Goal: Transaction & Acquisition: Purchase product/service

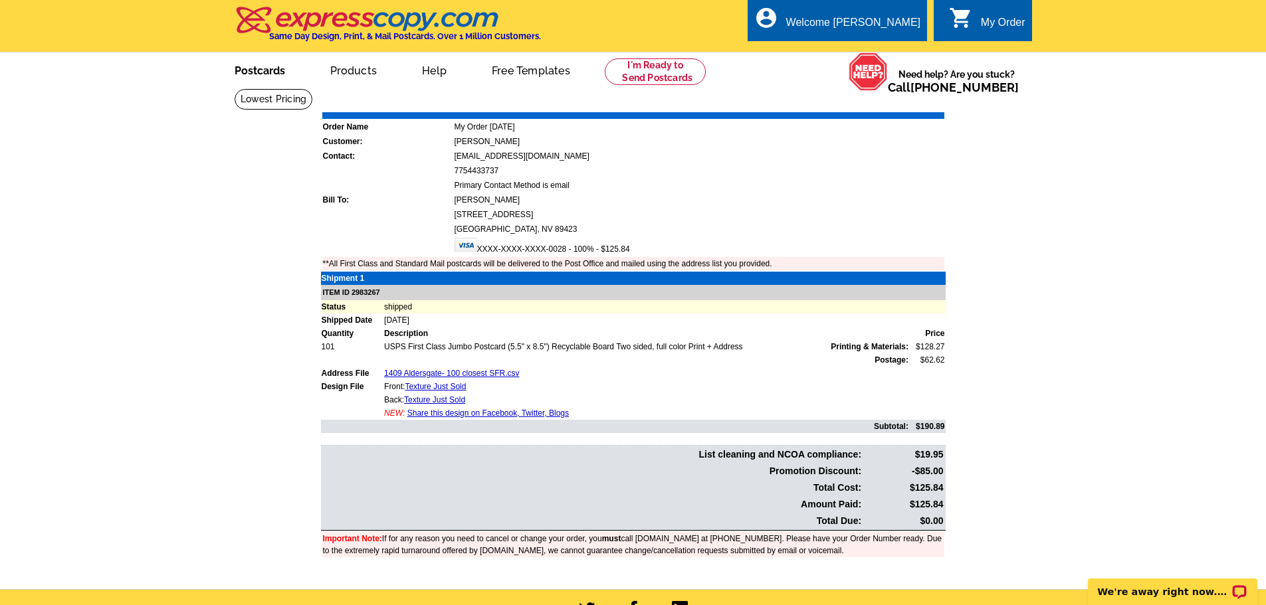
click at [271, 73] on link "Postcards" at bounding box center [259, 69] width 93 height 31
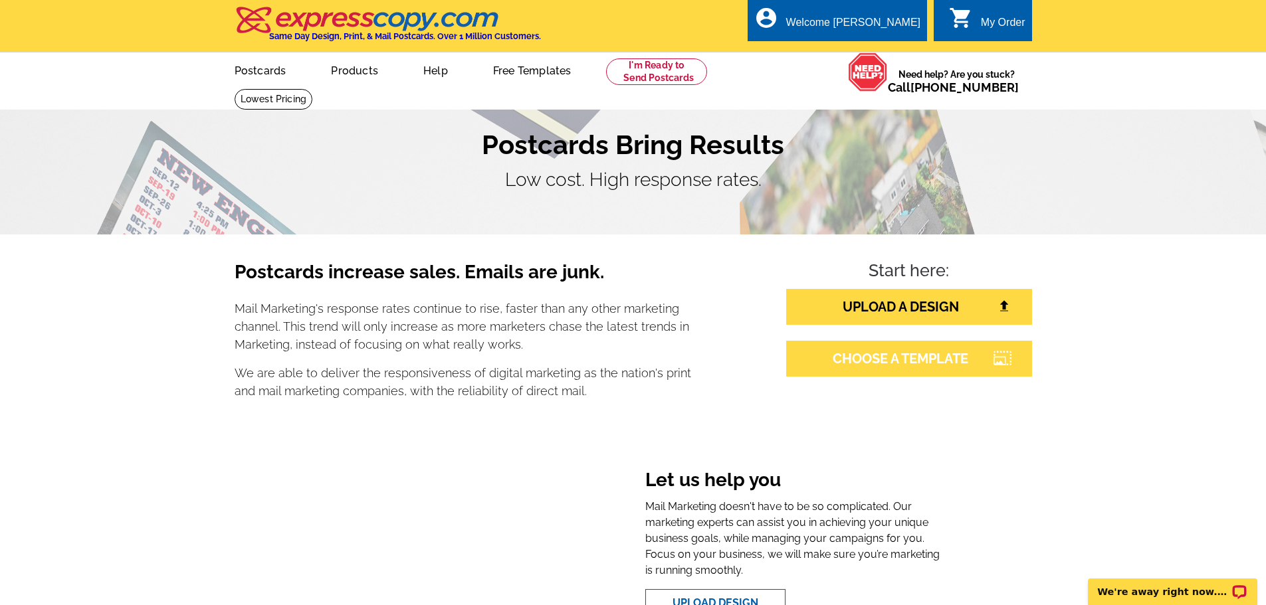
click at [888, 367] on link "CHOOSE A TEMPLATE" at bounding box center [909, 359] width 246 height 36
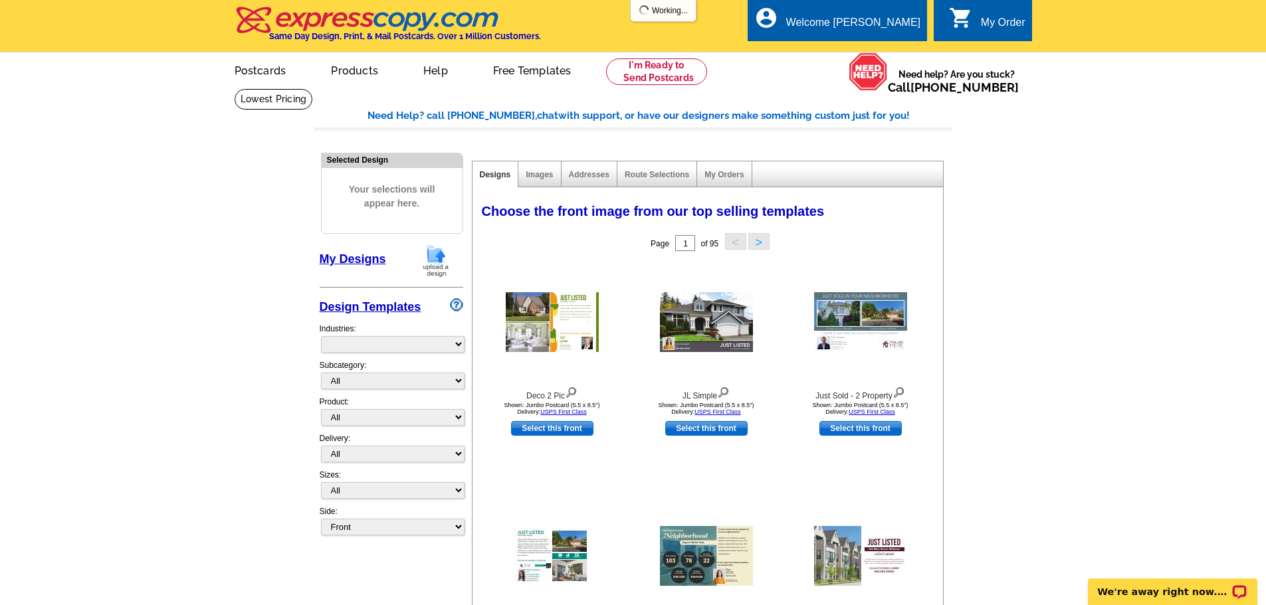
select select "785"
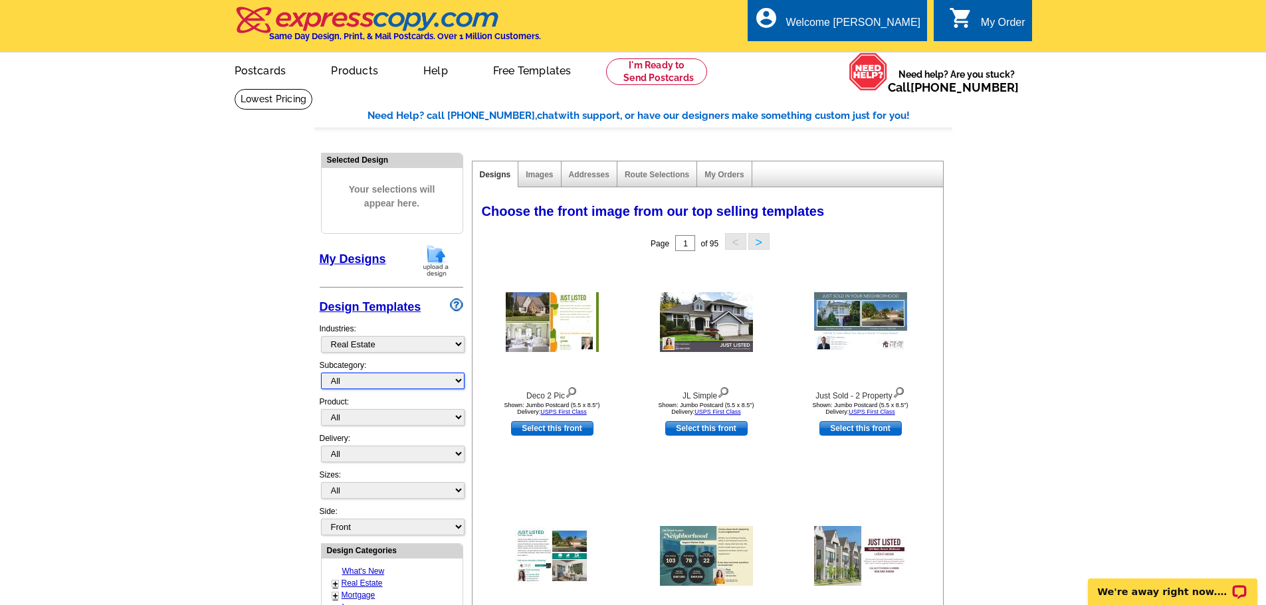
click at [383, 379] on select "All RE/MAX® Referrals Keller Williams® Berkshire Hathaway Home Services Century…" at bounding box center [393, 381] width 144 height 17
select select "789"
click at [321, 374] on select "All RE/MAX® Referrals [PERSON_NAME]® Berkshire Hathaway Home Services Century 2…" at bounding box center [393, 381] width 144 height 17
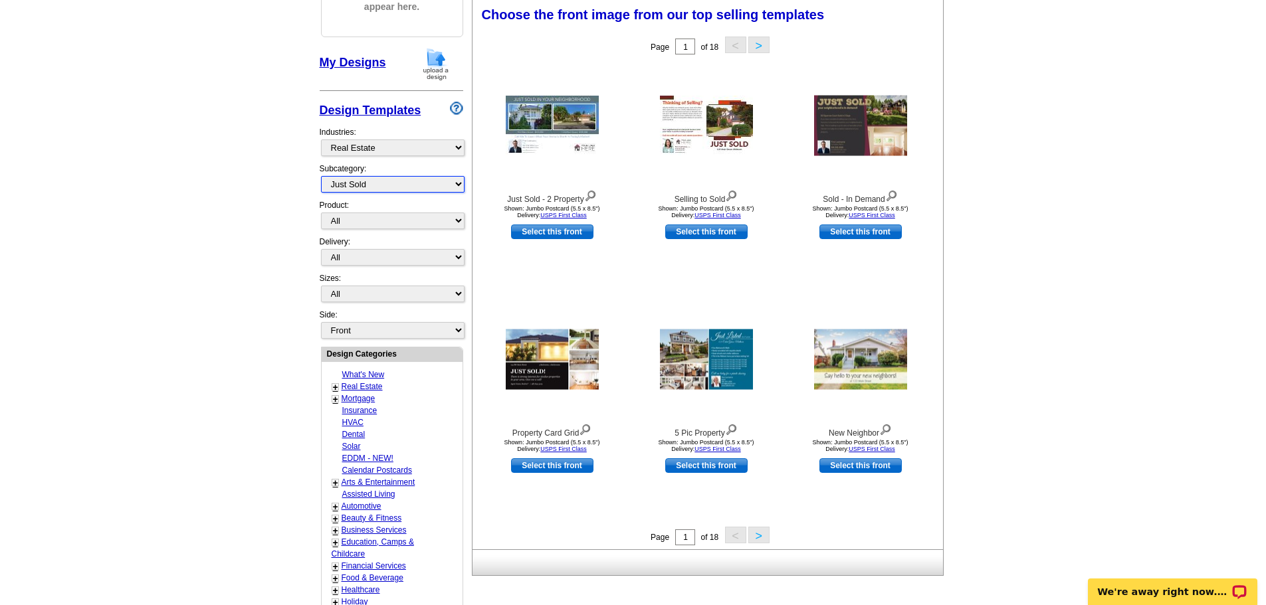
scroll to position [199, 0]
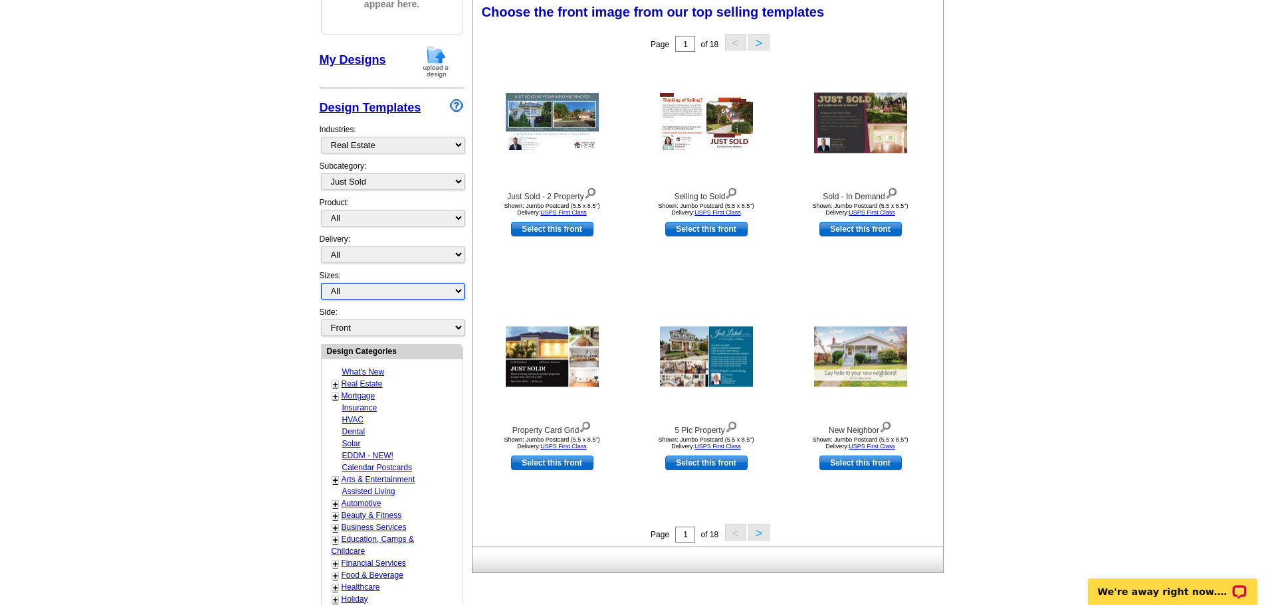
click at [412, 289] on select "All Jumbo Postcard (5.5" x 8.5") Regular Postcard (4.25" x 5.6") Panoramic Post…" at bounding box center [393, 291] width 144 height 17
select select "2"
click at [321, 284] on select "All Jumbo Postcard (5.5" x 8.5") Regular Postcard (4.25" x 5.6") Panoramic Post…" at bounding box center [393, 291] width 144 height 17
click at [887, 430] on img at bounding box center [885, 426] width 13 height 15
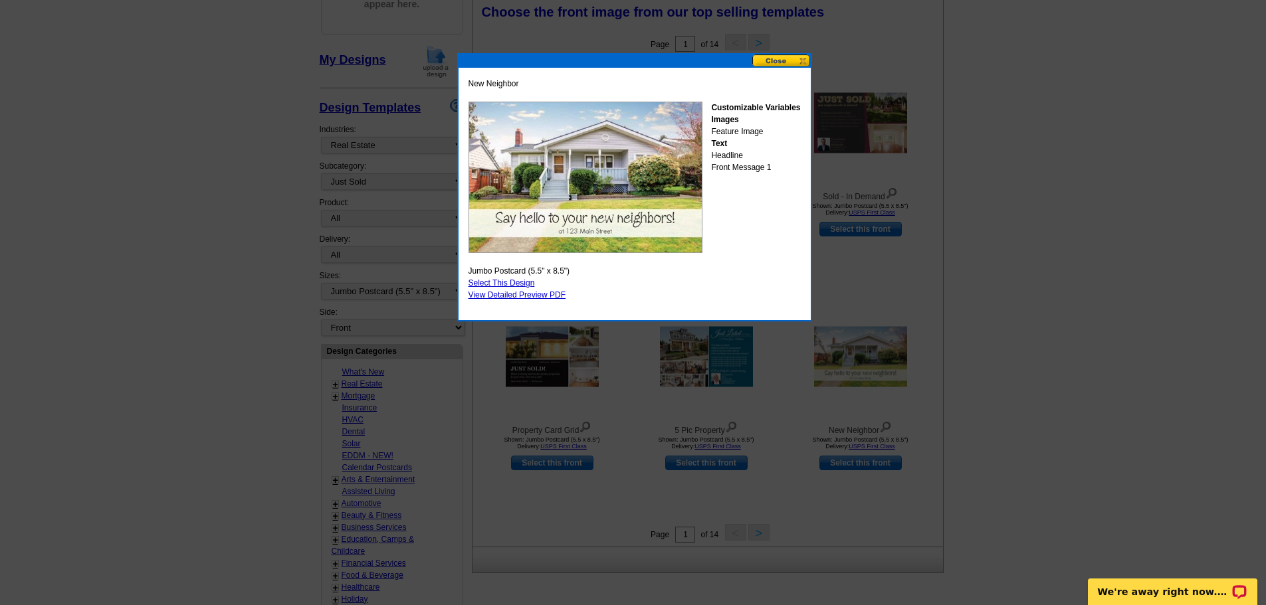
click at [774, 61] on button at bounding box center [781, 61] width 58 height 13
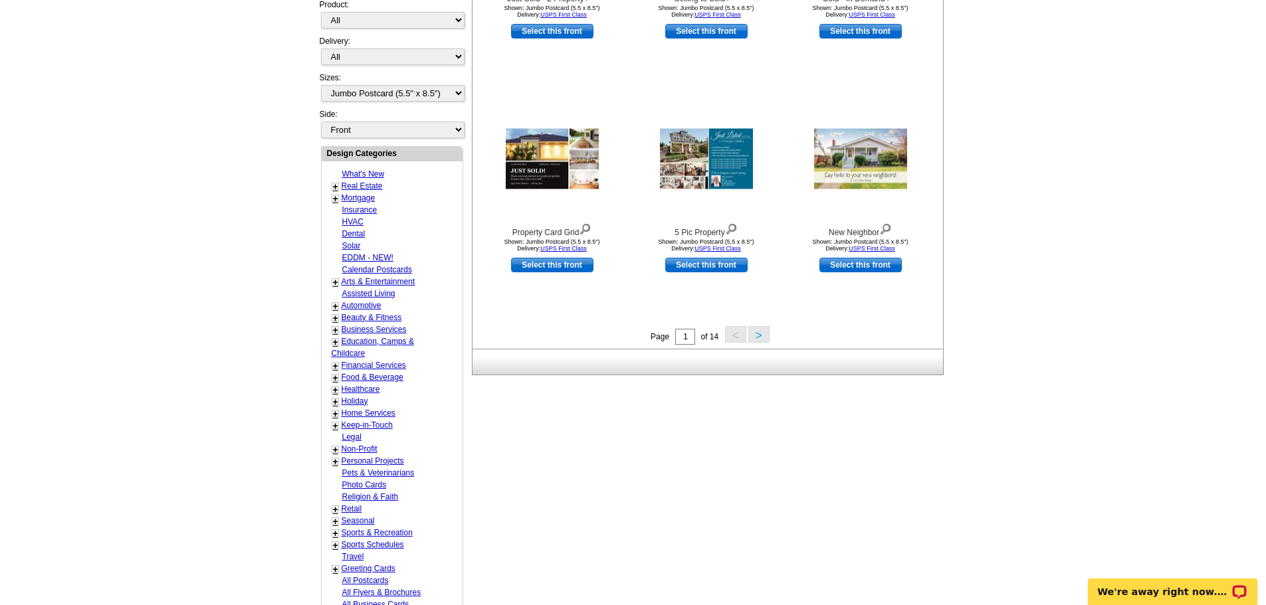
scroll to position [399, 0]
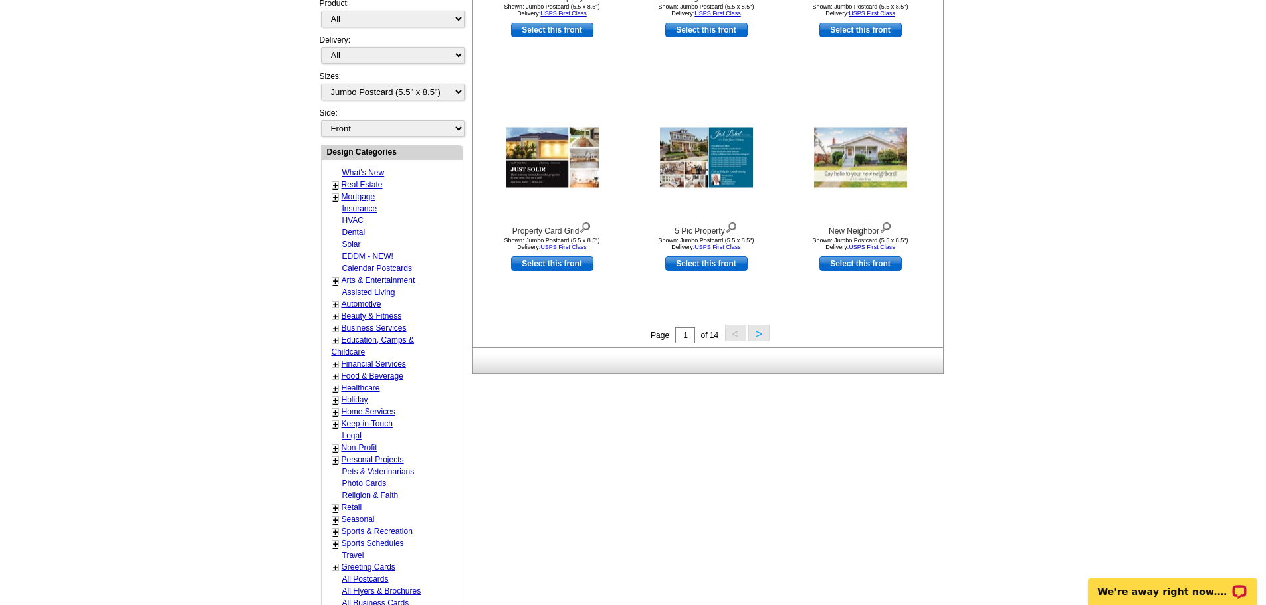
click at [763, 336] on button ">" at bounding box center [758, 333] width 21 height 17
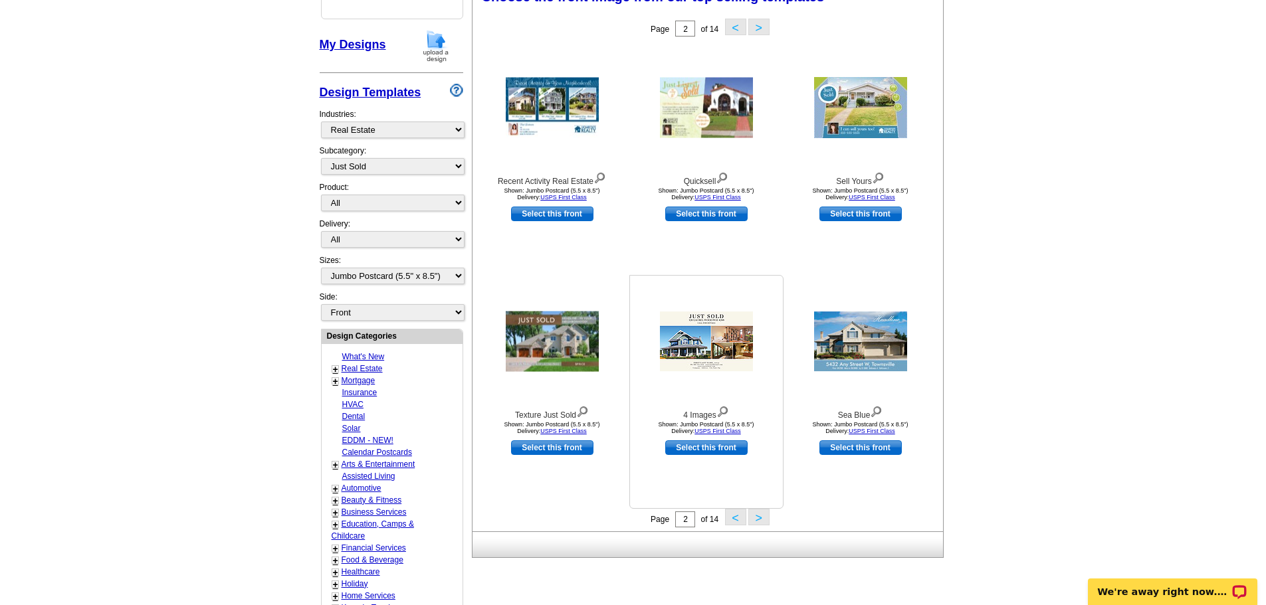
scroll to position [197, 0]
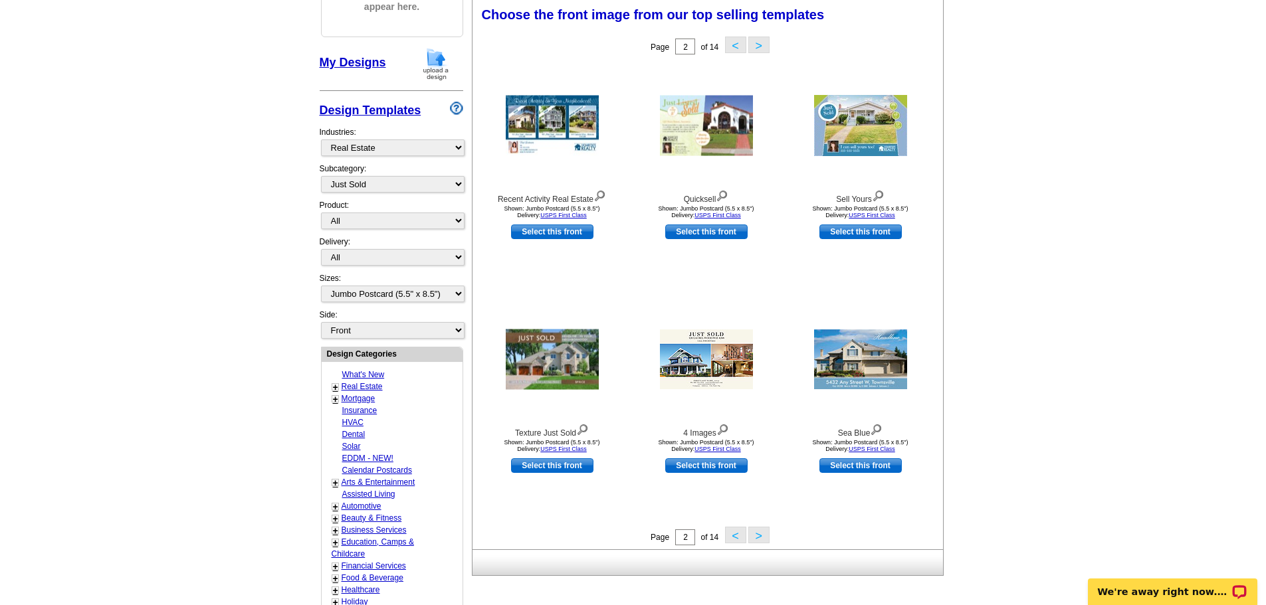
click at [762, 539] on button ">" at bounding box center [758, 535] width 21 height 17
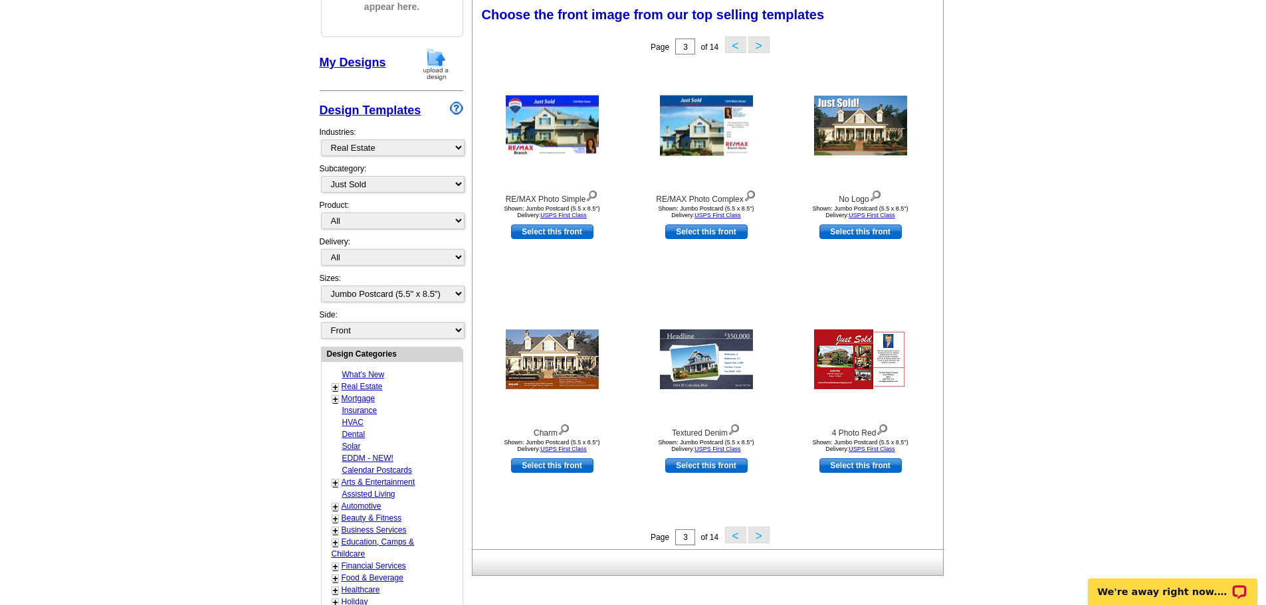
click at [753, 534] on button ">" at bounding box center [758, 535] width 21 height 17
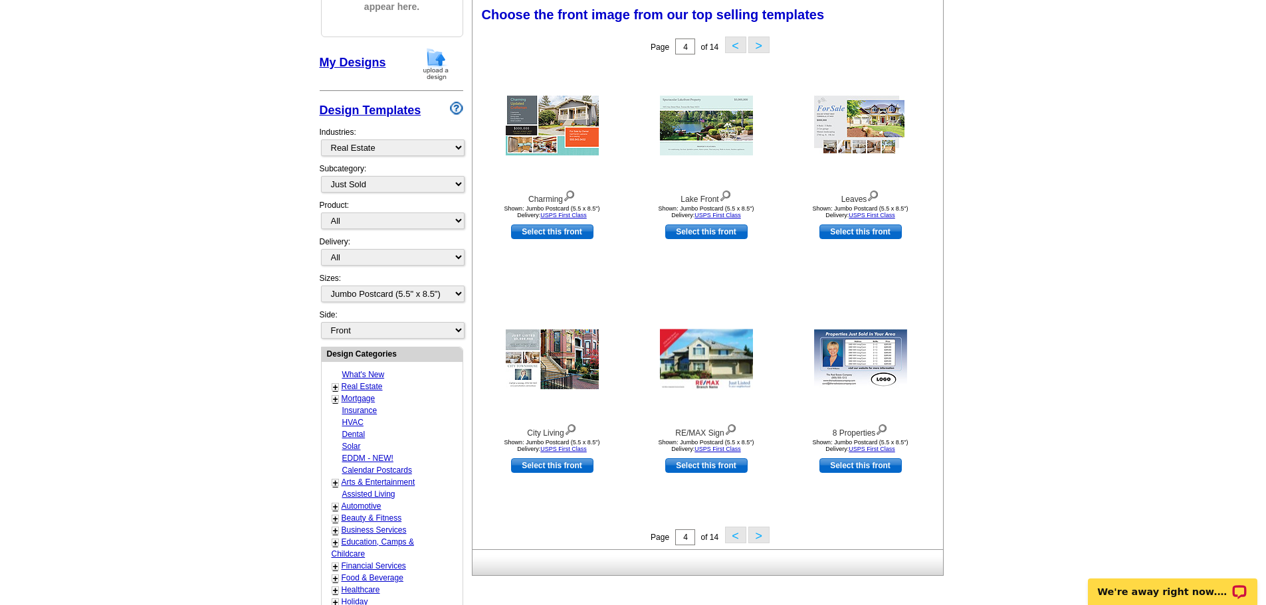
click at [759, 530] on button ">" at bounding box center [758, 535] width 21 height 17
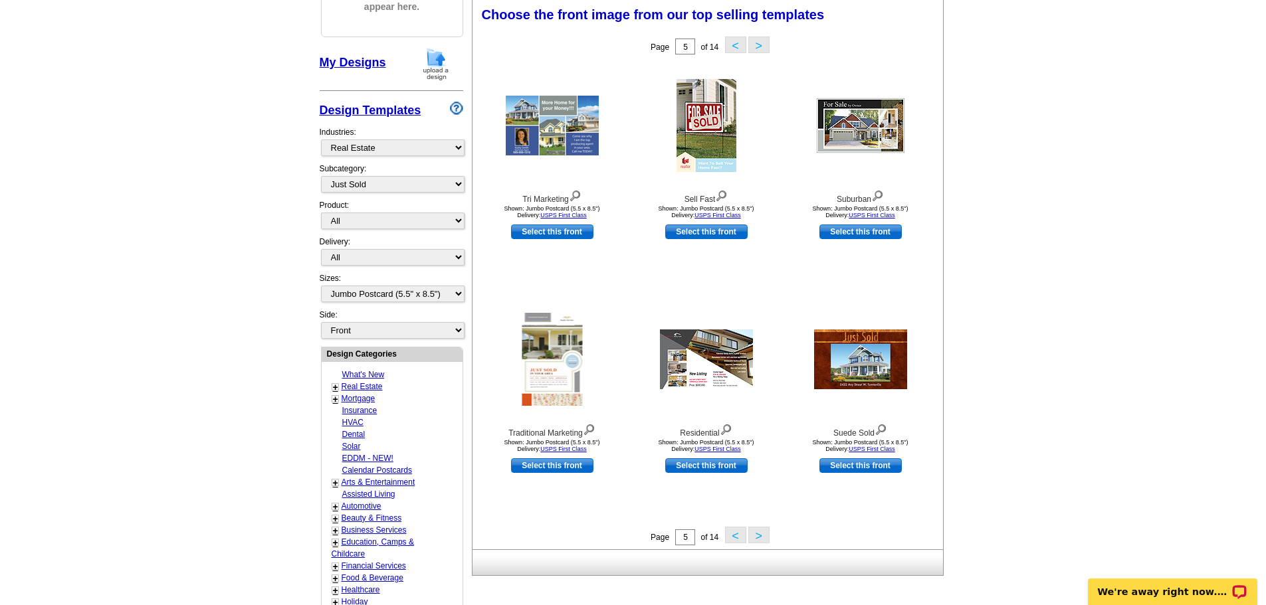
click at [764, 542] on button ">" at bounding box center [758, 535] width 21 height 17
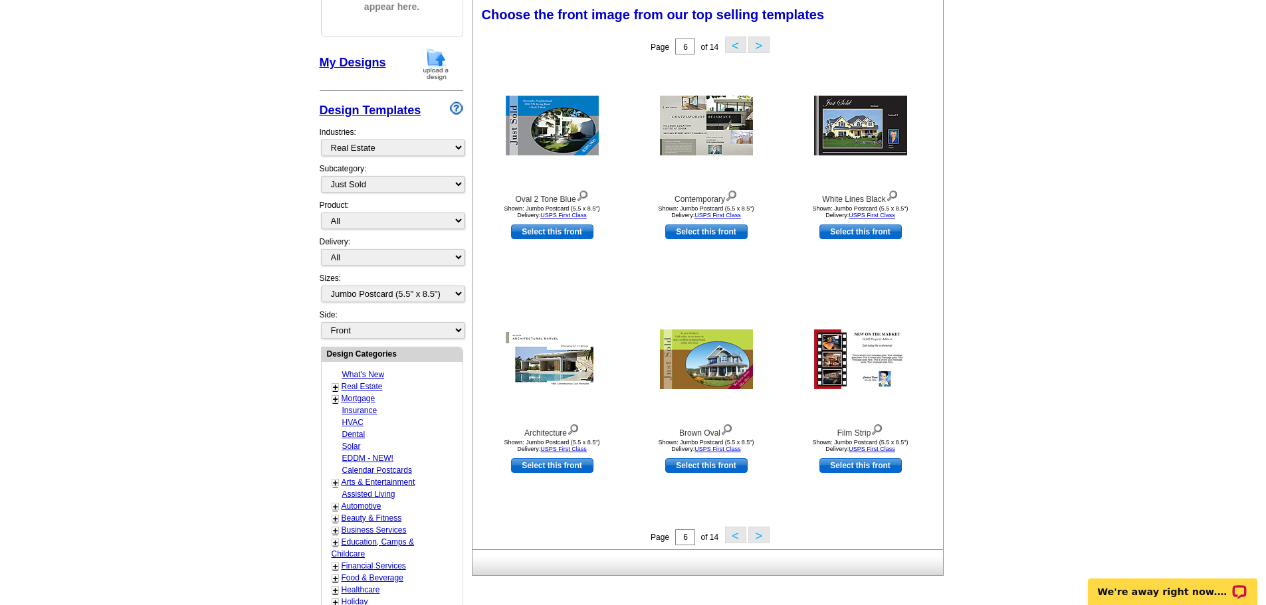
click at [731, 535] on button "<" at bounding box center [735, 535] width 21 height 17
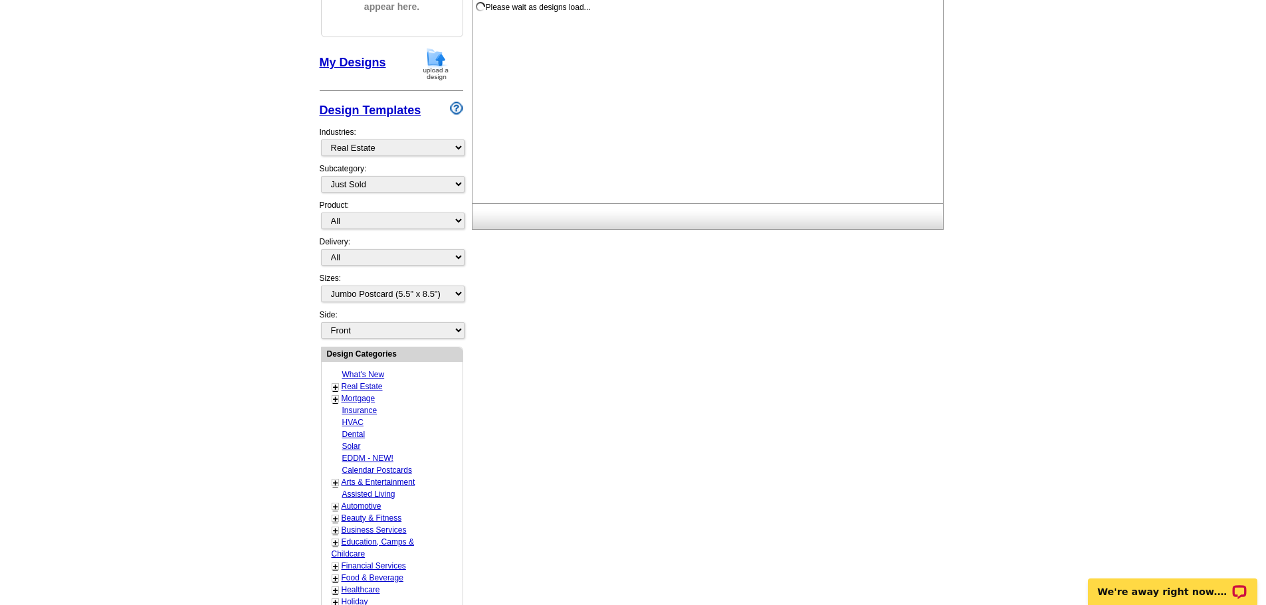
click at [731, 535] on div "Need Help? call 800-260-5887, chat with support, or have our designers make som…" at bounding box center [633, 390] width 638 height 956
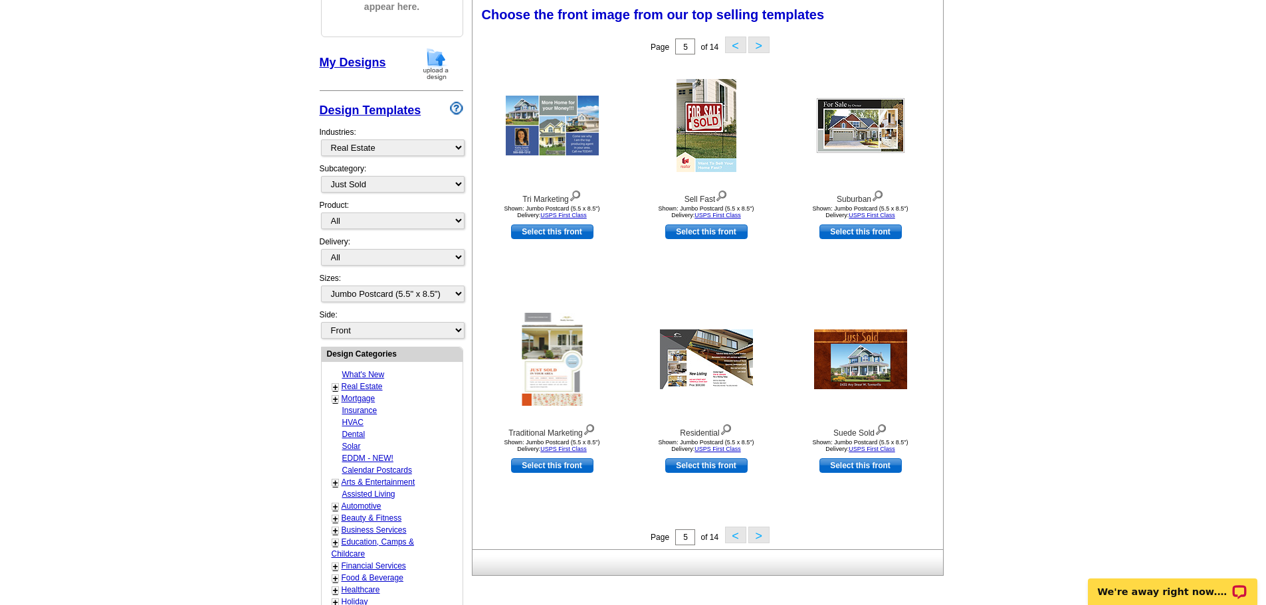
click at [729, 536] on button "<" at bounding box center [735, 535] width 21 height 17
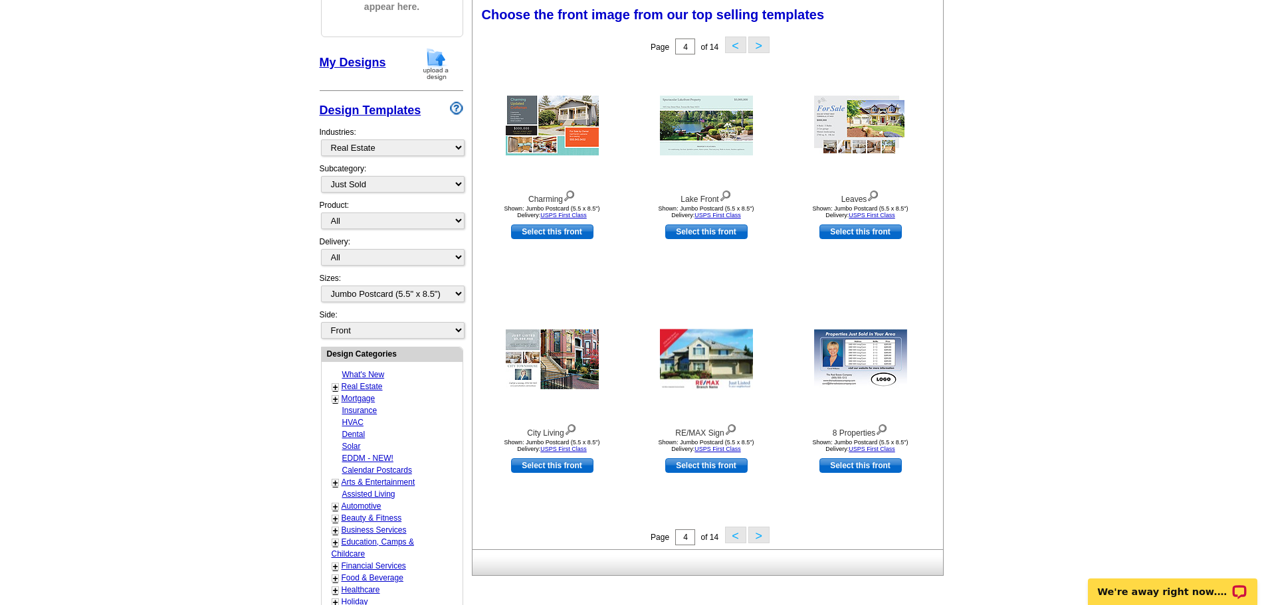
click at [733, 534] on button "<" at bounding box center [735, 535] width 21 height 17
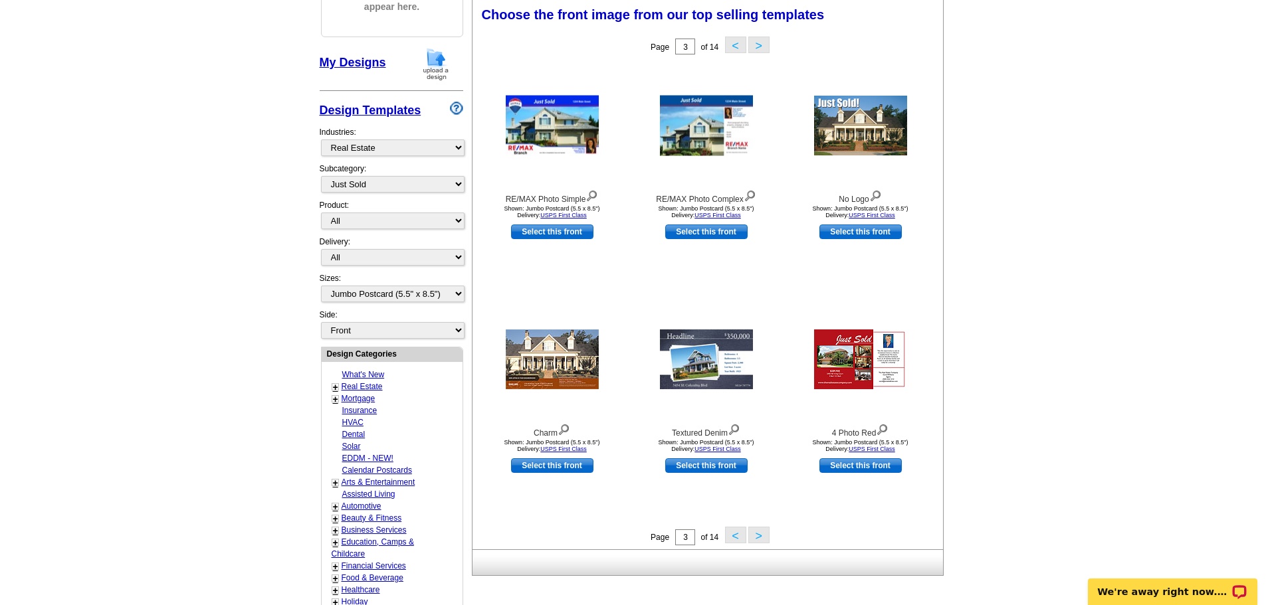
click at [733, 534] on button "<" at bounding box center [735, 535] width 21 height 17
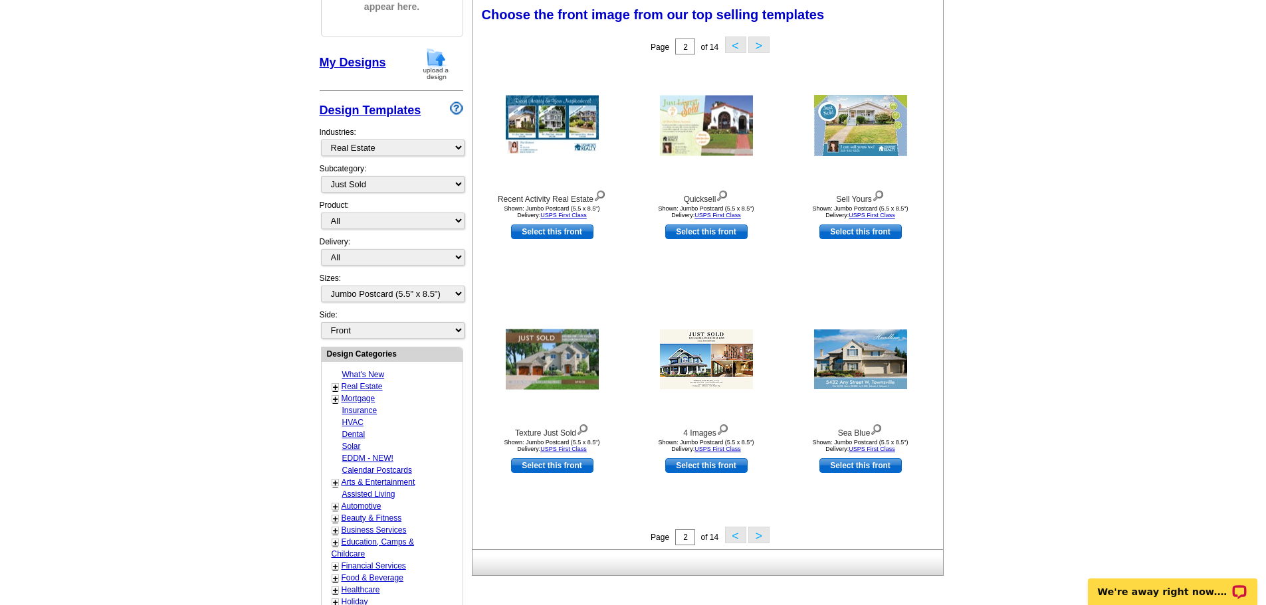
click at [733, 534] on button "<" at bounding box center [735, 535] width 21 height 17
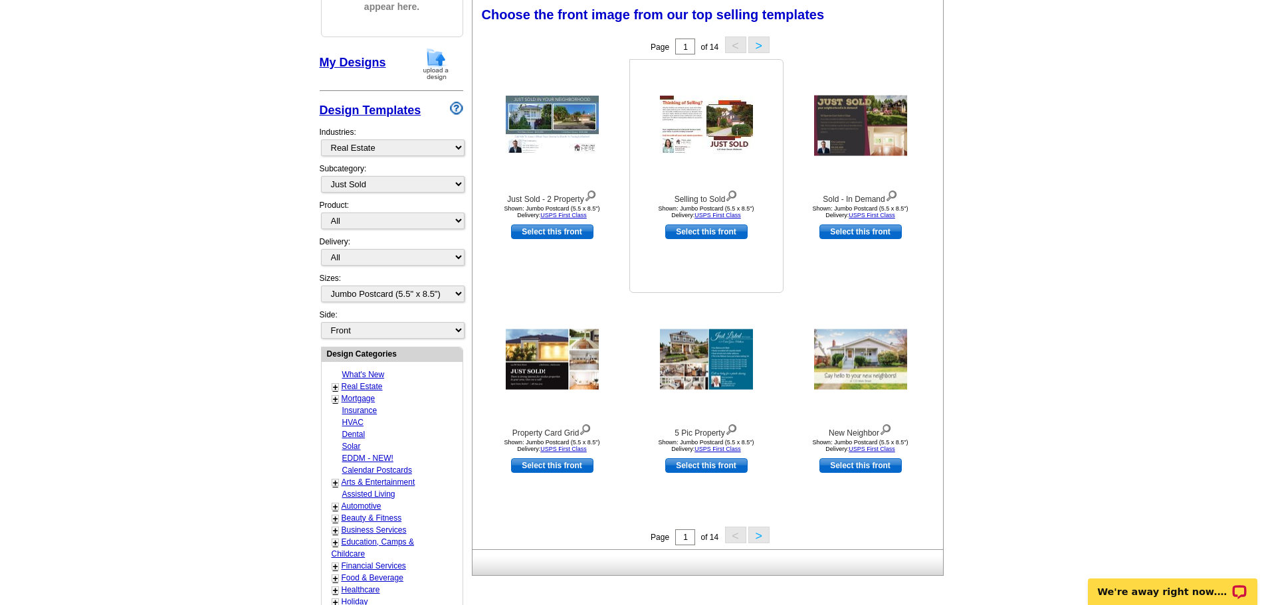
click at [722, 133] on img at bounding box center [706, 126] width 93 height 60
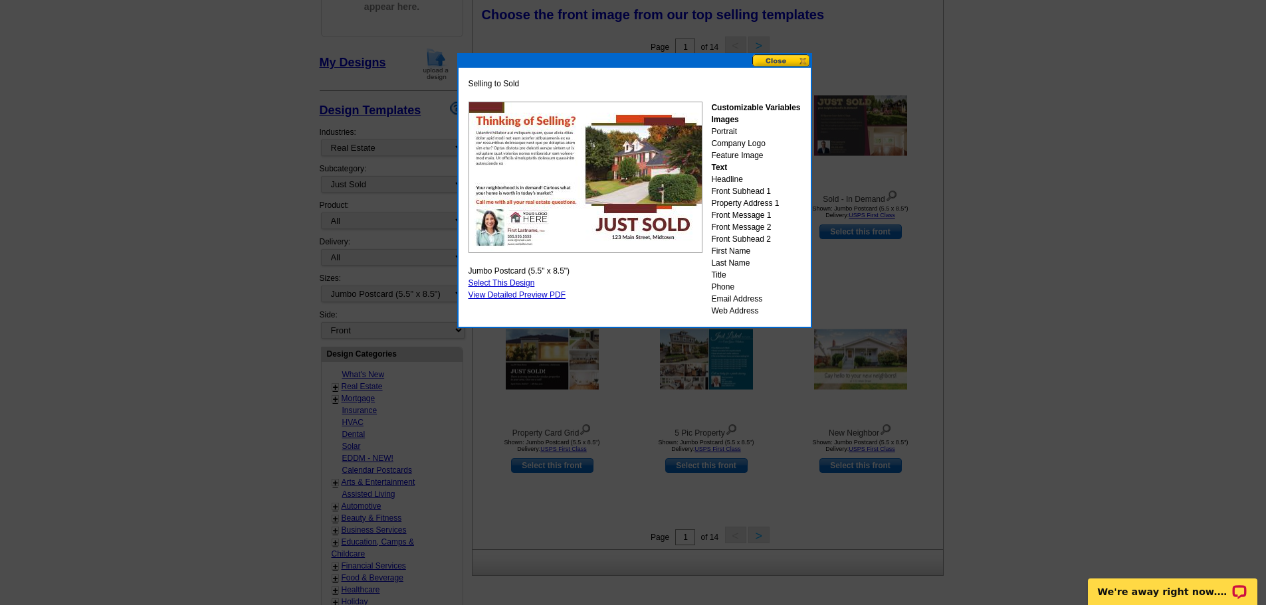
click at [499, 280] on link "Select This Design" at bounding box center [502, 282] width 66 height 9
select select "back"
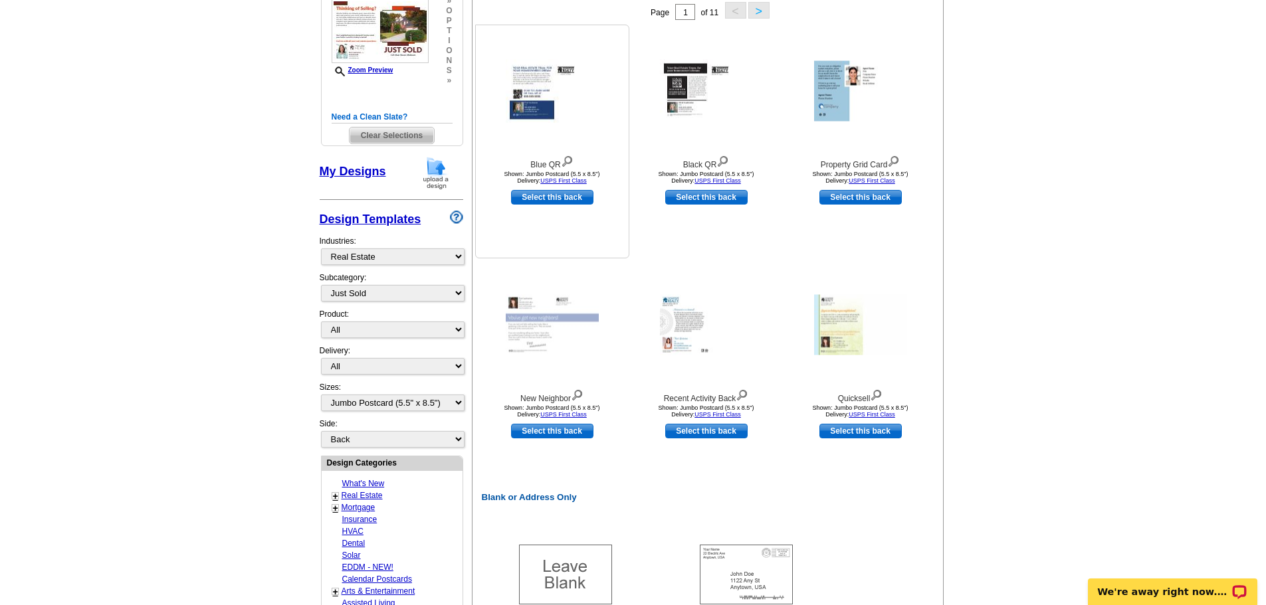
scroll to position [199, 0]
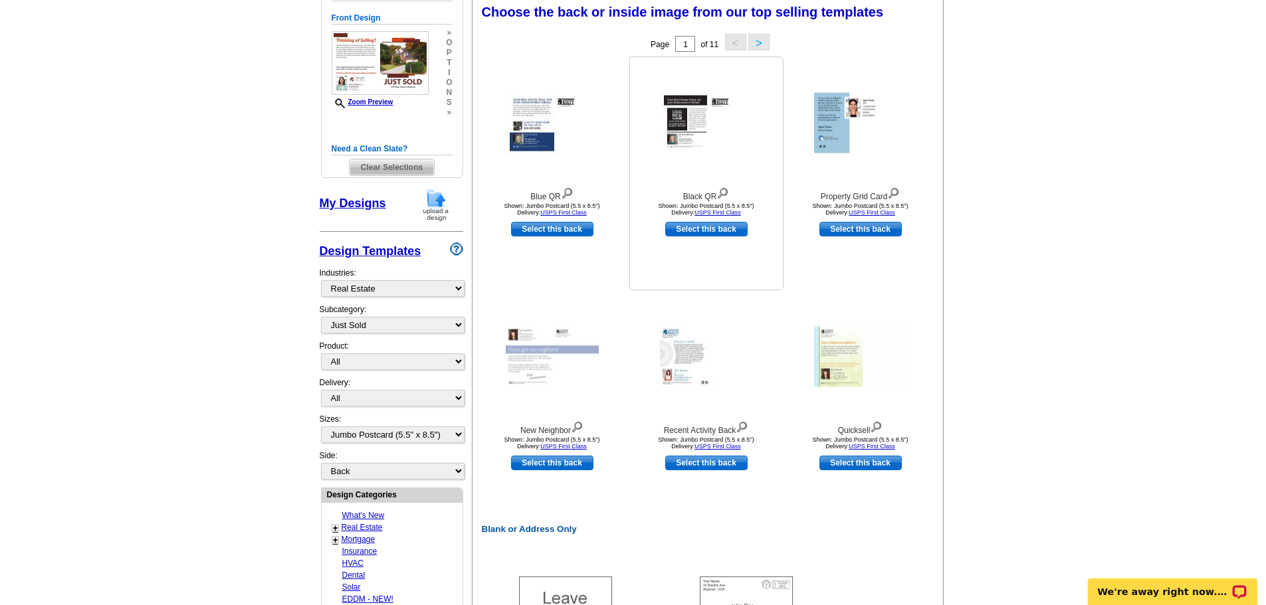
click at [725, 191] on img at bounding box center [722, 192] width 13 height 15
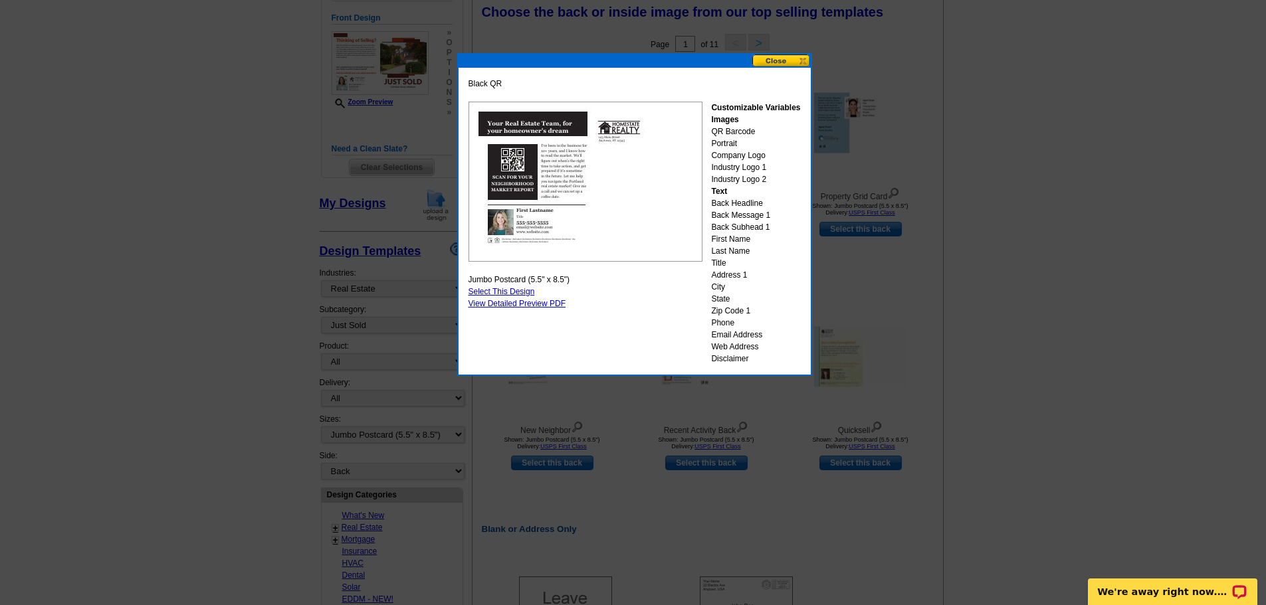
click at [778, 60] on button at bounding box center [781, 61] width 58 height 13
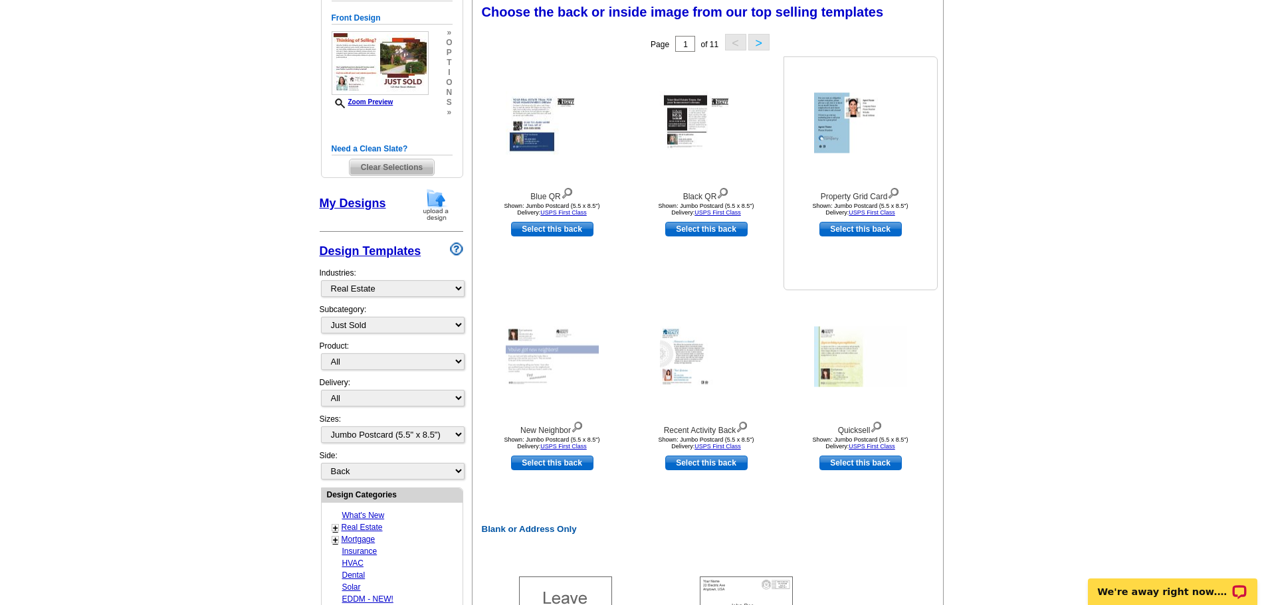
click at [895, 191] on img at bounding box center [893, 192] width 13 height 15
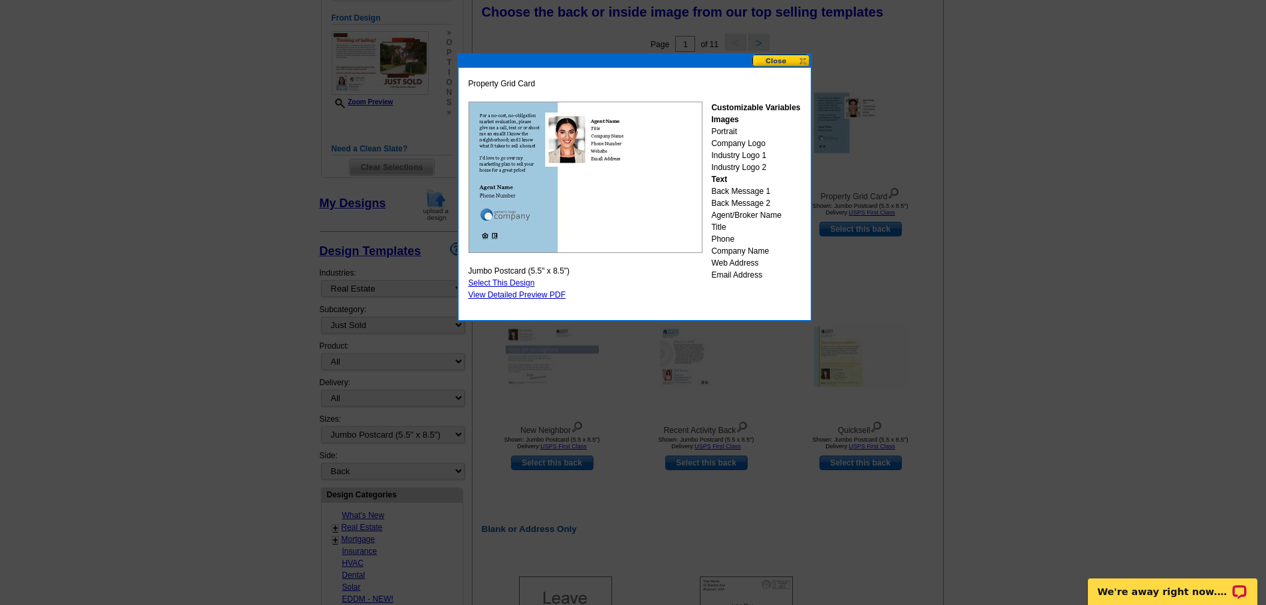
click at [781, 62] on button at bounding box center [781, 61] width 58 height 13
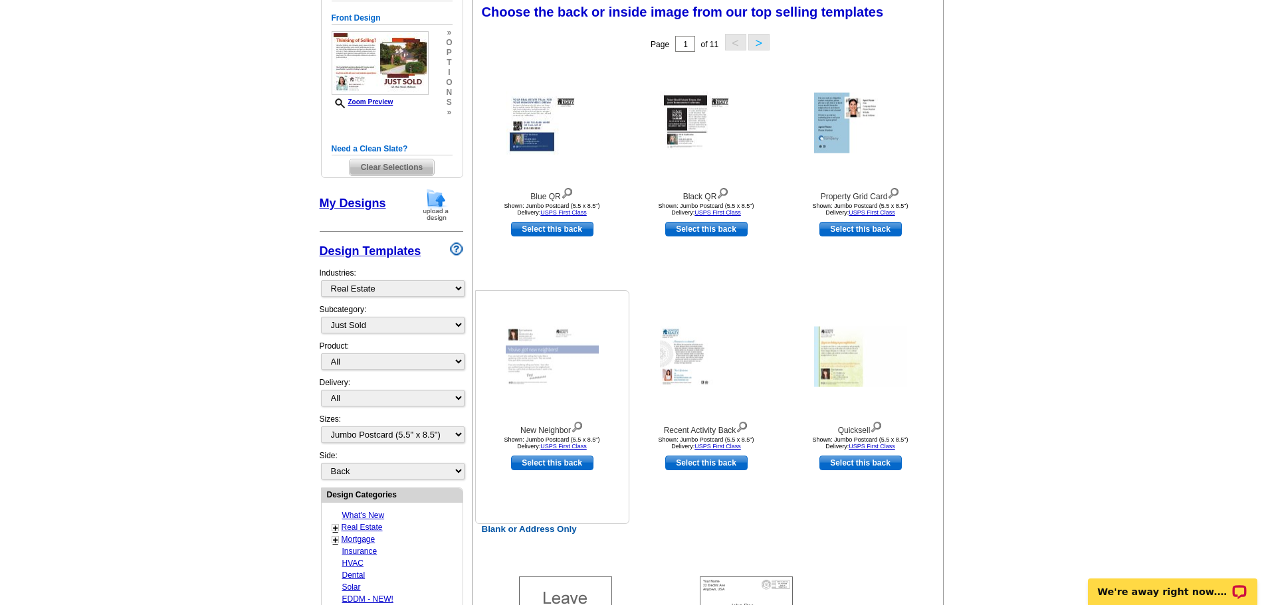
click at [554, 378] on img at bounding box center [552, 357] width 93 height 60
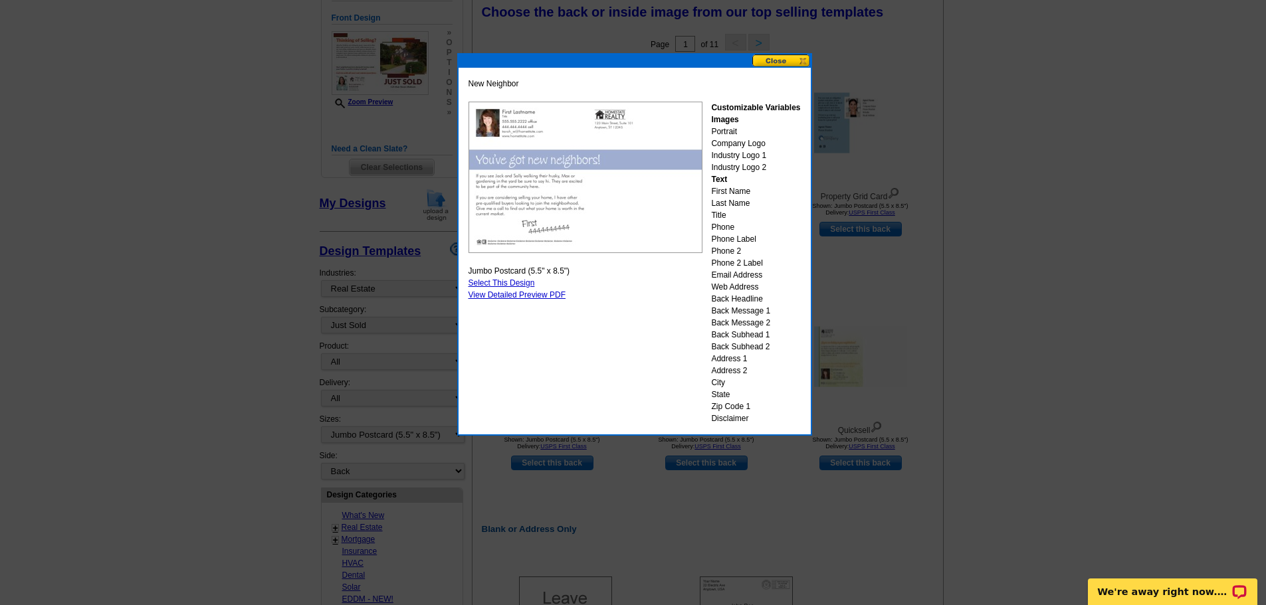
click at [785, 62] on button at bounding box center [781, 61] width 58 height 13
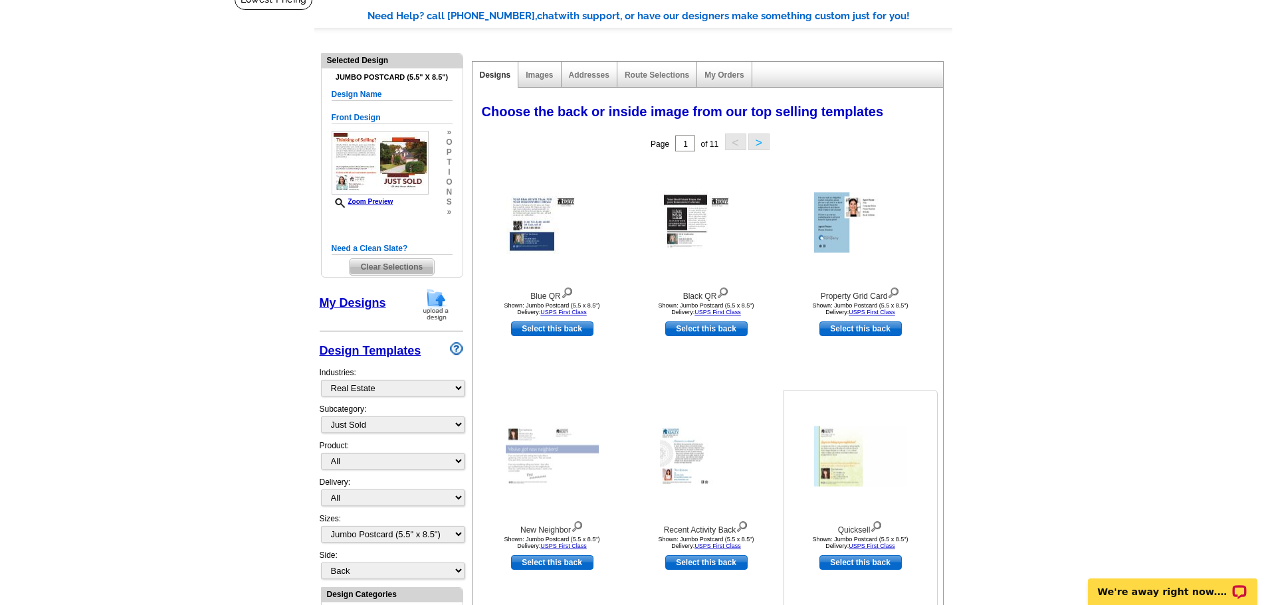
scroll to position [0, 0]
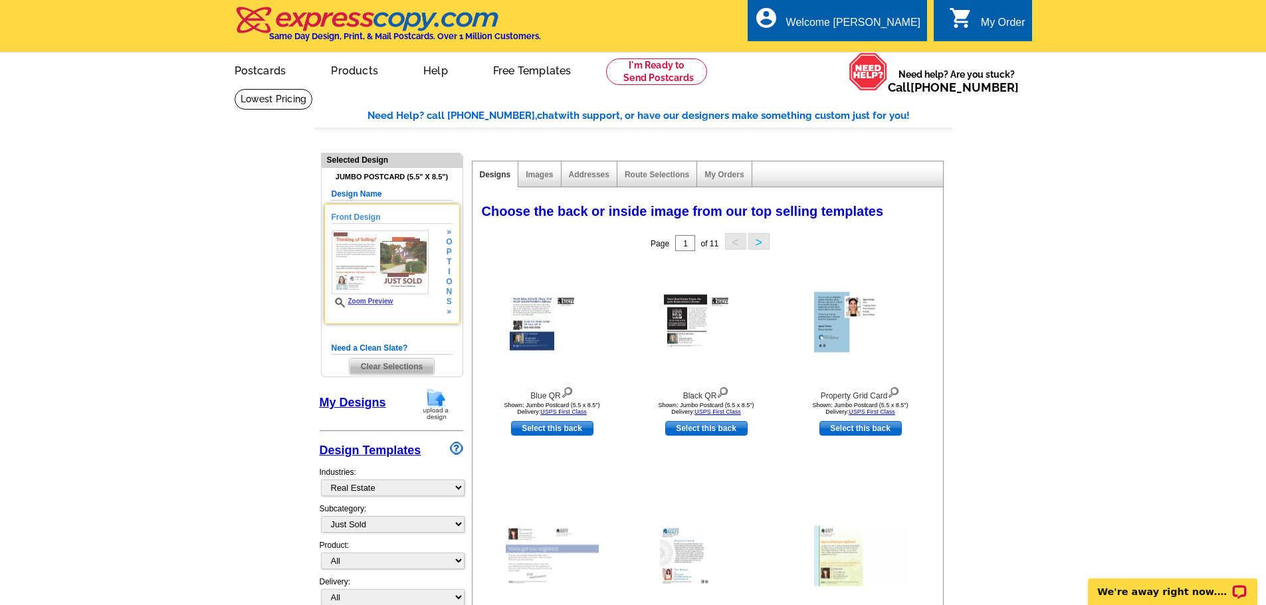
click at [368, 304] on link "Zoom Preview" at bounding box center [363, 301] width 62 height 7
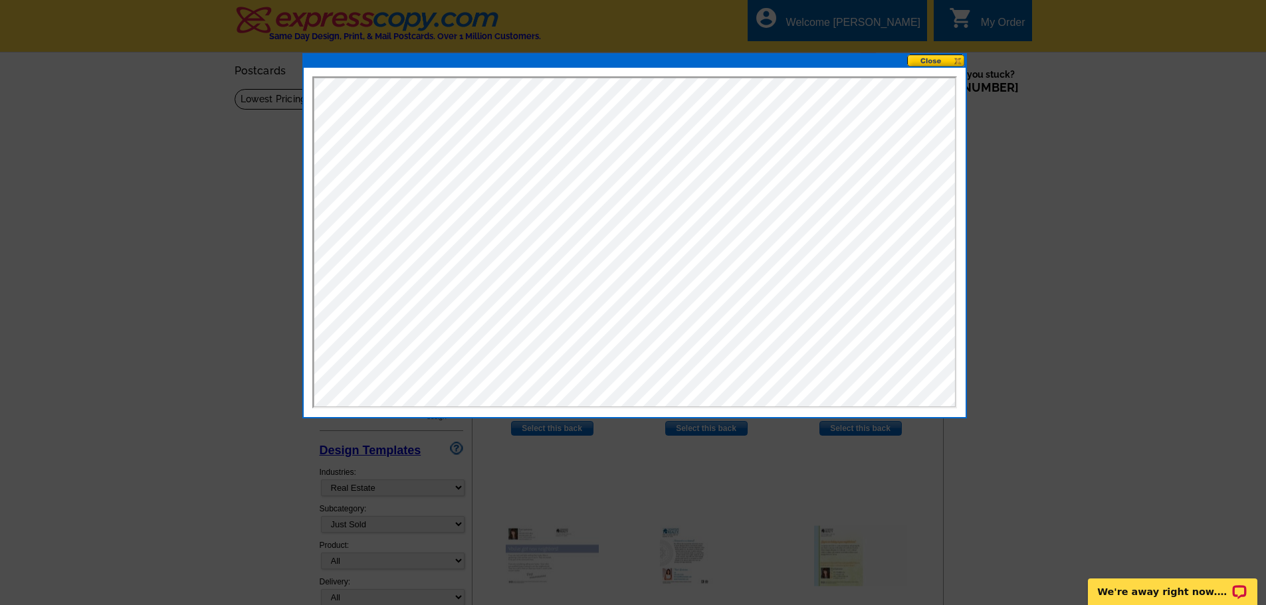
click at [936, 60] on button at bounding box center [936, 61] width 58 height 13
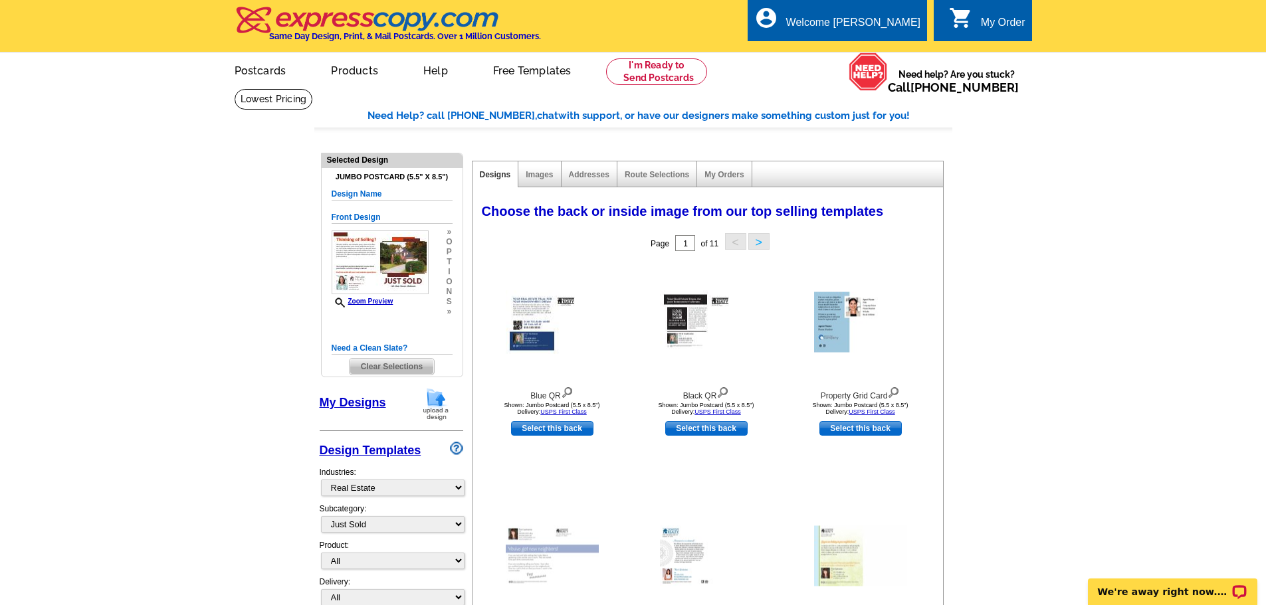
click at [393, 366] on span "Clear Selections" at bounding box center [392, 367] width 84 height 16
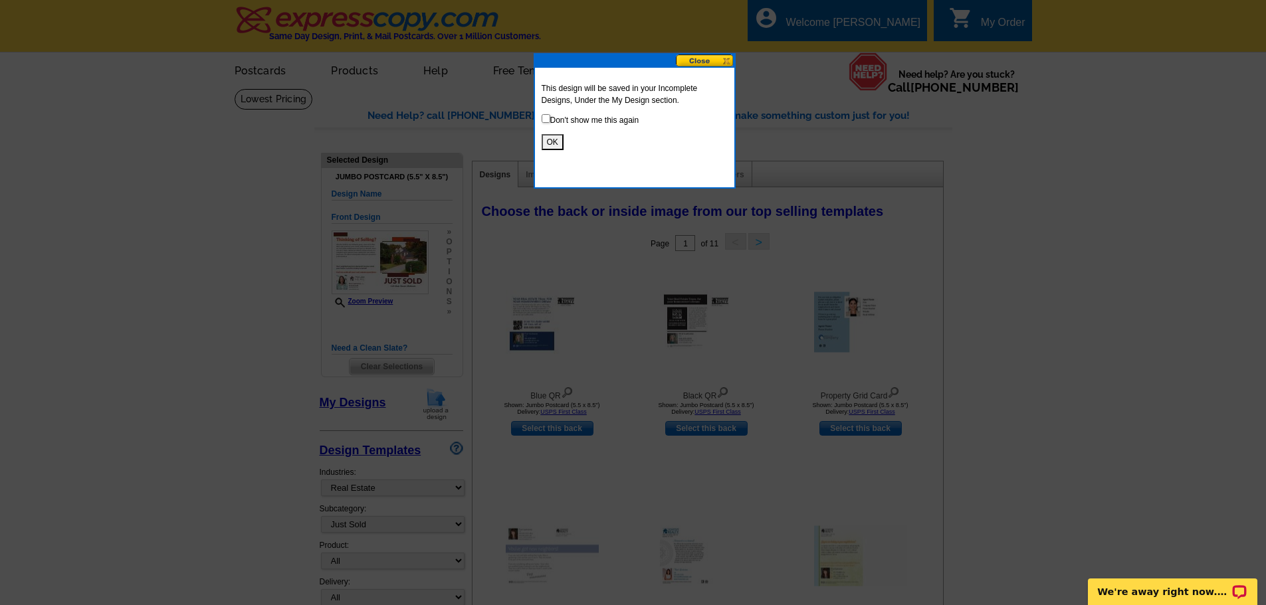
click at [552, 138] on button "OK" at bounding box center [553, 142] width 22 height 16
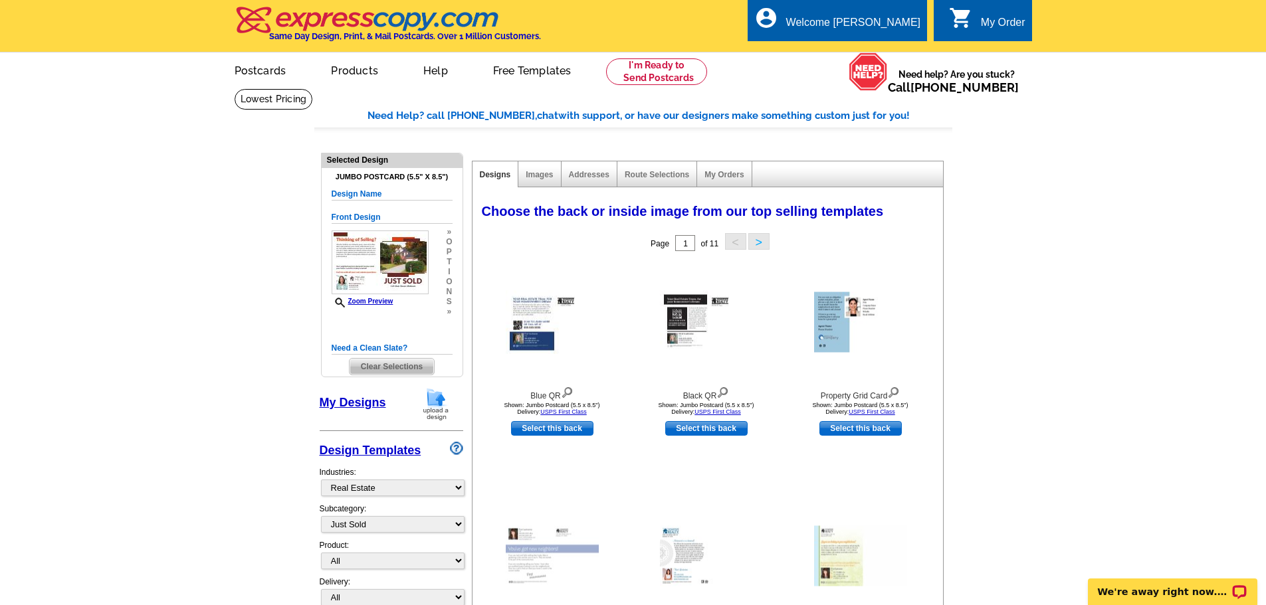
click at [371, 348] on h5 "Need a Clean Slate?" at bounding box center [392, 348] width 121 height 13
click at [396, 346] on h5 "Need a Clean Slate?" at bounding box center [392, 348] width 121 height 13
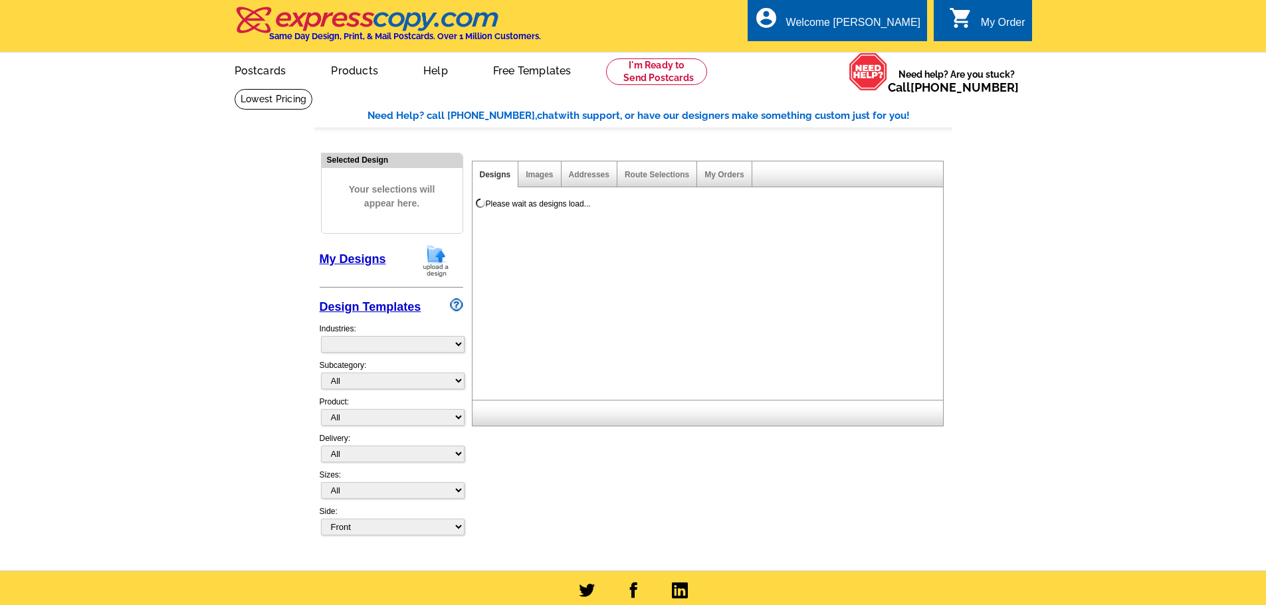
select select "785"
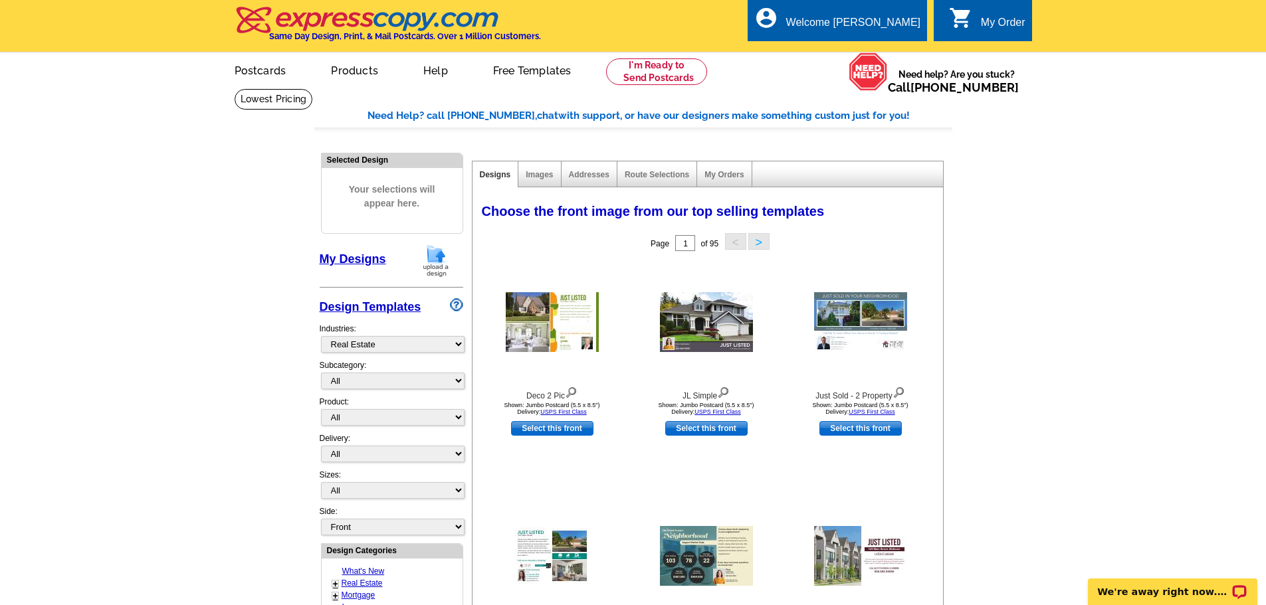
click at [362, 265] on link "My Designs" at bounding box center [353, 259] width 66 height 13
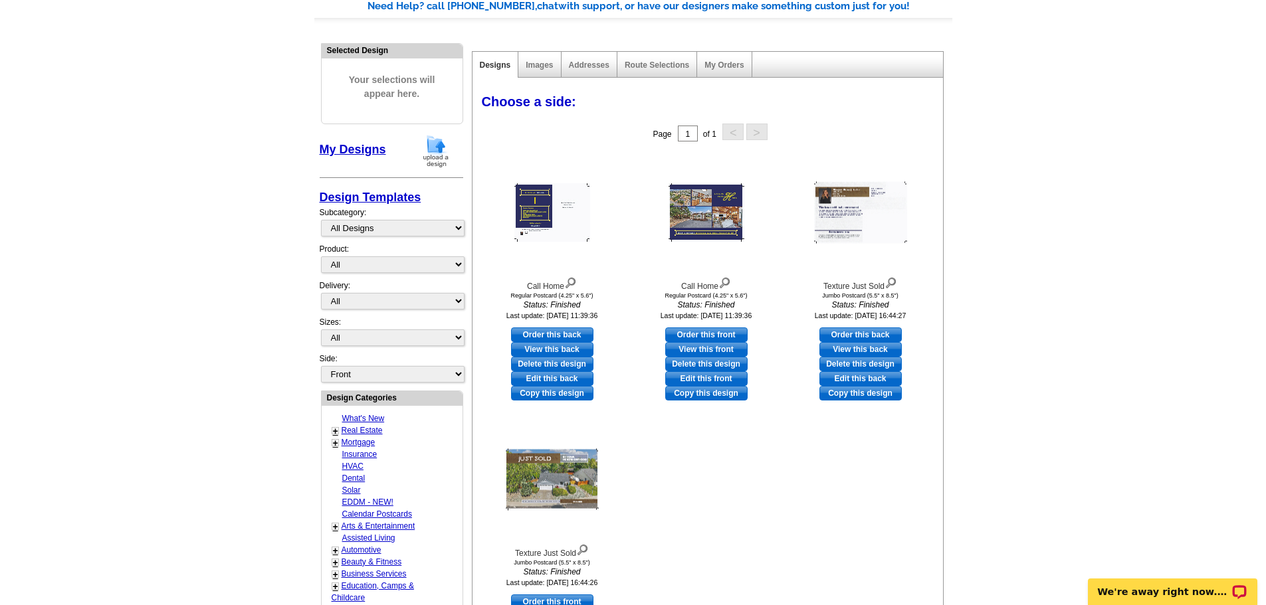
scroll to position [66, 0]
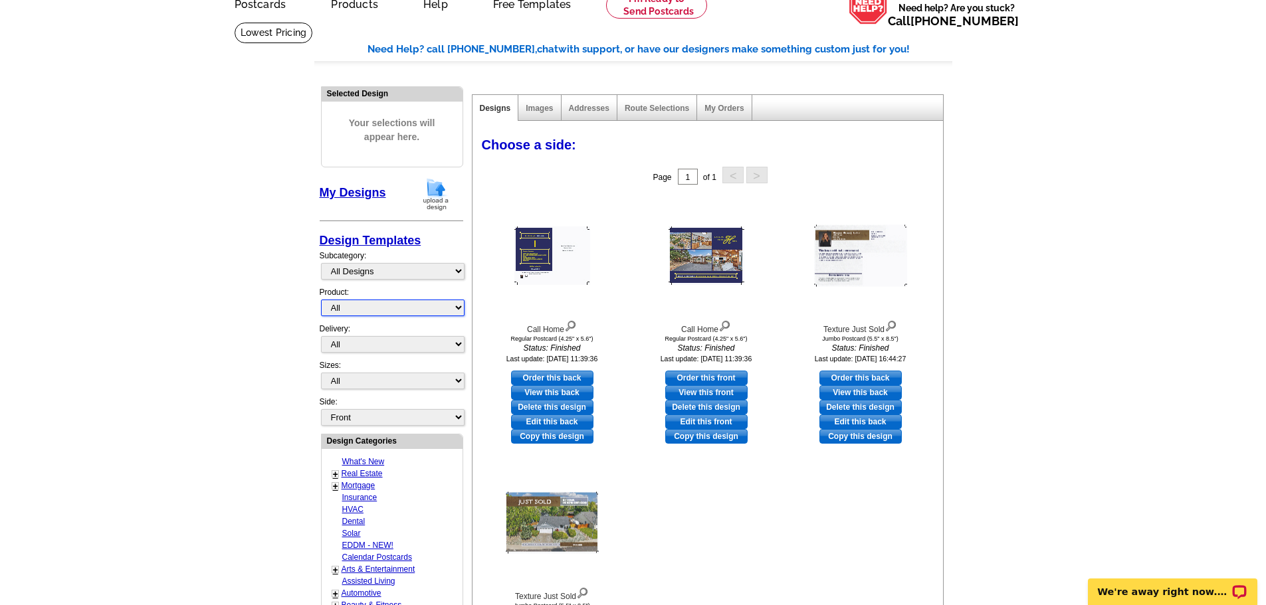
click at [363, 305] on select "All Postcards Letters and flyers Business Cards Door Hangers Greeting Cards" at bounding box center [393, 308] width 144 height 17
select select "1"
click at [321, 300] on select "All Postcards Letters and flyers Business Cards Door Hangers Greeting Cards" at bounding box center [393, 308] width 144 height 17
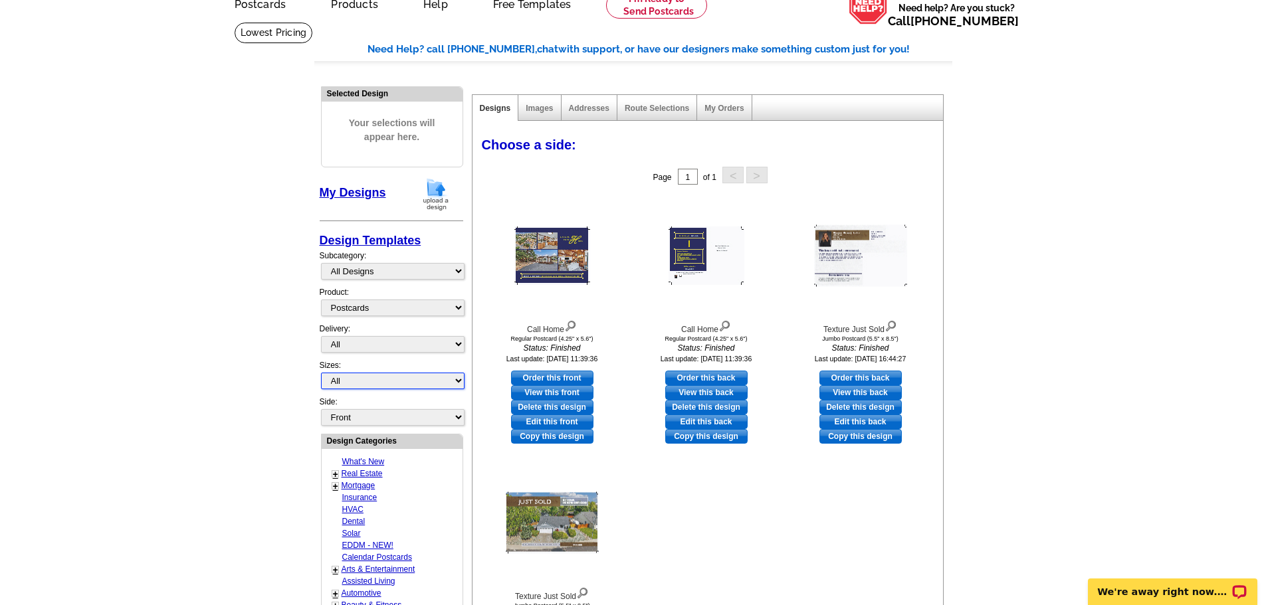
click at [372, 382] on select "All Jumbo Postcard (5.5" x 8.5") Regular Postcard (4.25" x 5.6") Panoramic Post…" at bounding box center [393, 381] width 144 height 17
select select "2"
click at [321, 374] on select "All Jumbo Postcard (5.5" x 8.5") Regular Postcard (4.25" x 5.6") Panoramic Post…" at bounding box center [393, 381] width 144 height 17
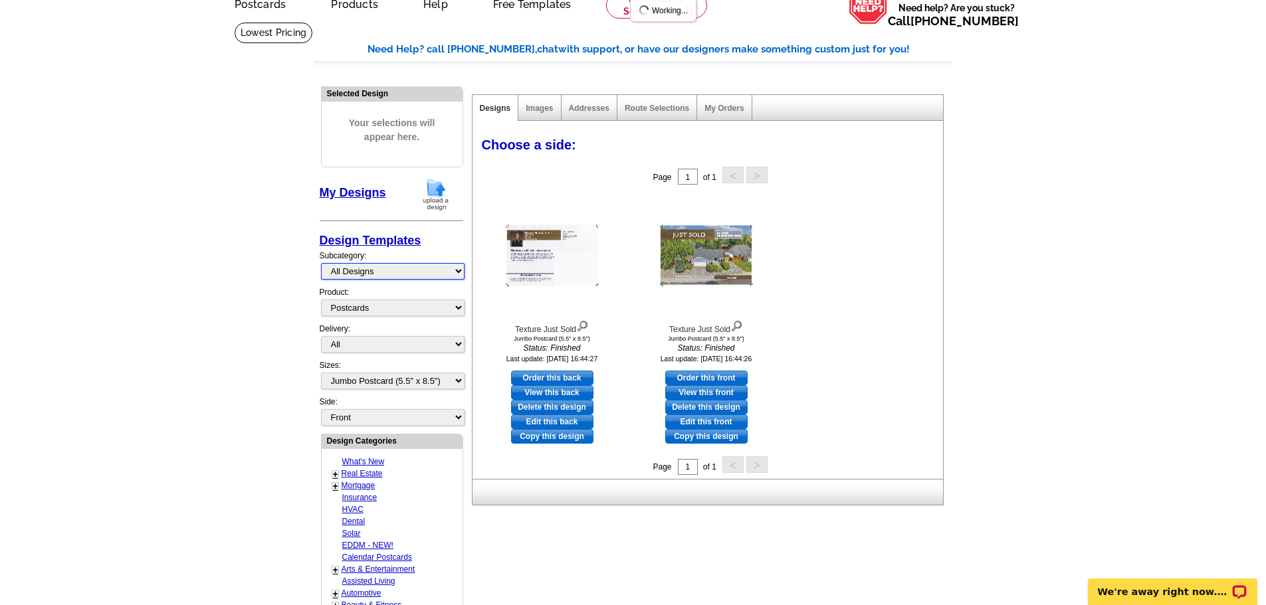
click at [362, 271] on select "All Designs Finished Designs Unfinished Designs" at bounding box center [393, 271] width 144 height 17
click at [266, 271] on main "Need Help? call 800-260-5887, chat with support, or have our designers make som…" at bounding box center [633, 494] width 1266 height 945
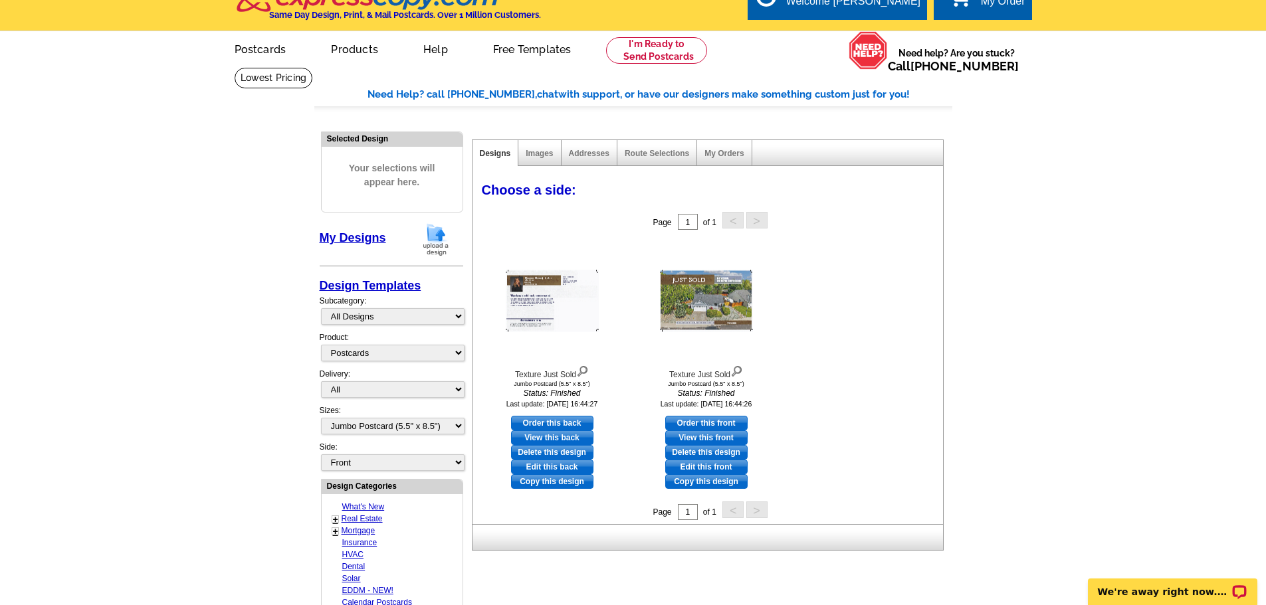
scroll to position [0, 0]
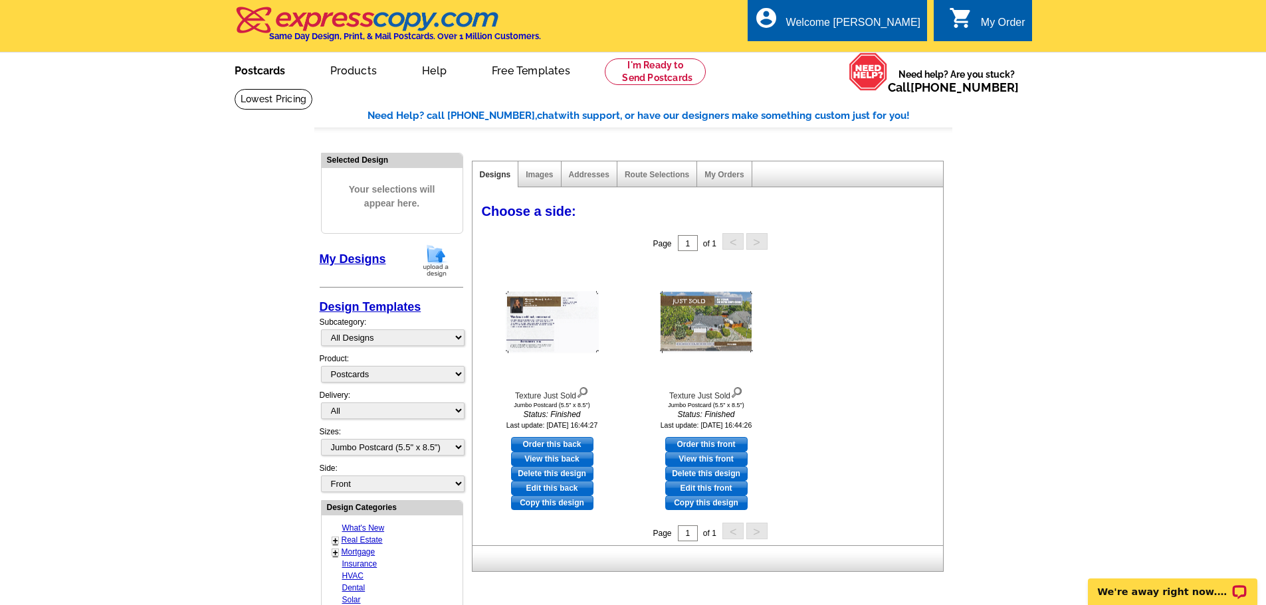
click at [267, 74] on link "Postcards" at bounding box center [259, 69] width 93 height 31
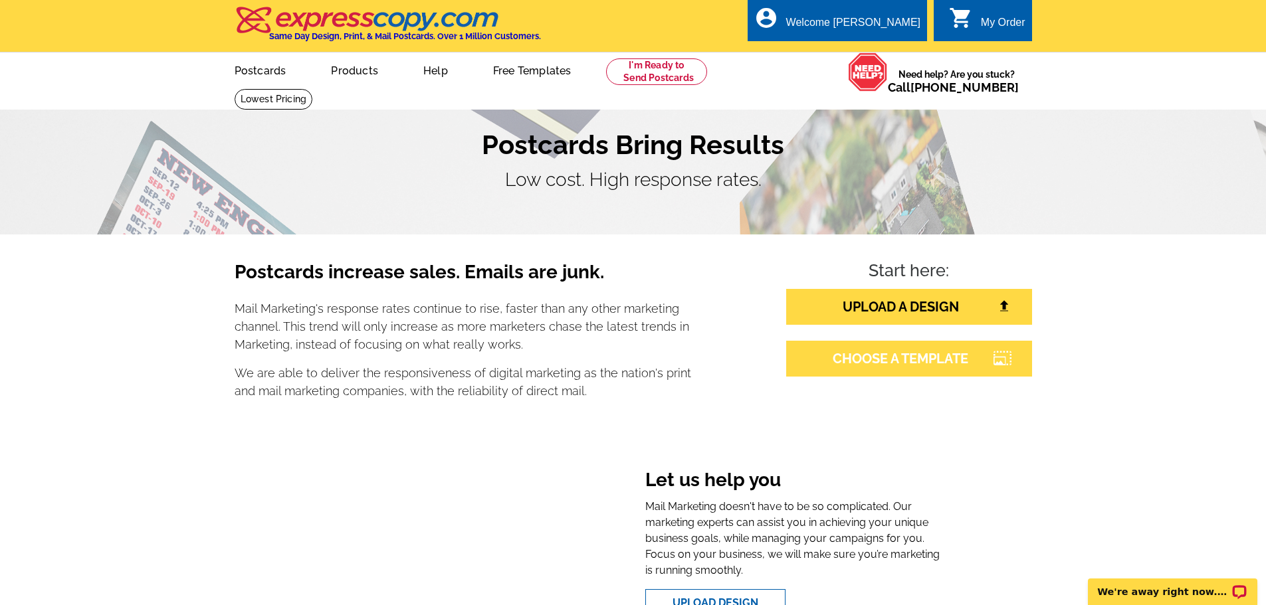
click at [884, 369] on link "CHOOSE A TEMPLATE" at bounding box center [909, 359] width 246 height 36
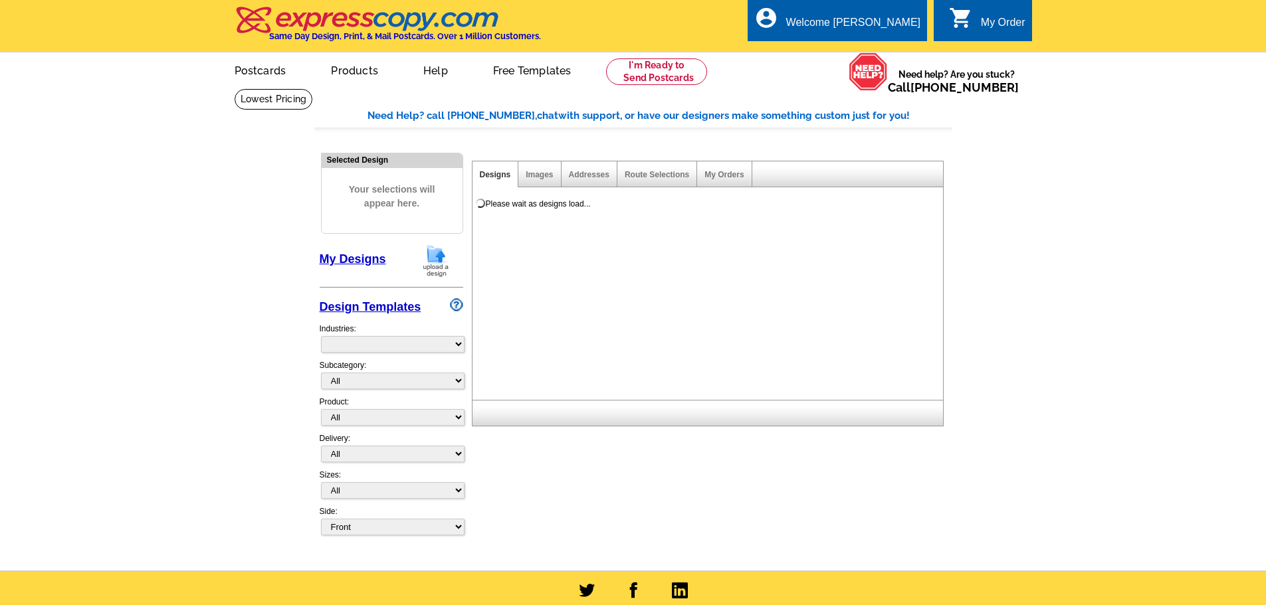
select select "785"
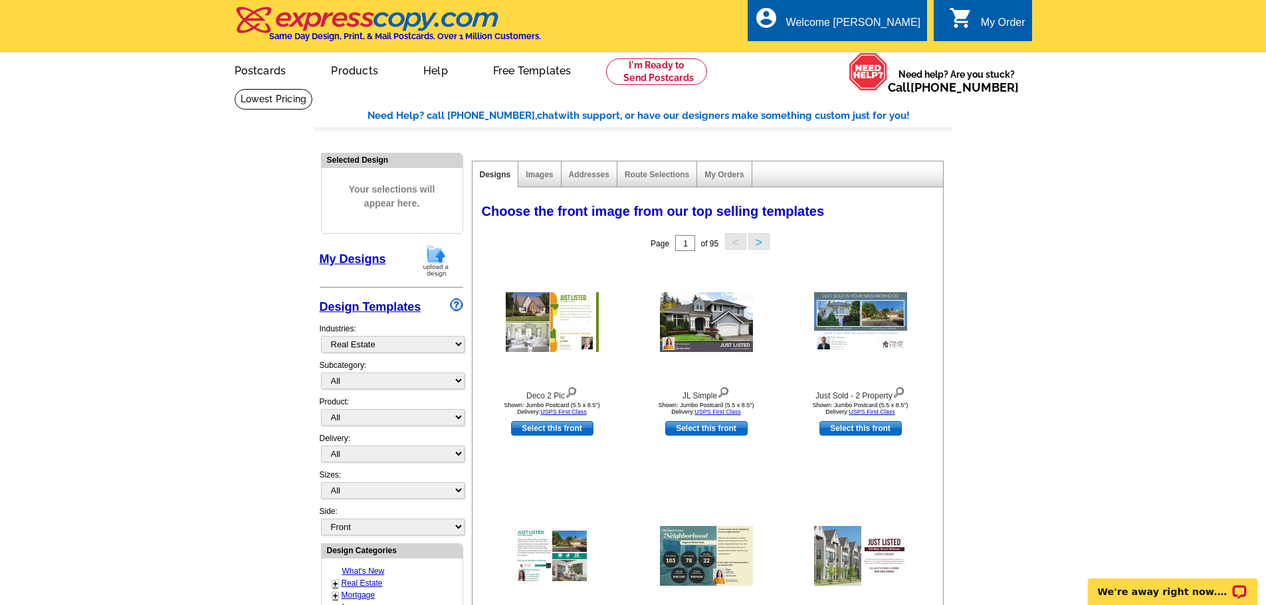
click at [336, 255] on link "My Designs" at bounding box center [353, 259] width 66 height 13
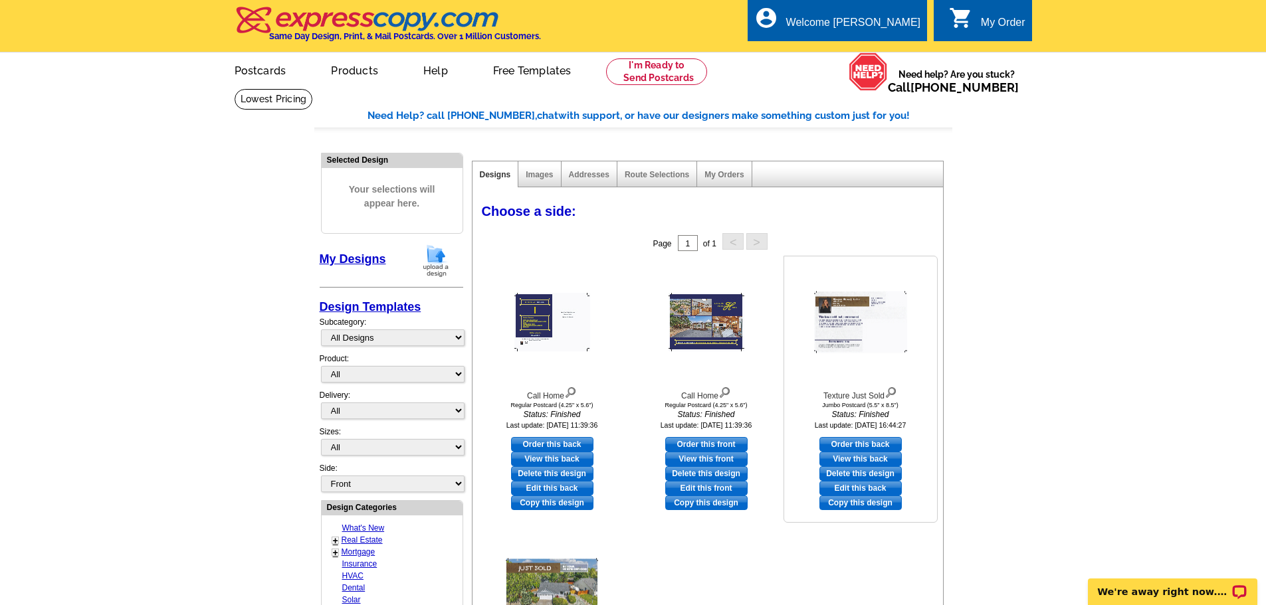
click at [869, 475] on link "Delete this design" at bounding box center [861, 474] width 82 height 15
click at [859, 506] on link "Copy this design" at bounding box center [861, 503] width 82 height 15
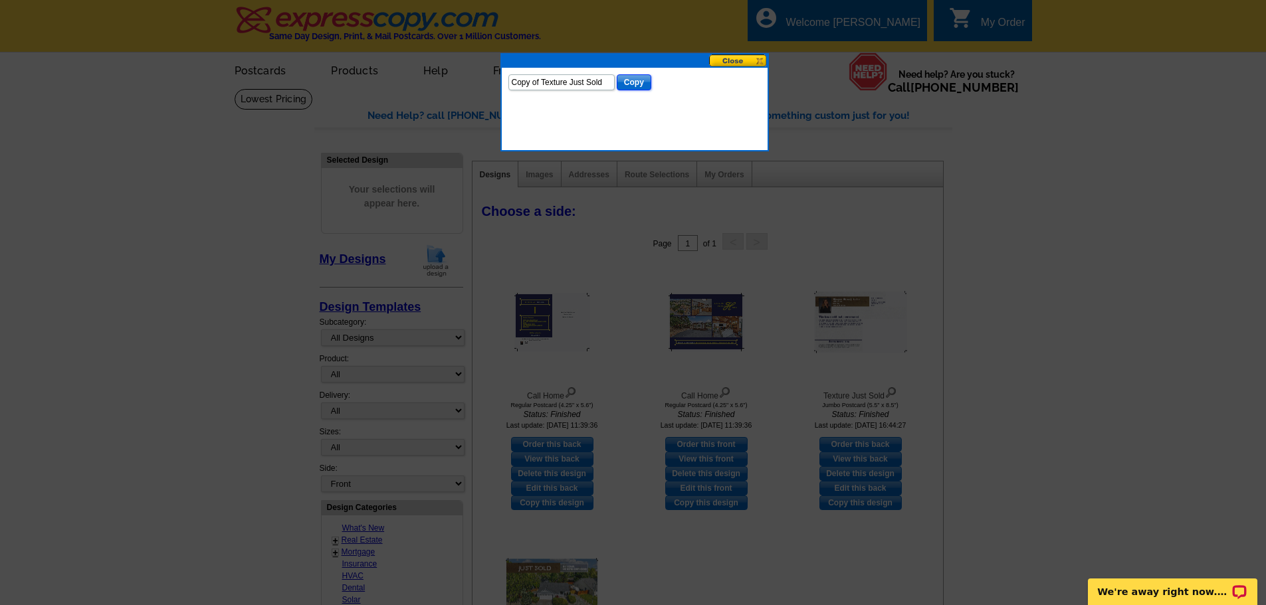
click at [634, 81] on input "Copy" at bounding box center [634, 82] width 35 height 16
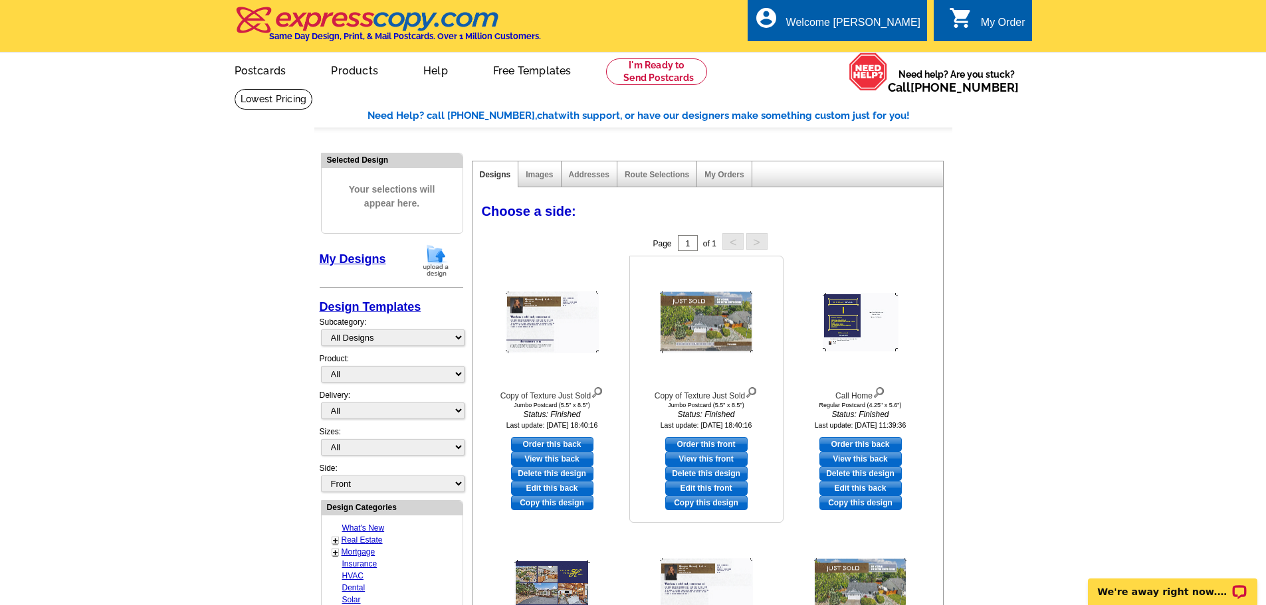
click at [687, 340] on img at bounding box center [706, 323] width 93 height 62
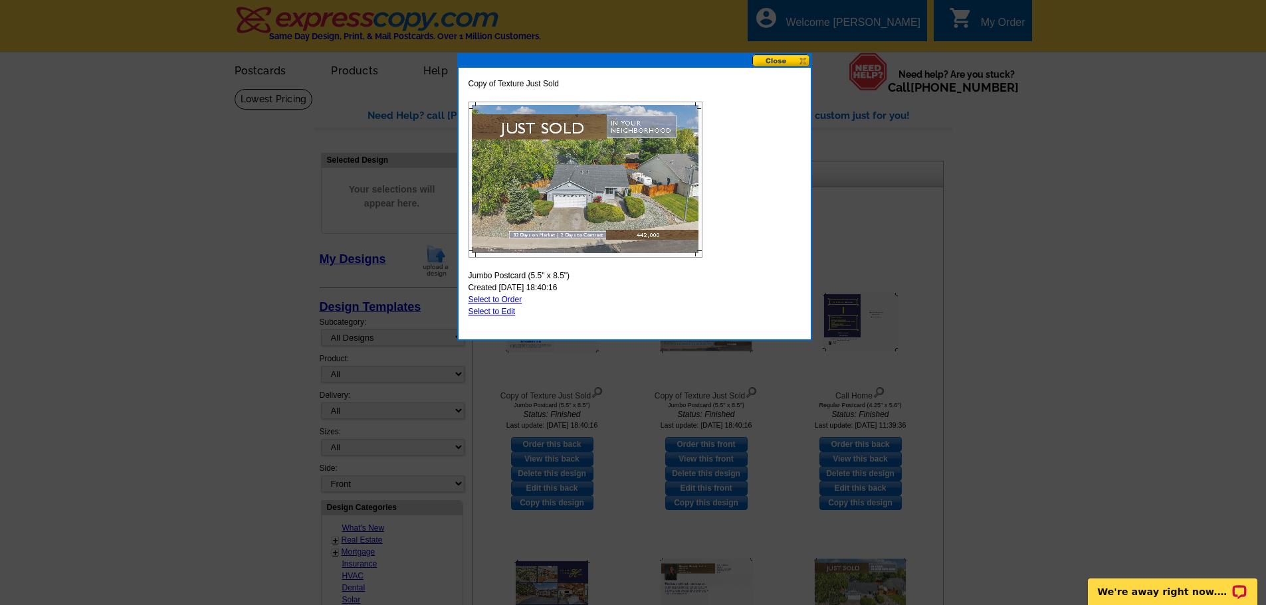
click at [489, 312] on link "Select to Edit" at bounding box center [492, 311] width 47 height 9
select select "2"
select select "back"
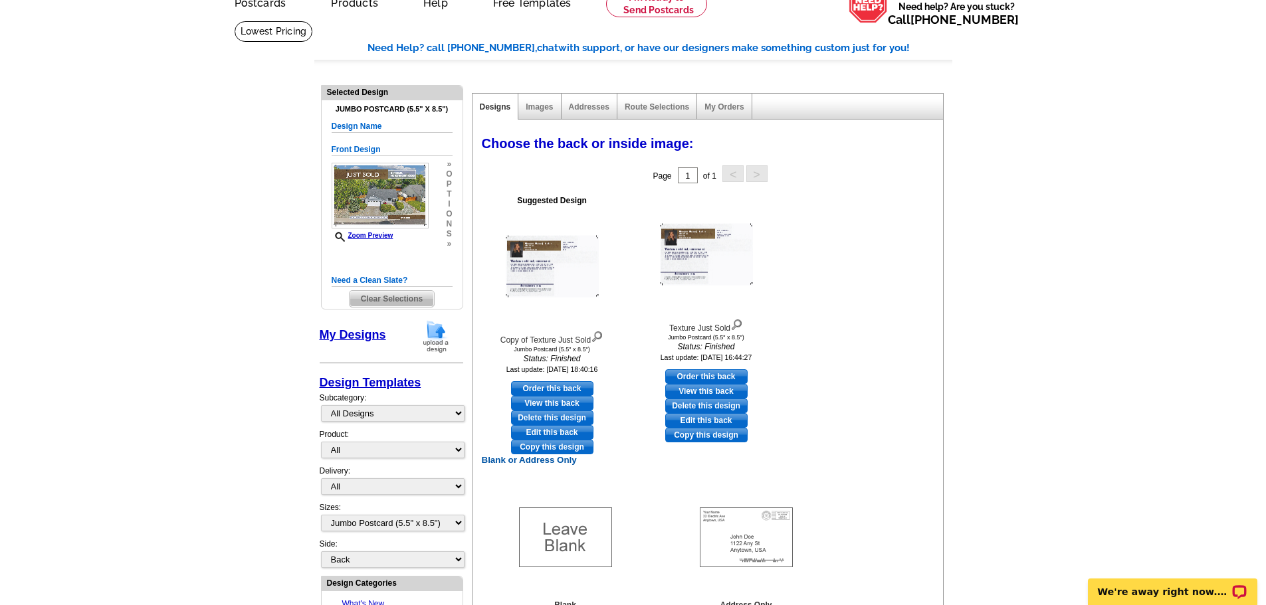
scroll to position [66, 0]
click at [384, 282] on h5 "Need a Clean Slate?" at bounding box center [392, 282] width 121 height 13
click at [375, 305] on span "Clear Selections" at bounding box center [392, 300] width 84 height 16
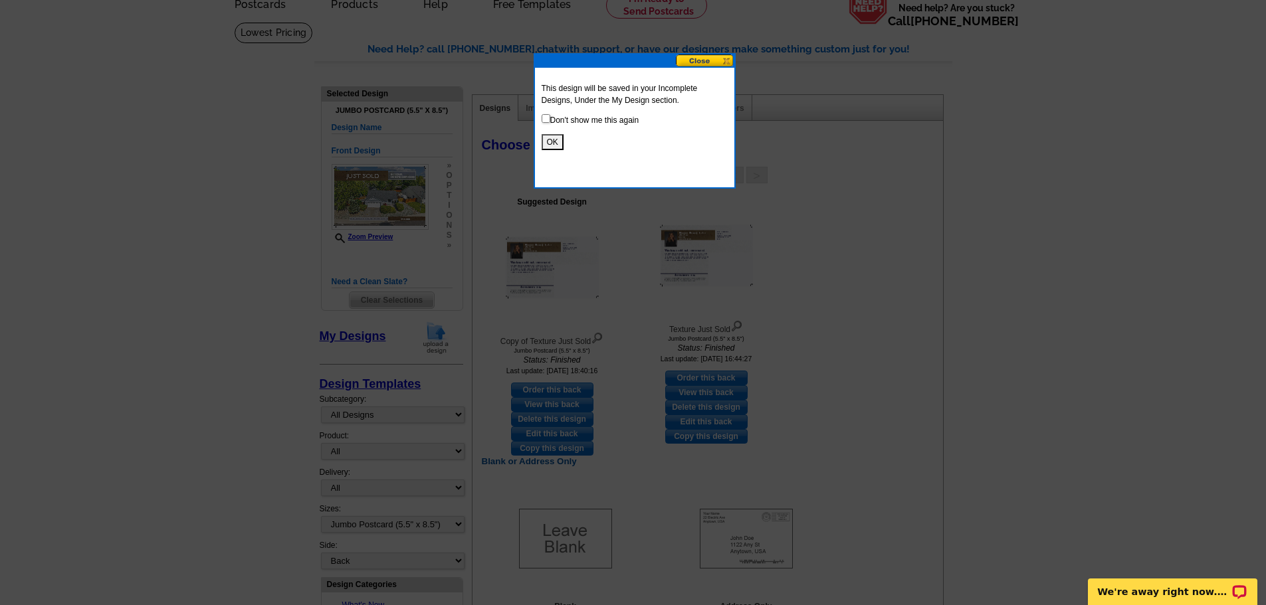
click at [542, 139] on button "OK" at bounding box center [553, 142] width 22 height 16
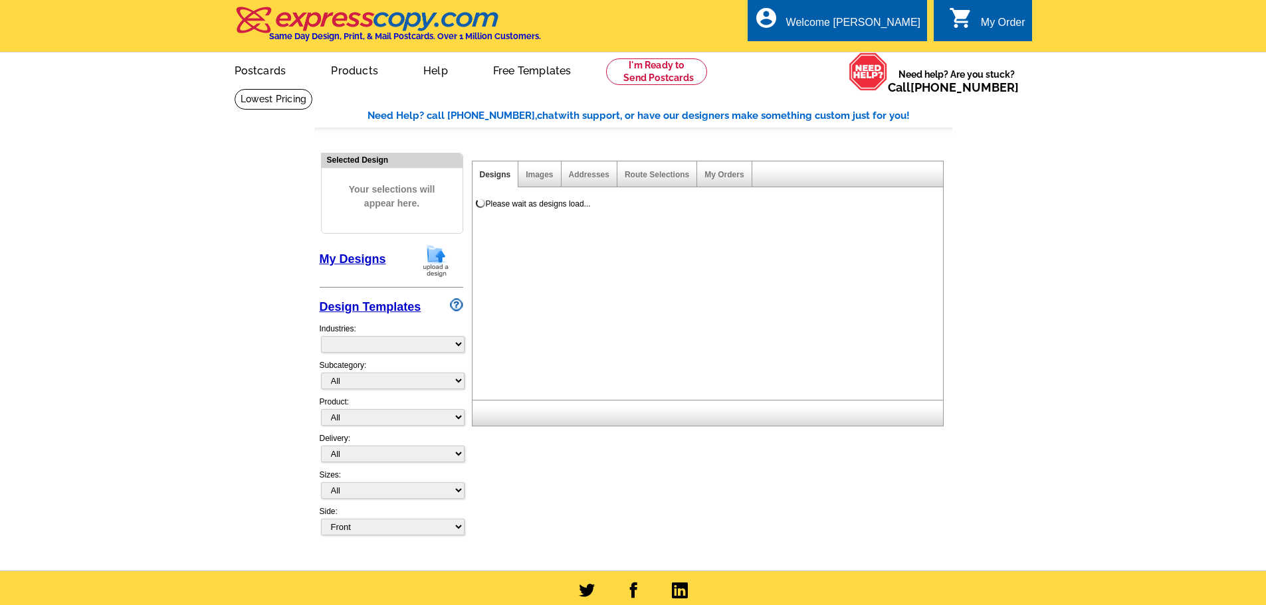
select select "785"
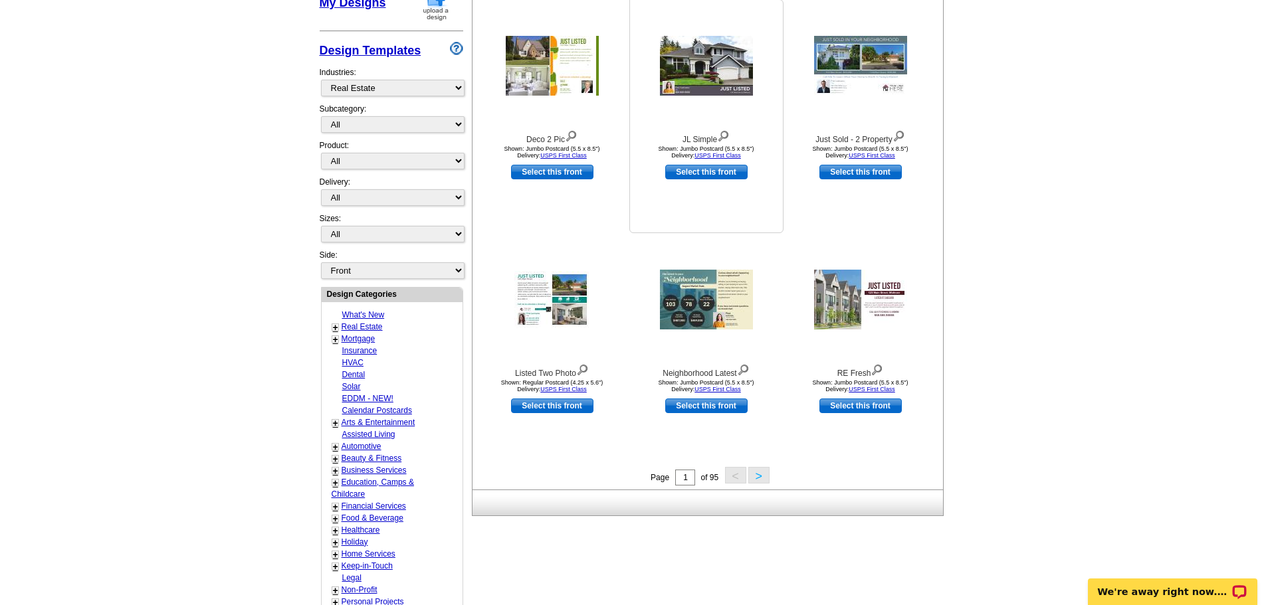
scroll to position [266, 0]
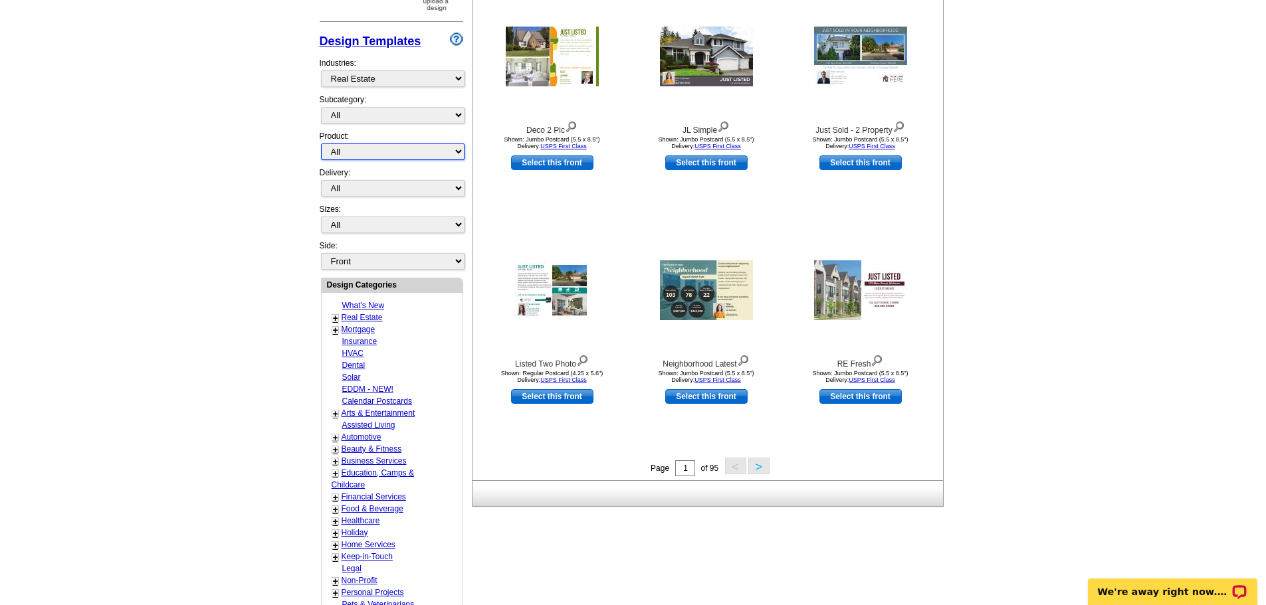
click at [383, 154] on select "All Postcards Letters and flyers Business Cards Door Hangers Greeting Cards" at bounding box center [393, 152] width 144 height 17
select select "1"
click at [321, 144] on select "All Postcards Letters and flyers Business Cards Door Hangers Greeting Cards" at bounding box center [393, 152] width 144 height 17
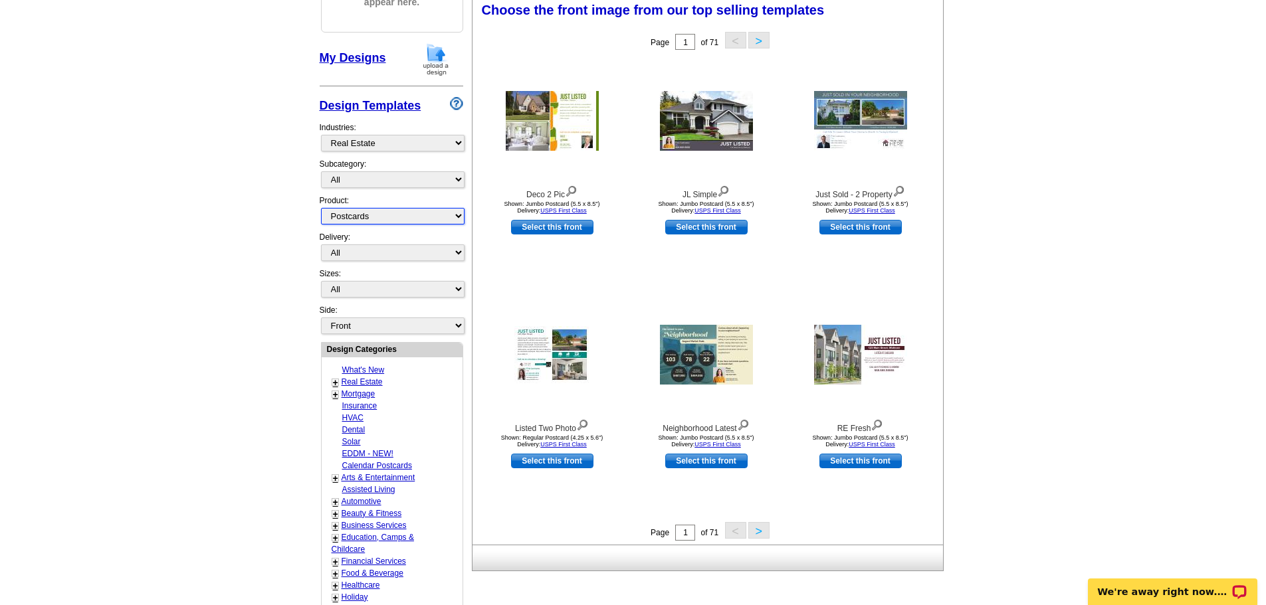
scroll to position [197, 0]
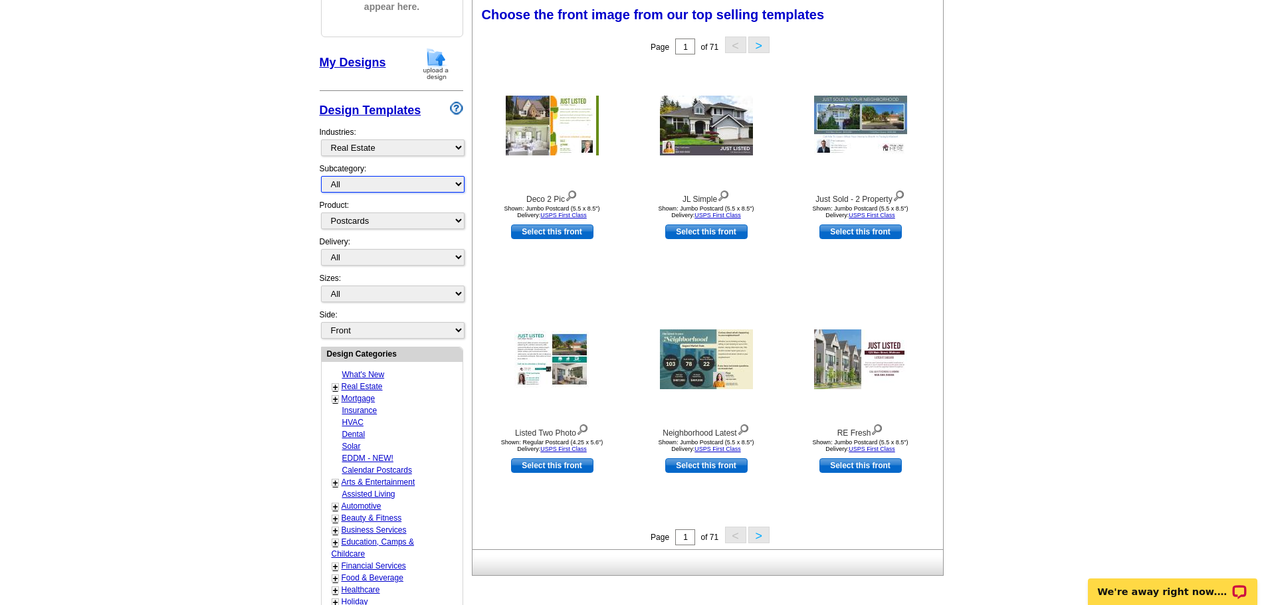
click at [367, 184] on select "All RE/MAX® Referrals [PERSON_NAME]® Berkshire Hathaway Home Services Century 2…" at bounding box center [393, 184] width 144 height 17
select select "789"
click at [321, 177] on select "All RE/MAX® Referrals [PERSON_NAME]® Berkshire Hathaway Home Services Century 2…" at bounding box center [393, 184] width 144 height 17
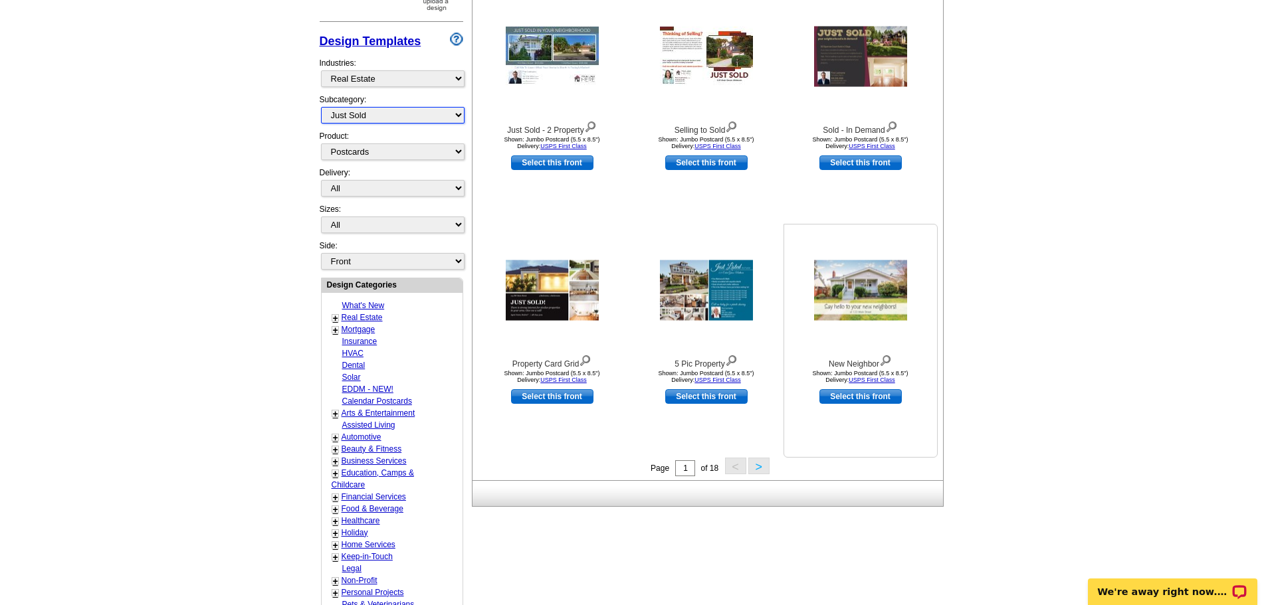
scroll to position [199, 0]
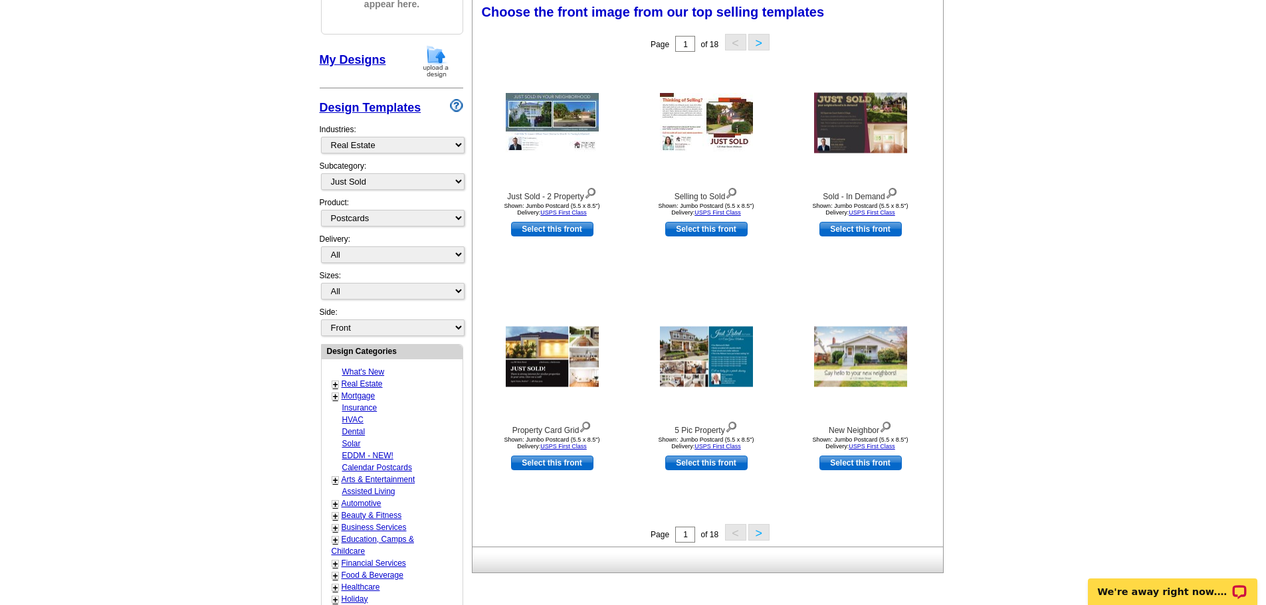
click at [762, 39] on button ">" at bounding box center [758, 42] width 21 height 17
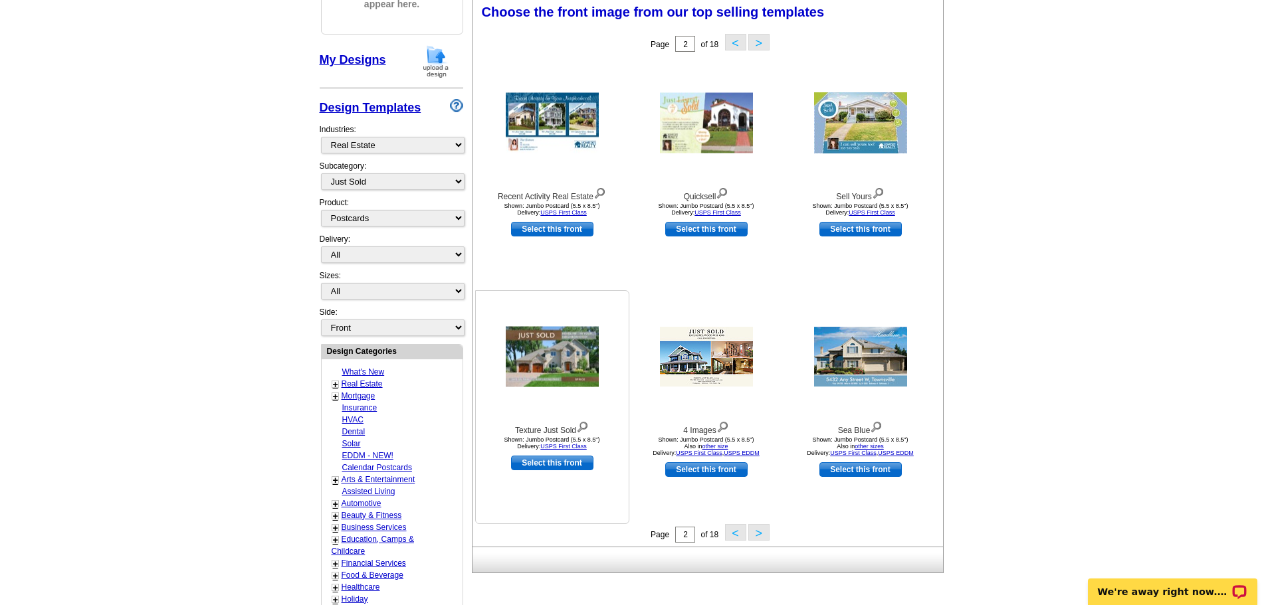
click at [554, 465] on link "Select this front" at bounding box center [552, 463] width 82 height 15
select select "2"
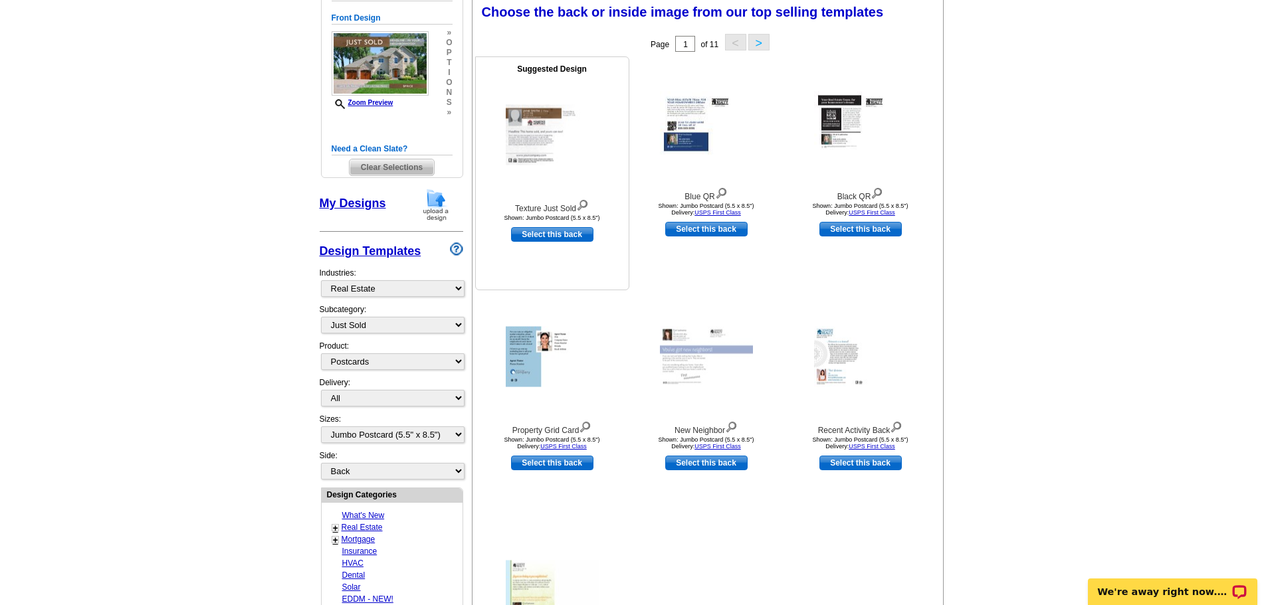
click at [546, 237] on link "Select this back" at bounding box center [552, 234] width 82 height 15
select select "front"
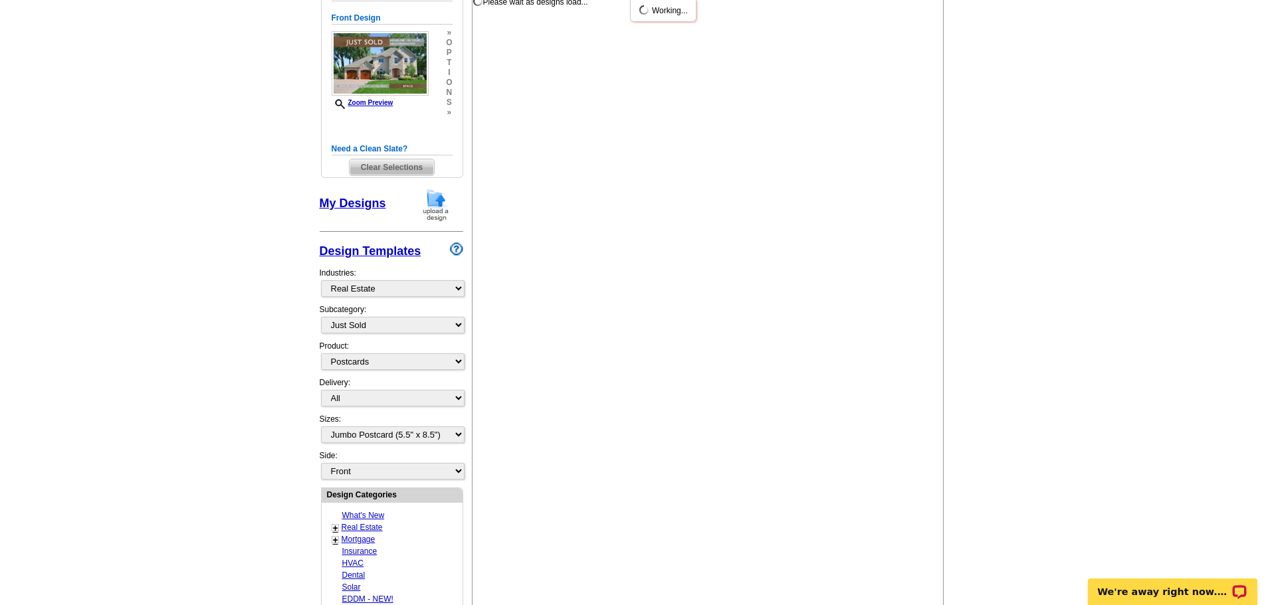
drag, startPoint x: 552, startPoint y: 239, endPoint x: 569, endPoint y: 241, distance: 16.8
click at [558, 241] on div "Please wait as designs load... You have selected a front. Congratulations! You'…" at bounding box center [708, 491] width 472 height 1007
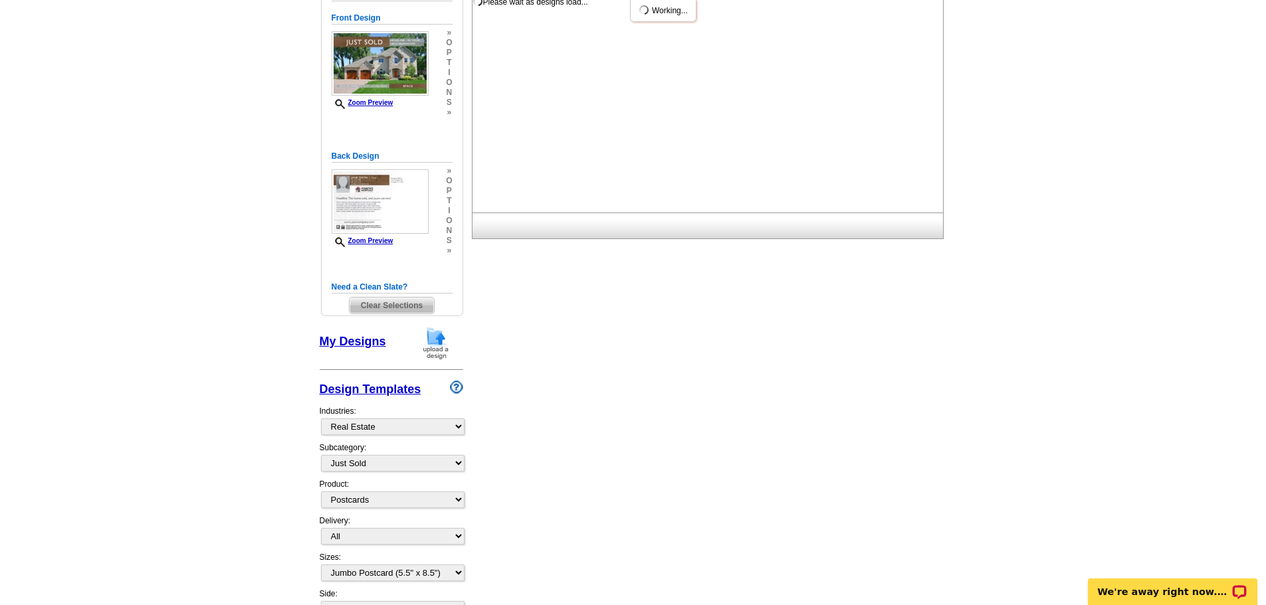
scroll to position [0, 0]
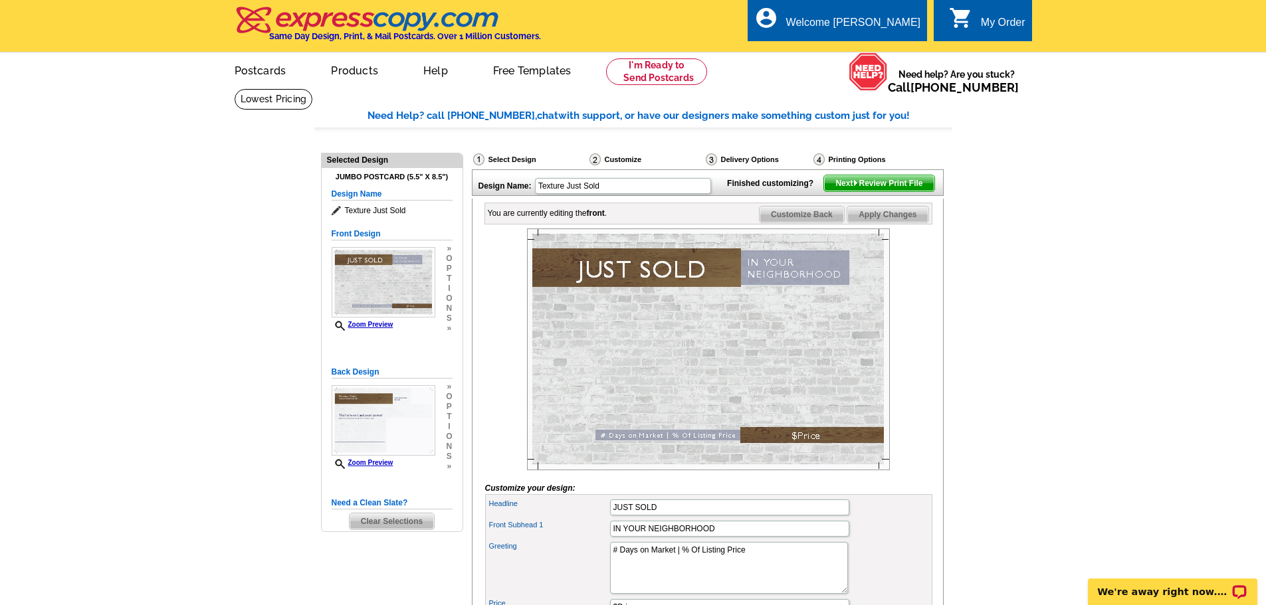
click at [708, 356] on img at bounding box center [708, 350] width 363 height 242
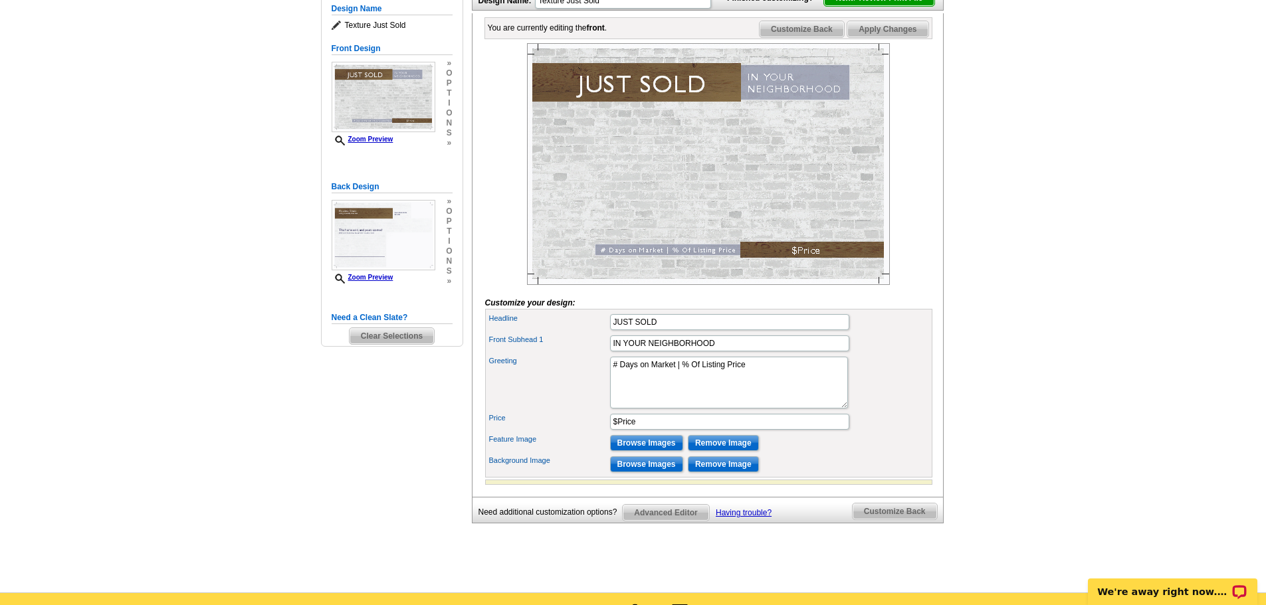
scroll to position [199, 0]
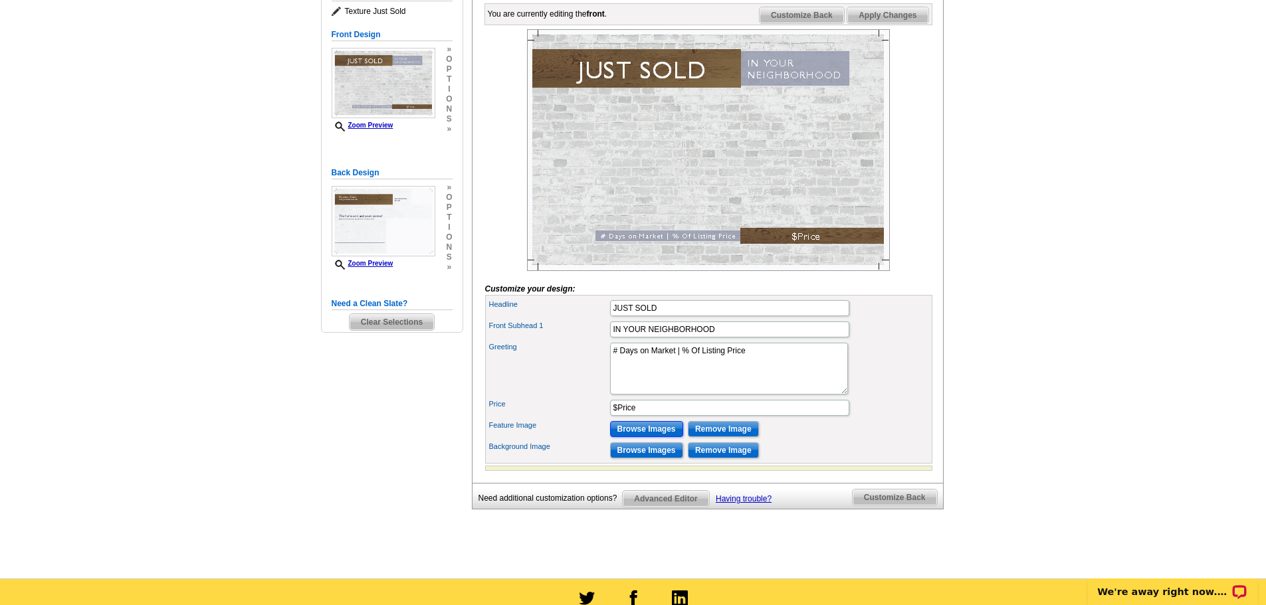
click at [650, 437] on input "Browse Images" at bounding box center [646, 429] width 73 height 16
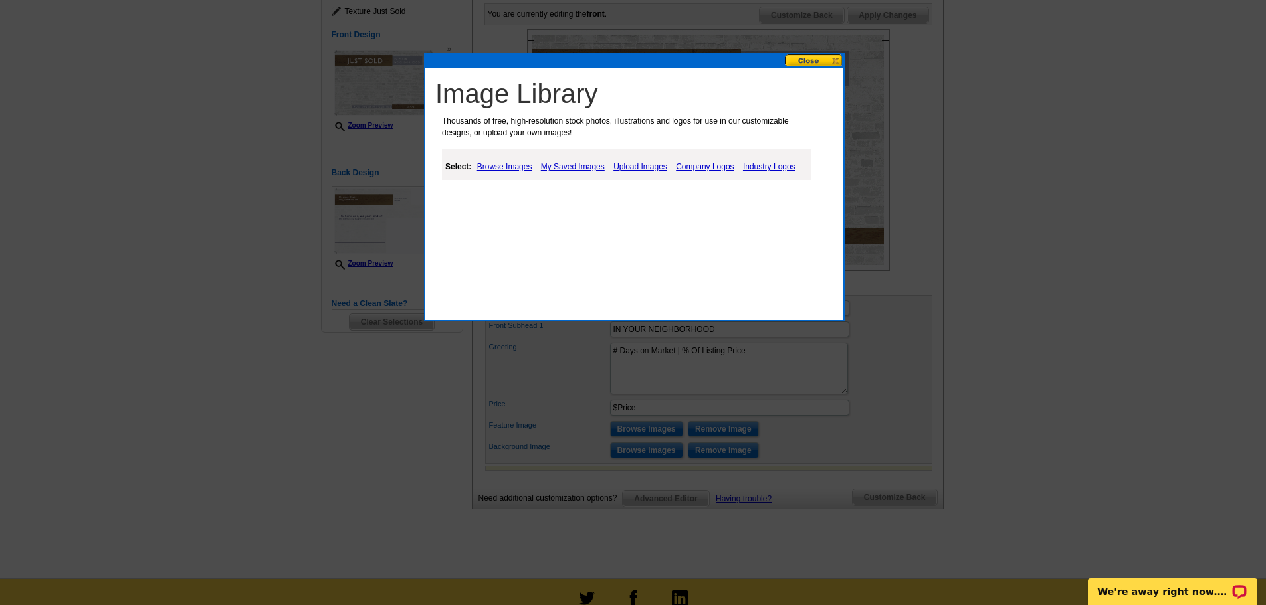
click at [632, 165] on link "Upload Images" at bounding box center [640, 167] width 60 height 16
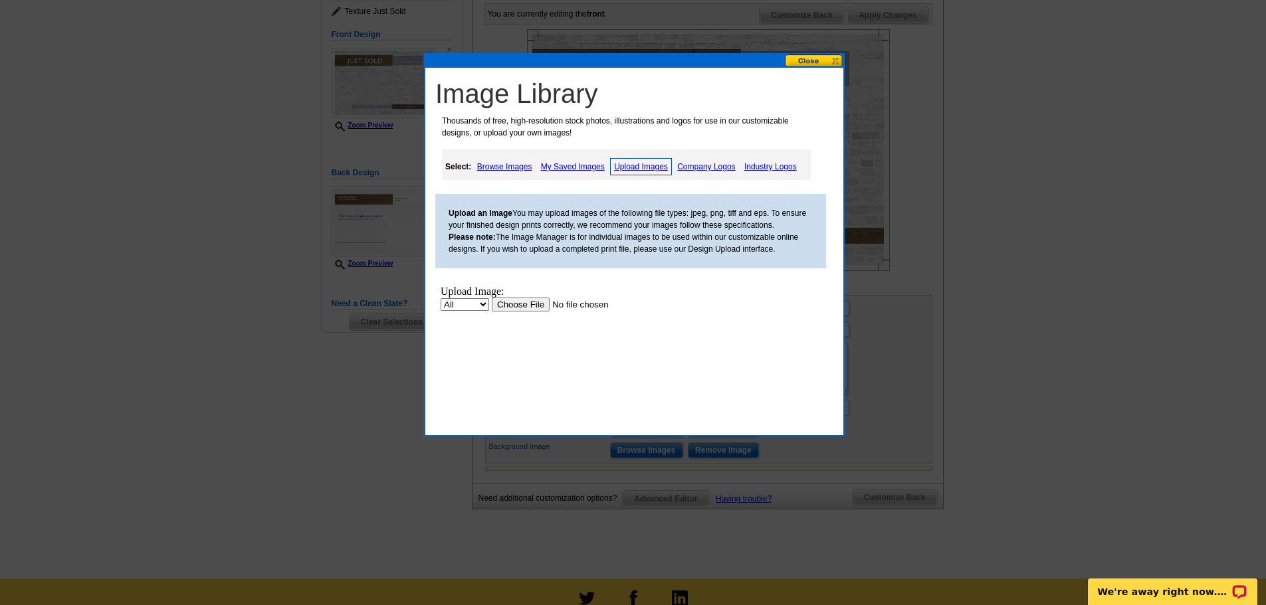
scroll to position [0, 0]
click at [528, 308] on input "file" at bounding box center [576, 305] width 168 height 14
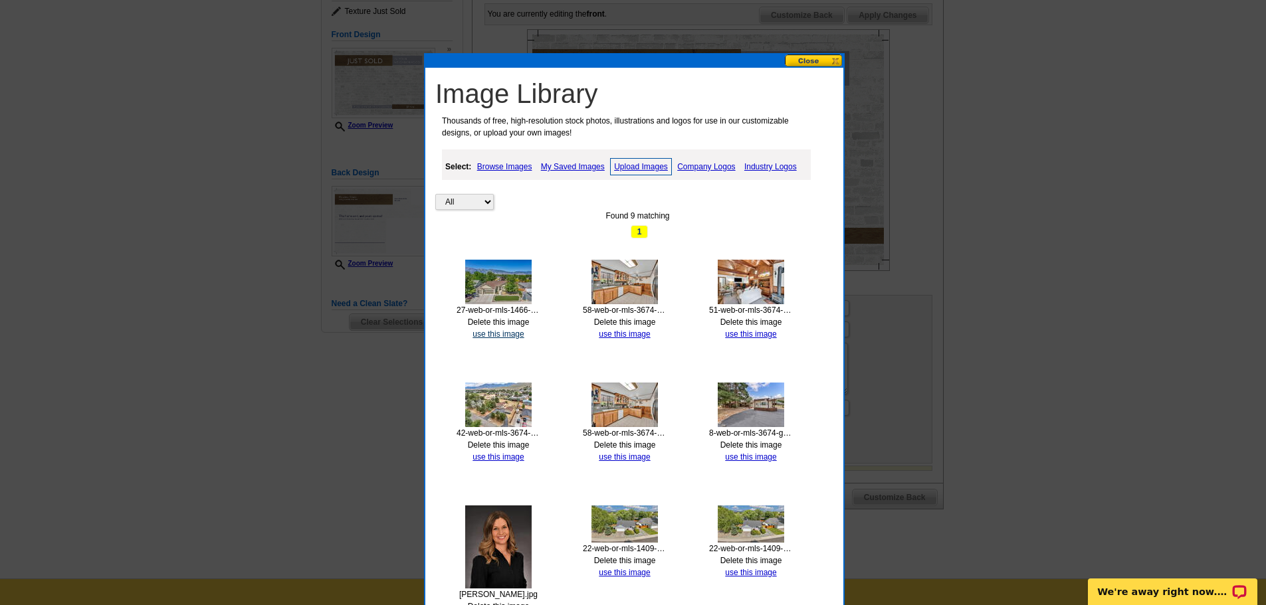
click at [491, 335] on link "use this image" at bounding box center [498, 334] width 51 height 9
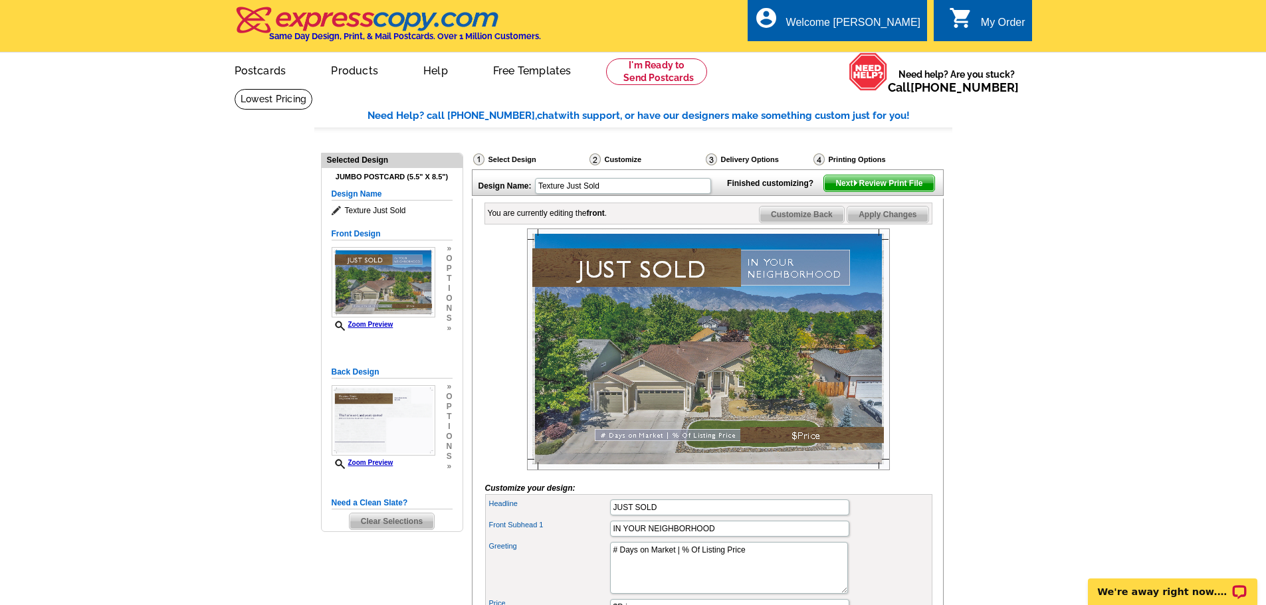
click at [756, 401] on img at bounding box center [708, 350] width 363 height 242
click at [785, 406] on img at bounding box center [708, 350] width 363 height 242
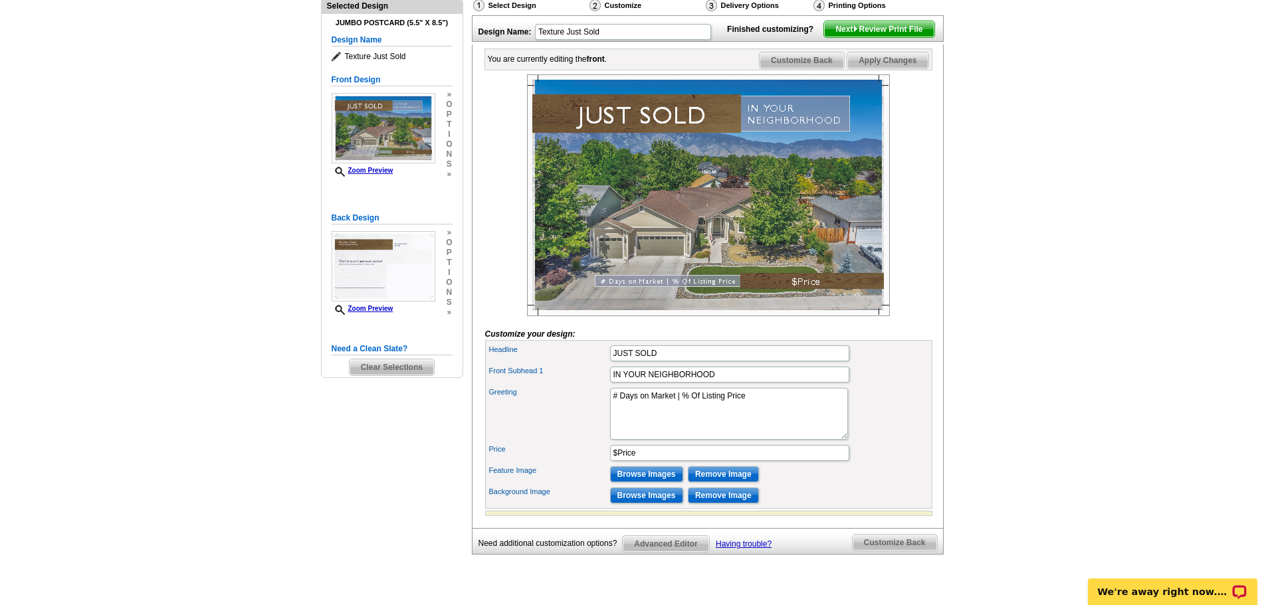
scroll to position [199, 0]
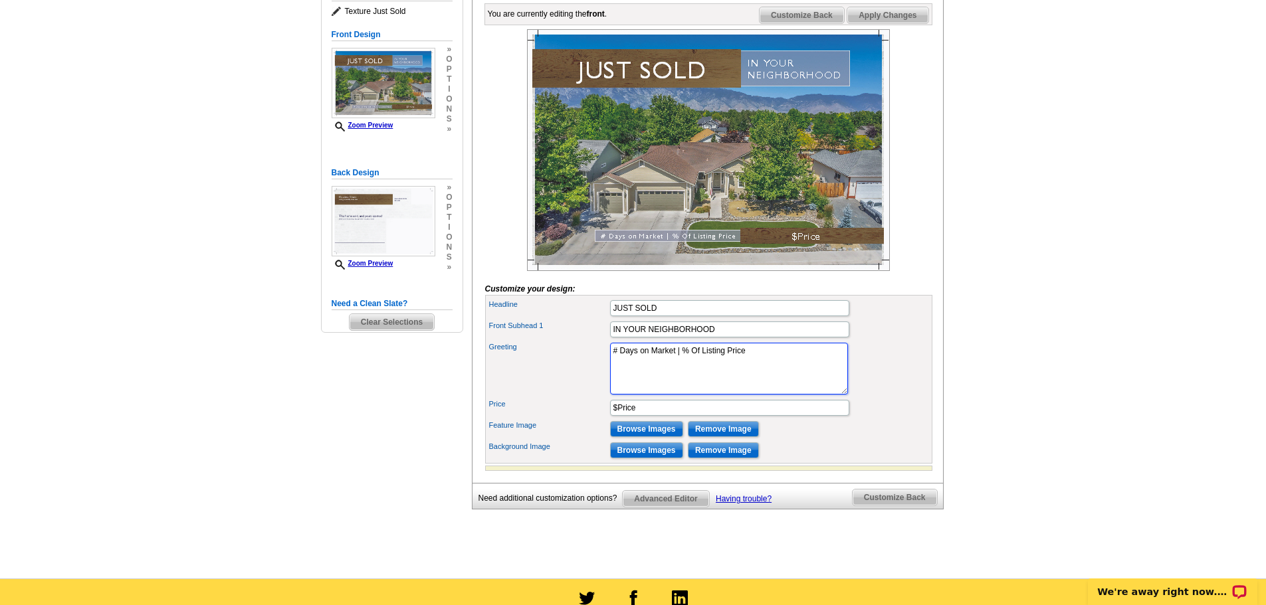
click at [675, 372] on textarea "# Days on Market | % Of Listing Price" at bounding box center [729, 369] width 238 height 52
click at [615, 373] on textarea "# Days on Market | % Of Listing Price" at bounding box center [729, 369] width 238 height 52
click at [688, 376] on textarea "# Days on Market | % Of Listing Price" at bounding box center [729, 369] width 238 height 52
type textarea "6 Days to Contract | 97% Of Listing Price"
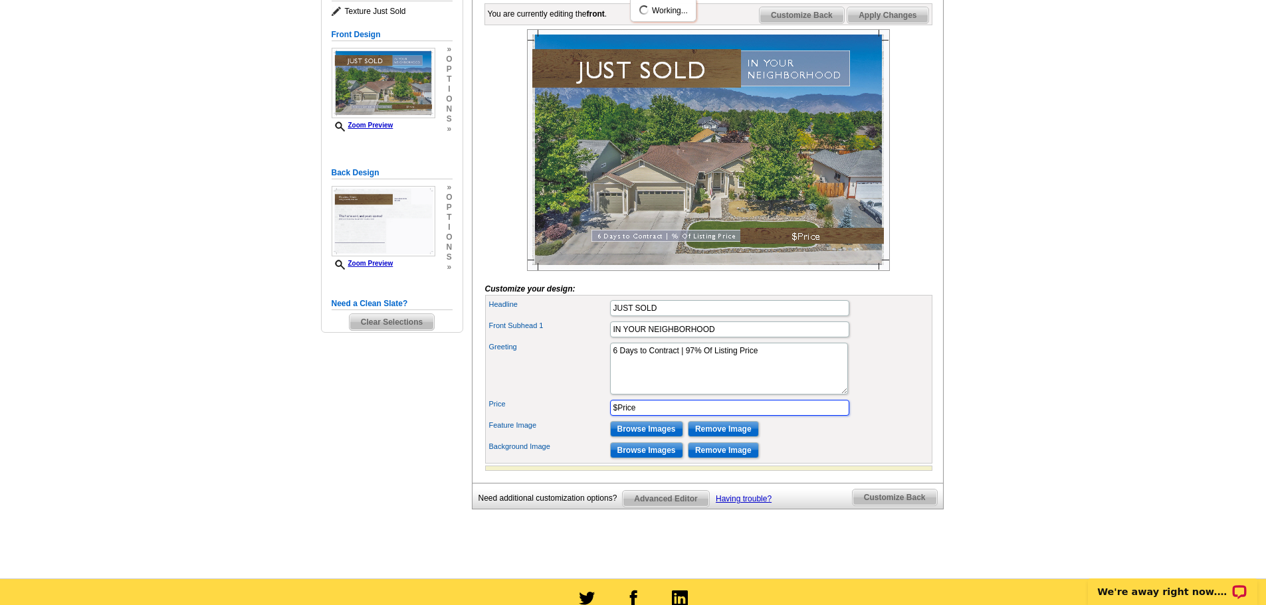
drag, startPoint x: 666, startPoint y: 430, endPoint x: 586, endPoint y: 429, distance: 80.4
click at [586, 419] on div "Price $Price" at bounding box center [709, 407] width 442 height 21
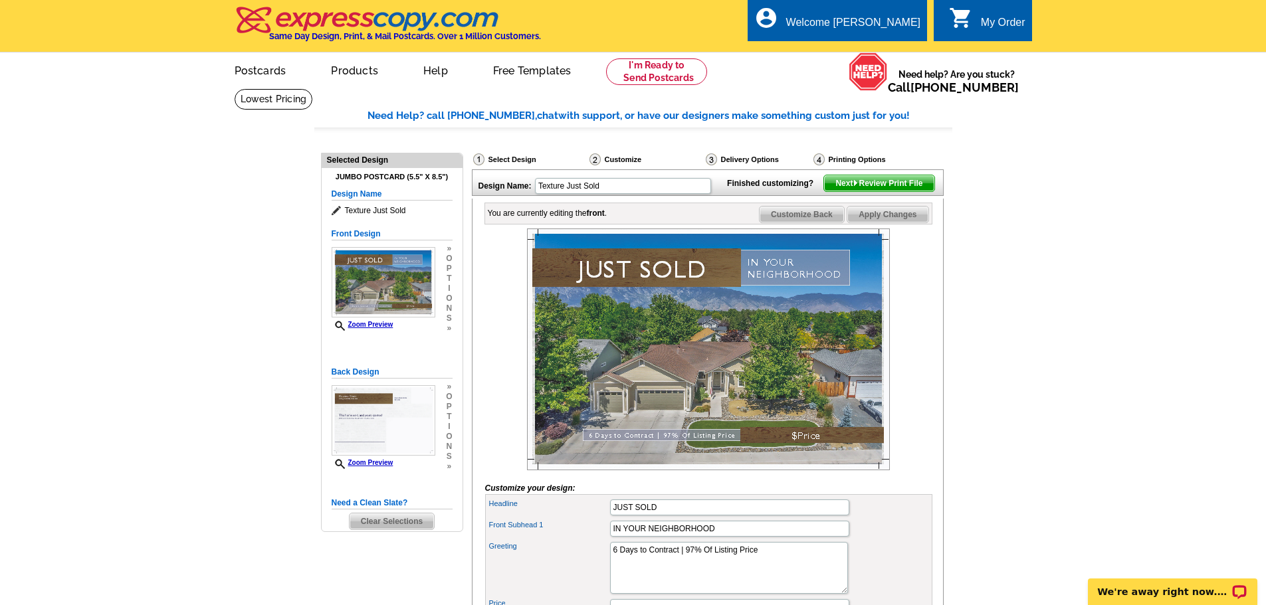
click at [1002, 25] on div "My Order" at bounding box center [1003, 26] width 45 height 19
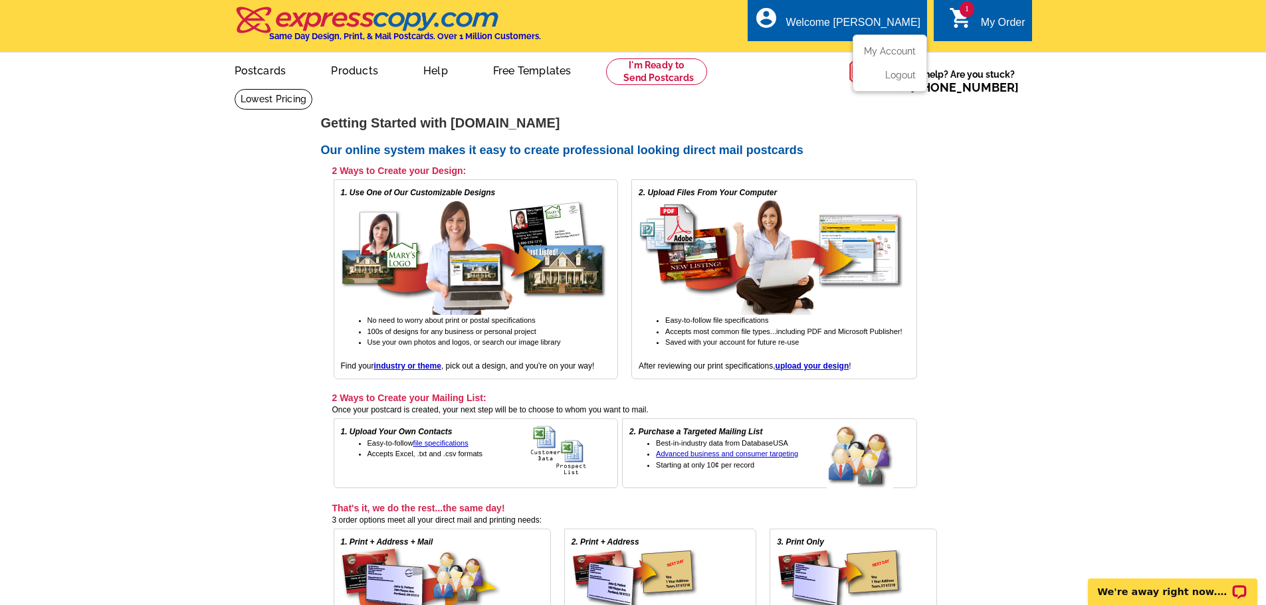
click at [897, 21] on div "Welcome [PERSON_NAME]" at bounding box center [853, 26] width 134 height 19
click at [899, 55] on link "My Account" at bounding box center [887, 51] width 57 height 12
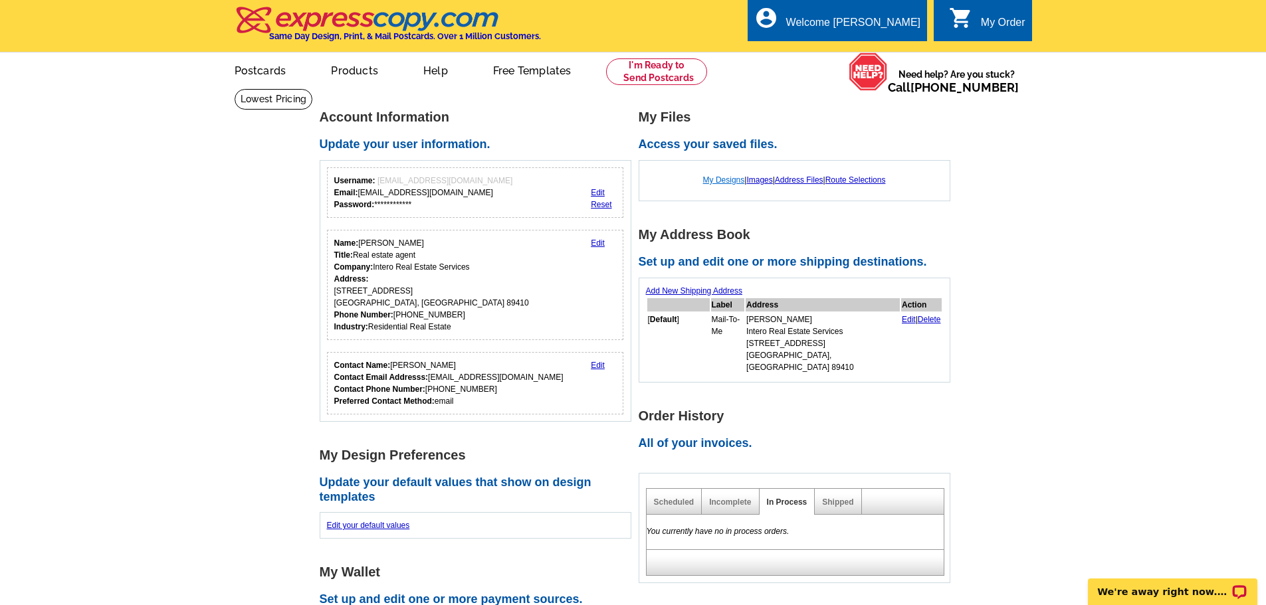
click at [715, 178] on link "My Designs" at bounding box center [724, 179] width 42 height 9
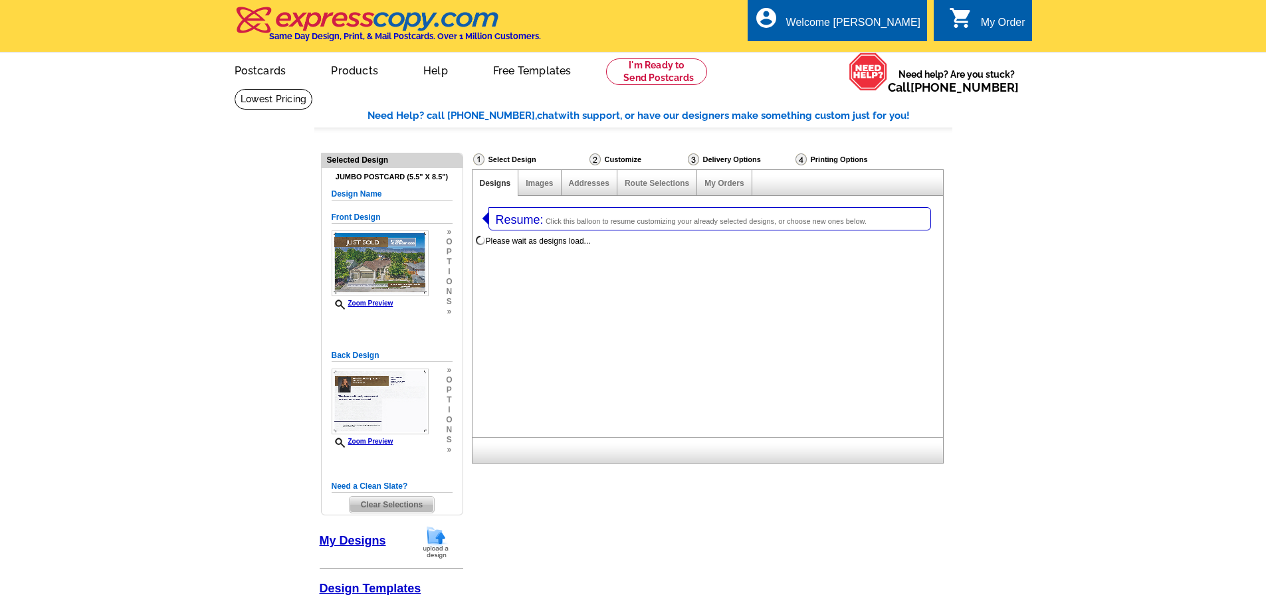
select select "1"
select select "2"
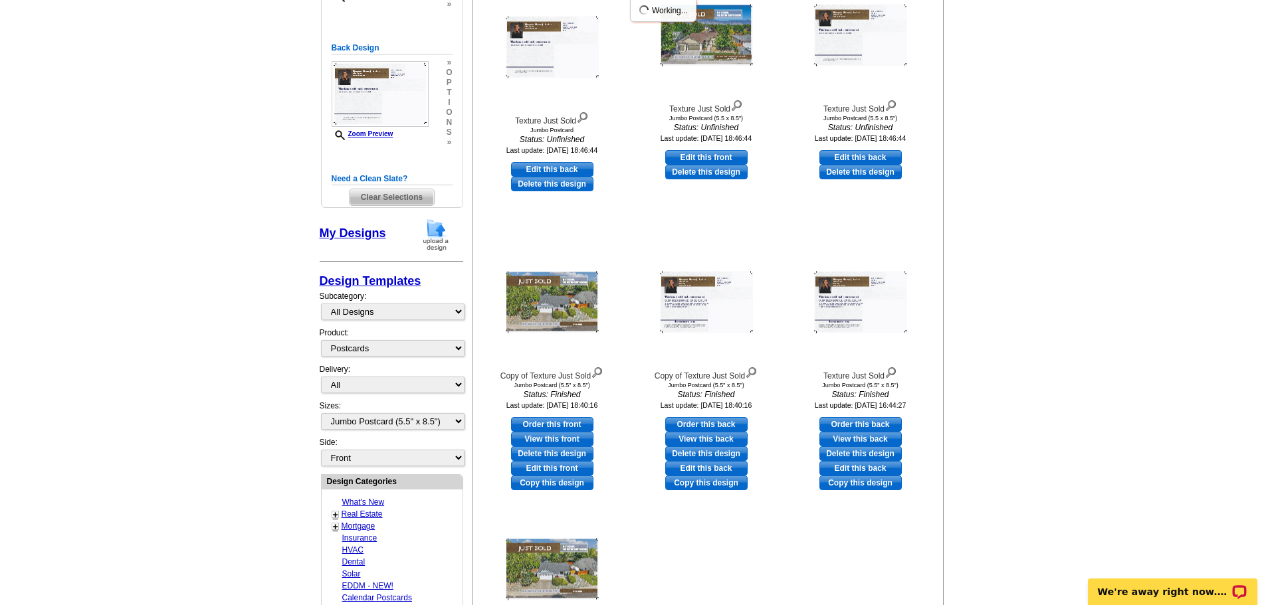
scroll to position [332, 0]
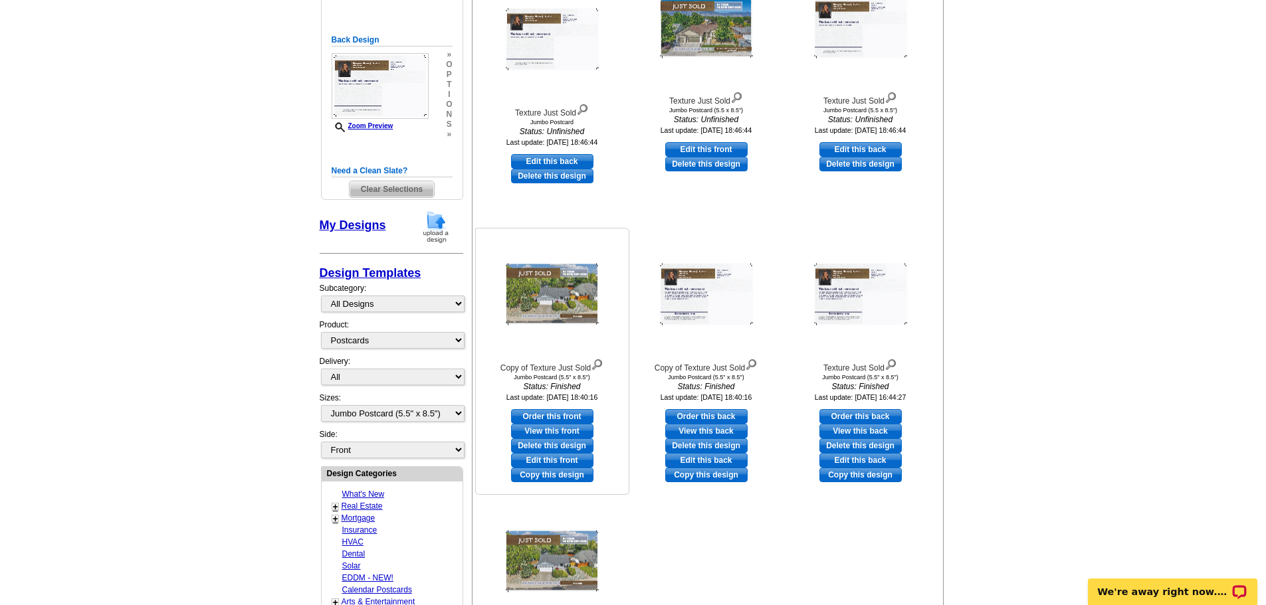
click at [598, 365] on img at bounding box center [597, 363] width 13 height 15
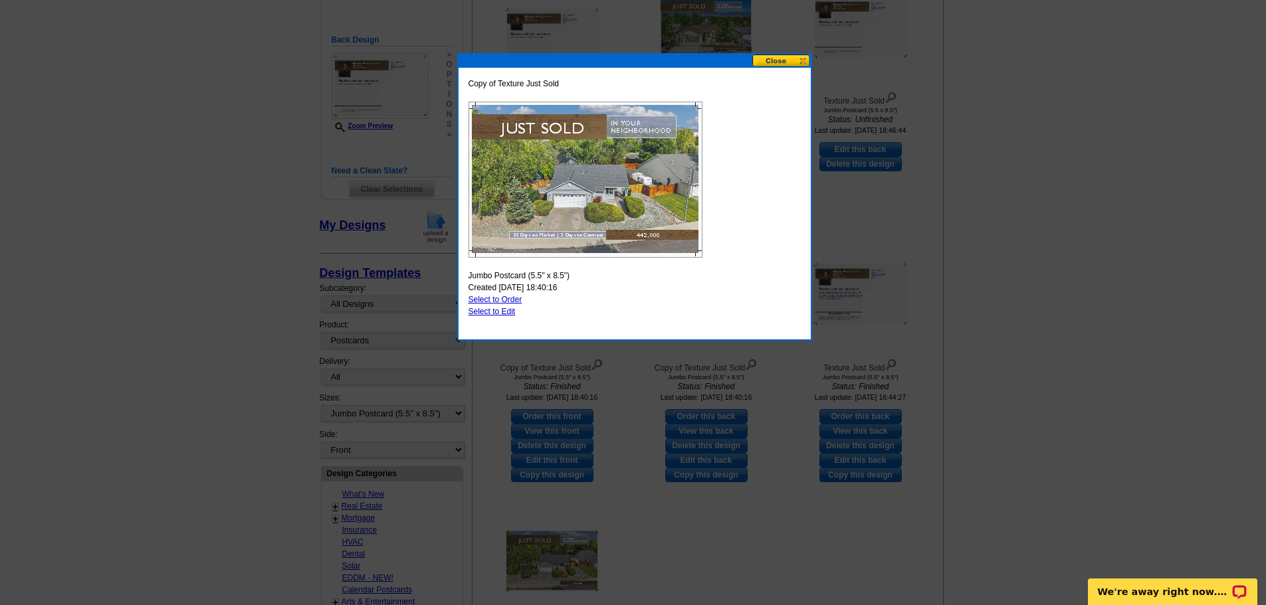
click at [784, 58] on button at bounding box center [781, 61] width 58 height 13
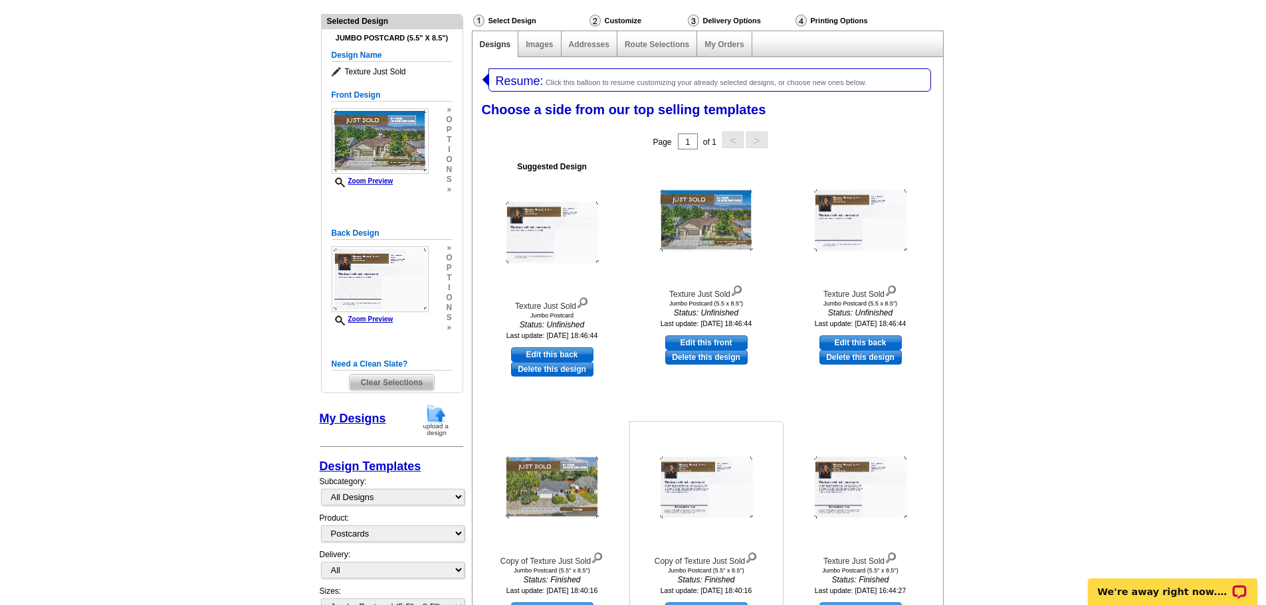
scroll to position [0, 0]
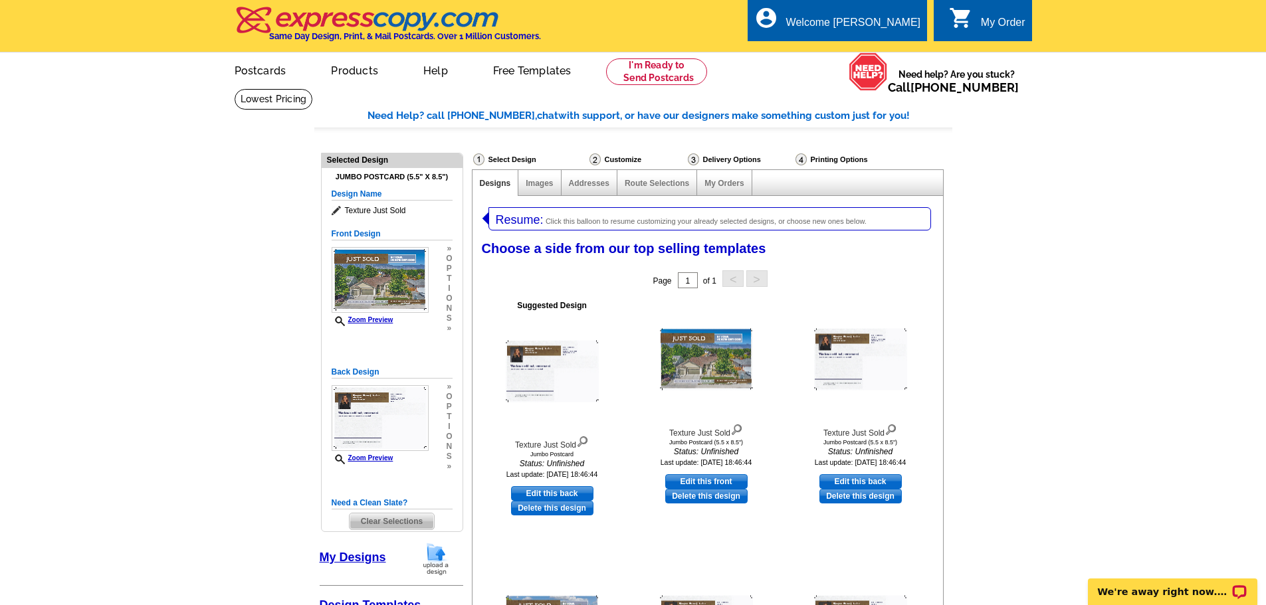
click at [519, 219] on span "Resume:" at bounding box center [520, 219] width 48 height 13
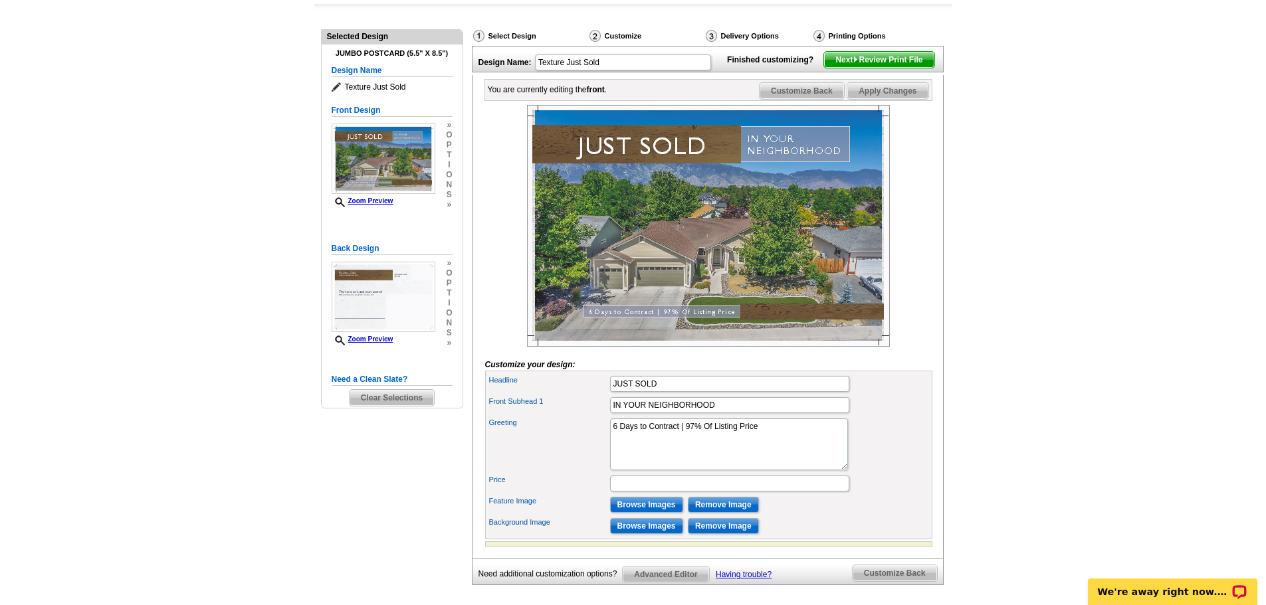
scroll to position [199, 0]
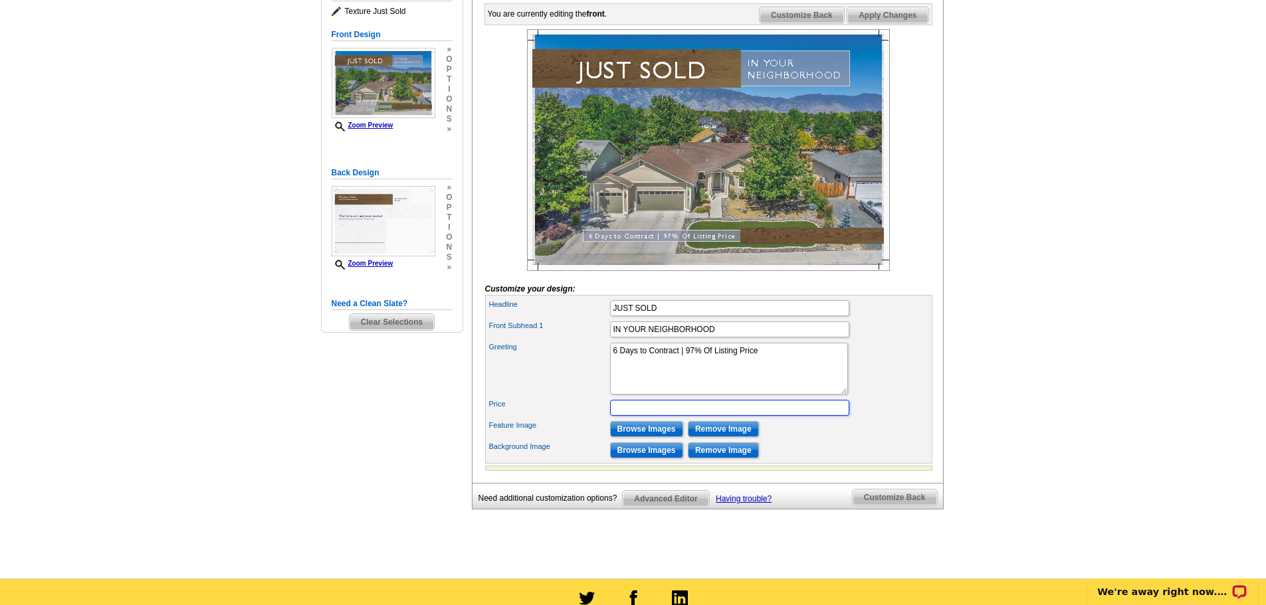
click at [626, 416] on input "Price" at bounding box center [729, 408] width 239 height 16
drag, startPoint x: 740, startPoint y: 425, endPoint x: 596, endPoint y: 418, distance: 144.4
click at [598, 418] on div "Headline JUST SOLD Front Subhead 1 IN YOUR NEIGHBORHOOD Greeting Price" at bounding box center [708, 379] width 447 height 169
paste input "Me Help You Sell Your Home with Confidenc"
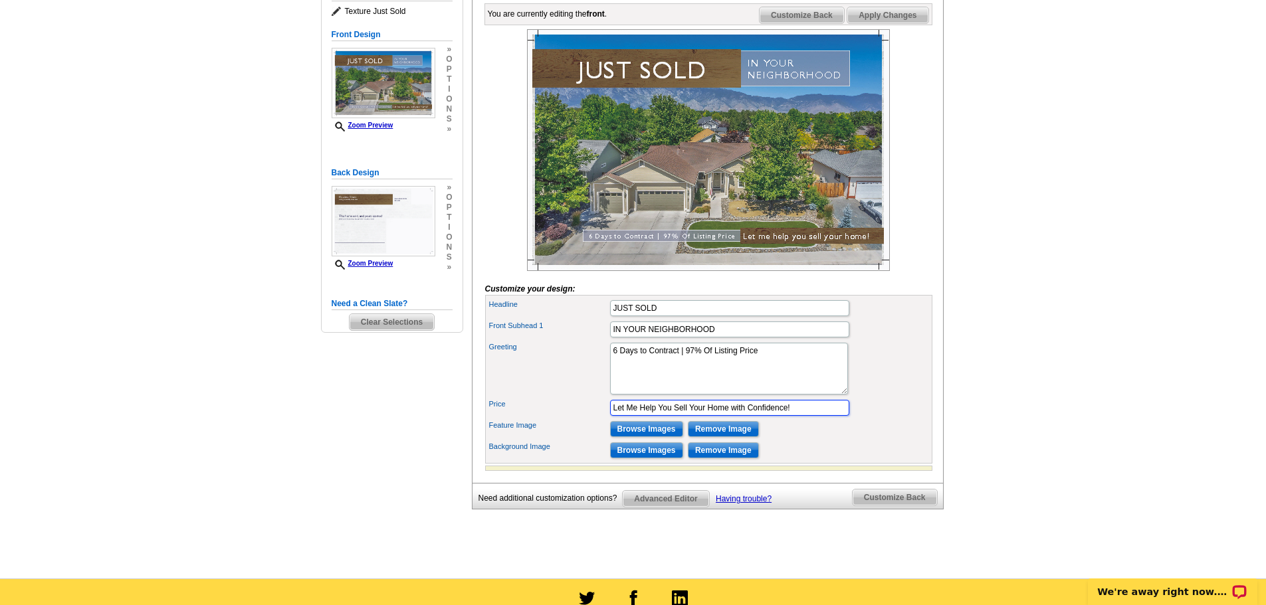
type input "Let Me Help You Sell Your Home with Confidence!"
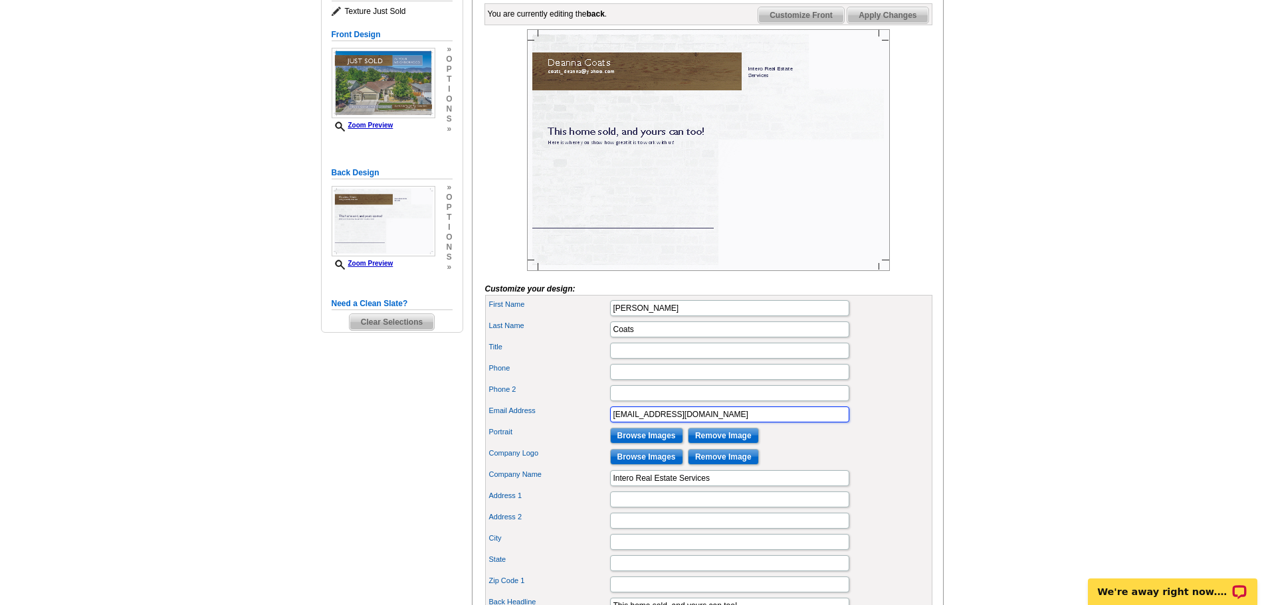
drag, startPoint x: 720, startPoint y: 437, endPoint x: 577, endPoint y: 419, distance: 144.1
click at [584, 419] on div "First Name [PERSON_NAME] Last Name Coats Title Phone Phone 2 Portrait" at bounding box center [708, 539] width 447 height 488
type input "[EMAIL_ADDRESS][DOMAIN_NAME]"
click at [634, 359] on input "Title" at bounding box center [729, 351] width 239 height 16
type input "Realtor"
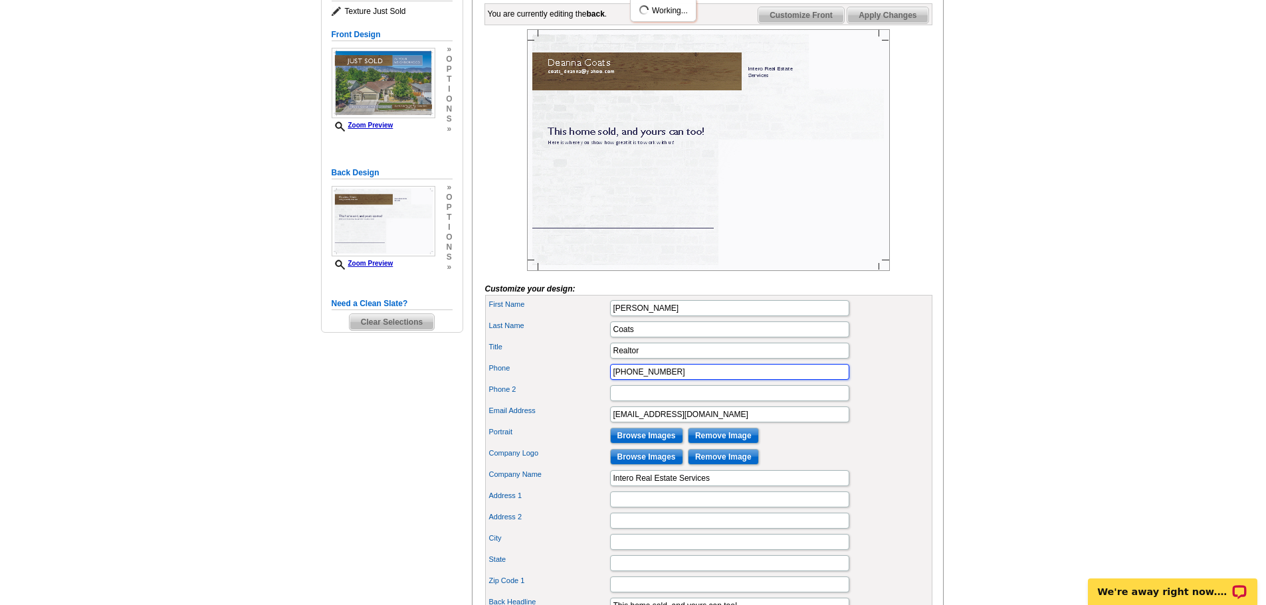
type input "[PHONE_NUMBER]"
click at [651, 508] on input "Address 1" at bounding box center [729, 500] width 239 height 16
type input "1362 [STREET_ADDRESS]"
click at [695, 529] on input "Address 2" at bounding box center [729, 521] width 239 height 16
click at [680, 550] on input "City" at bounding box center [729, 542] width 239 height 16
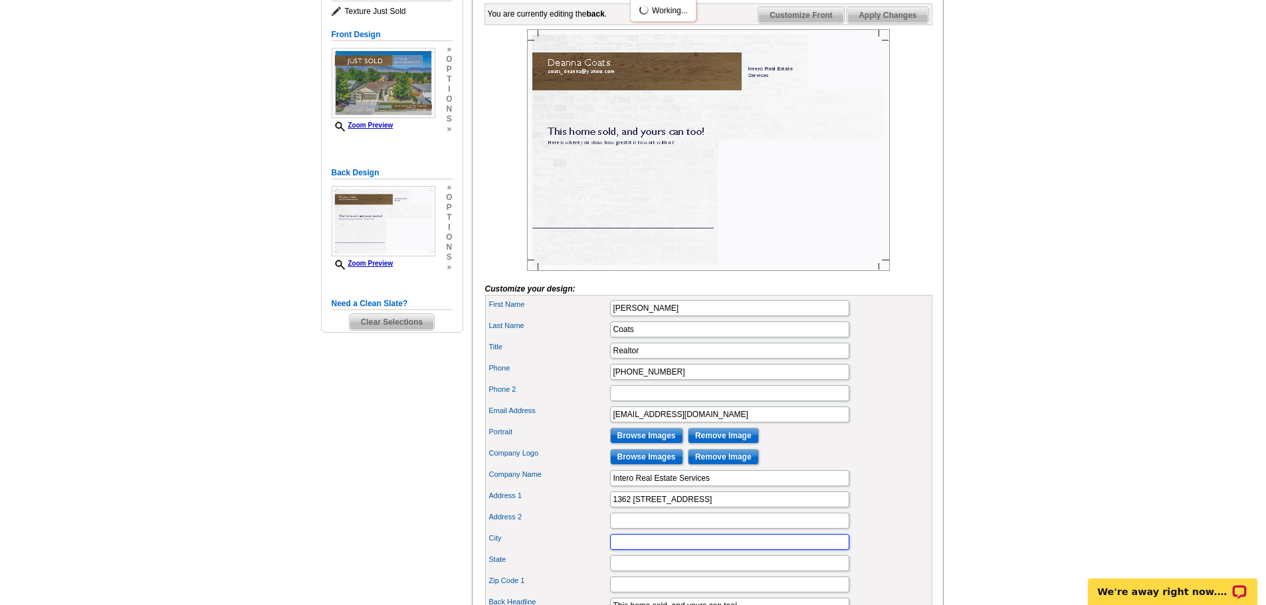
type input "Gardnerville"
click at [674, 572] on input "State" at bounding box center [729, 564] width 239 height 16
type input "[US_STATE]"
click at [967, 478] on main "Need Help? call 800-260-5887, chat with support, or have our designers make som…" at bounding box center [633, 393] width 1266 height 1009
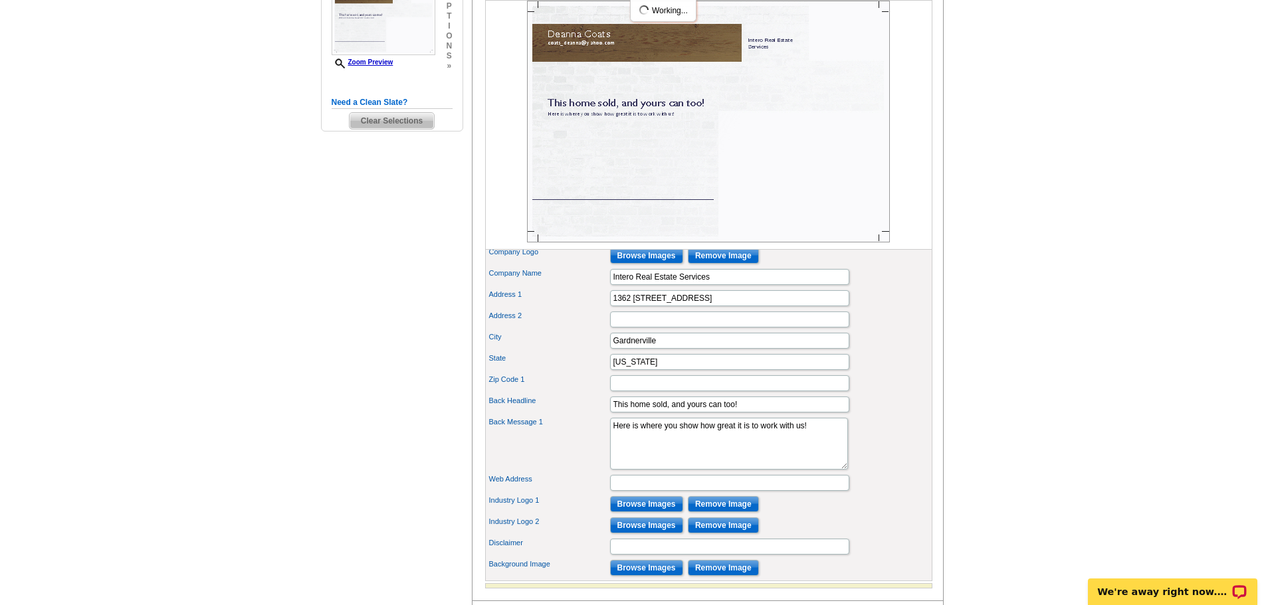
scroll to position [465, 0]
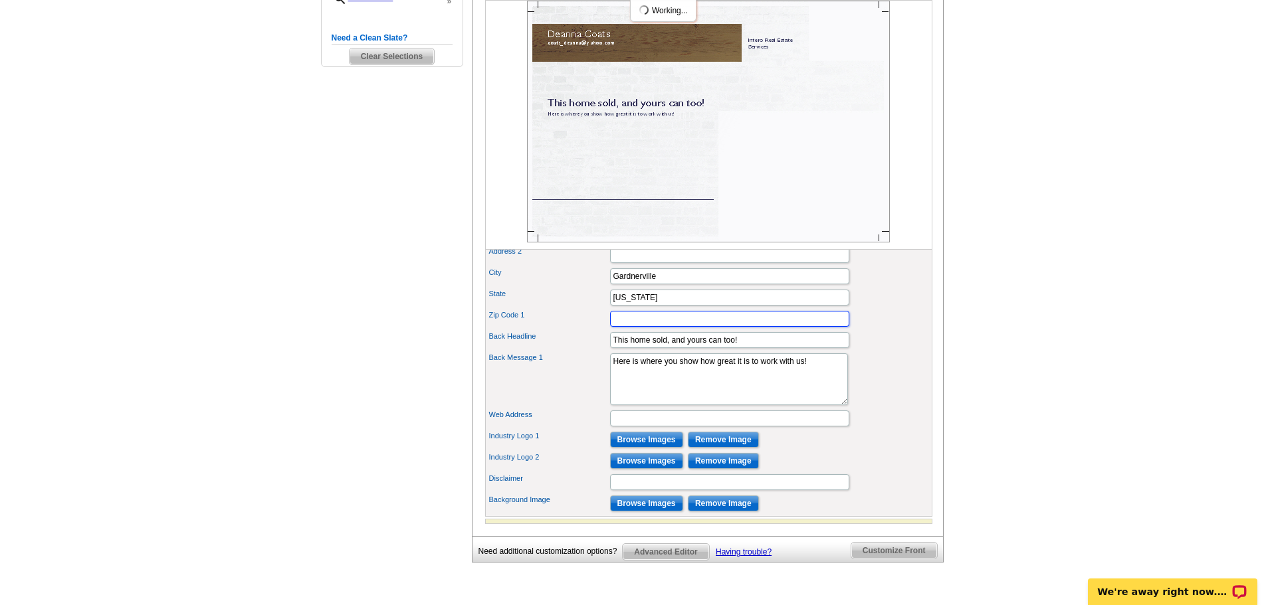
click at [643, 327] on input "Zip Code 1" at bounding box center [729, 319] width 239 height 16
type input "89410"
click at [641, 448] on input "Browse Images" at bounding box center [646, 440] width 73 height 16
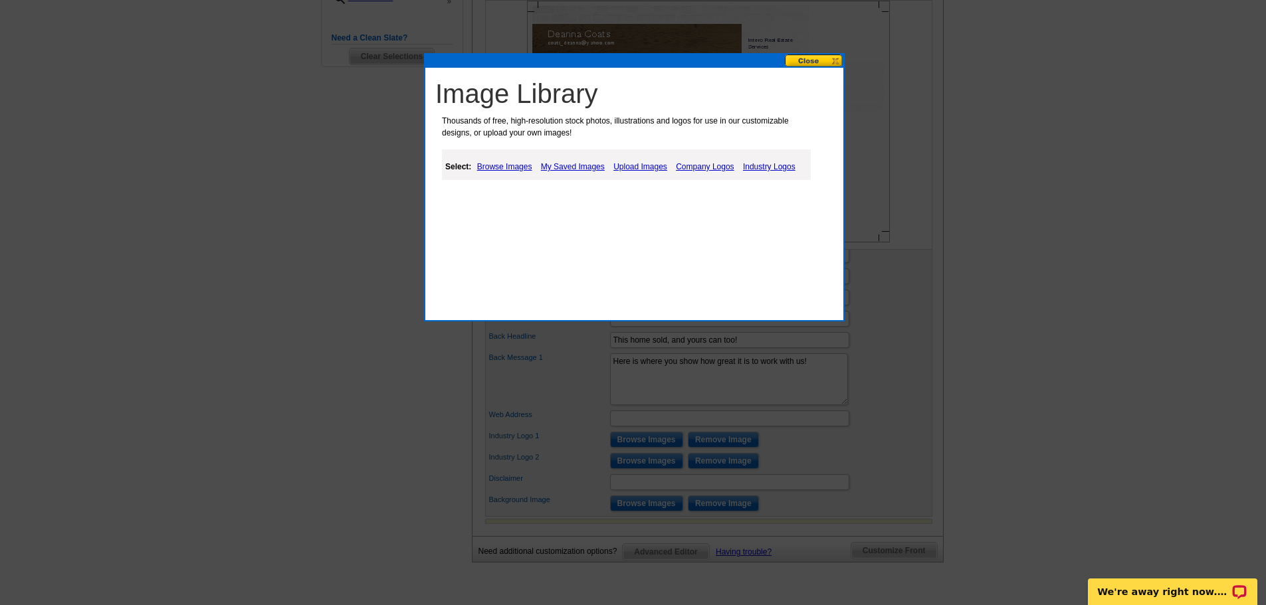
click at [520, 165] on link "Browse Images" at bounding box center [505, 167] width 62 height 16
click at [588, 163] on link "My Saved Images" at bounding box center [574, 167] width 70 height 16
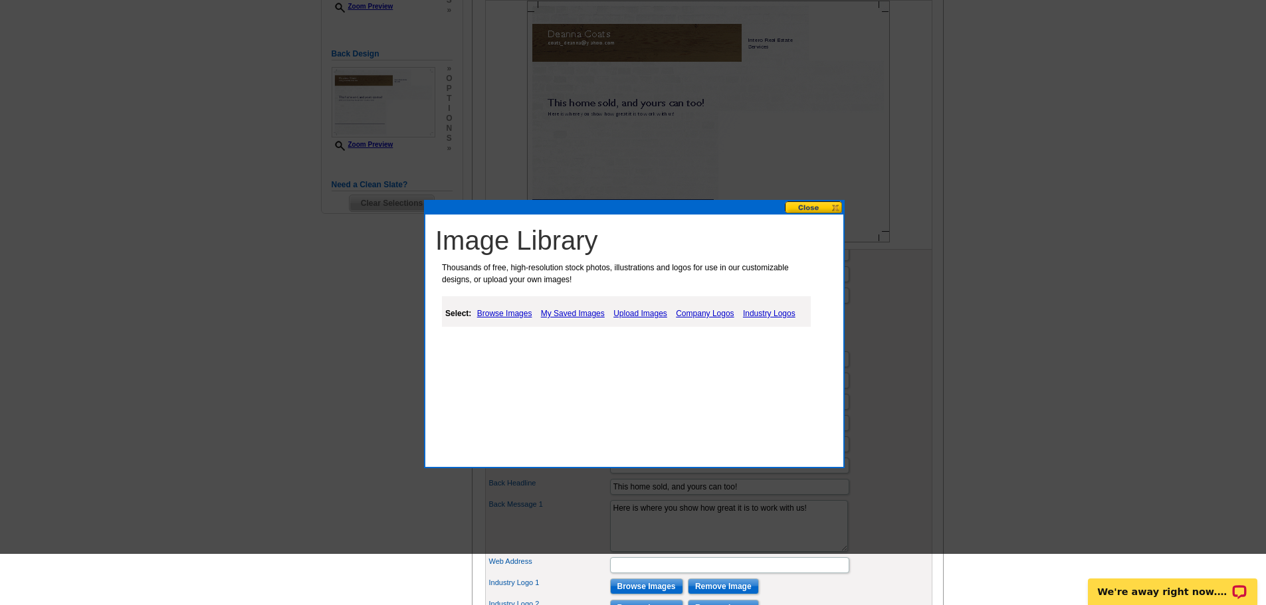
scroll to position [266, 0]
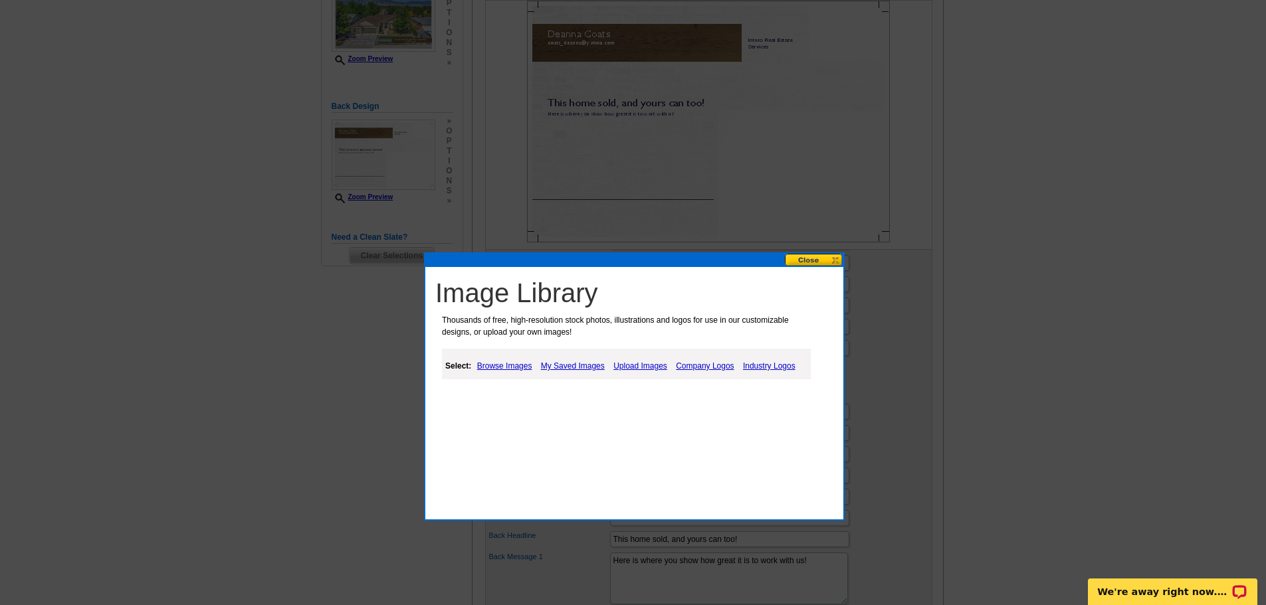
click at [574, 366] on link "My Saved Images" at bounding box center [573, 366] width 70 height 16
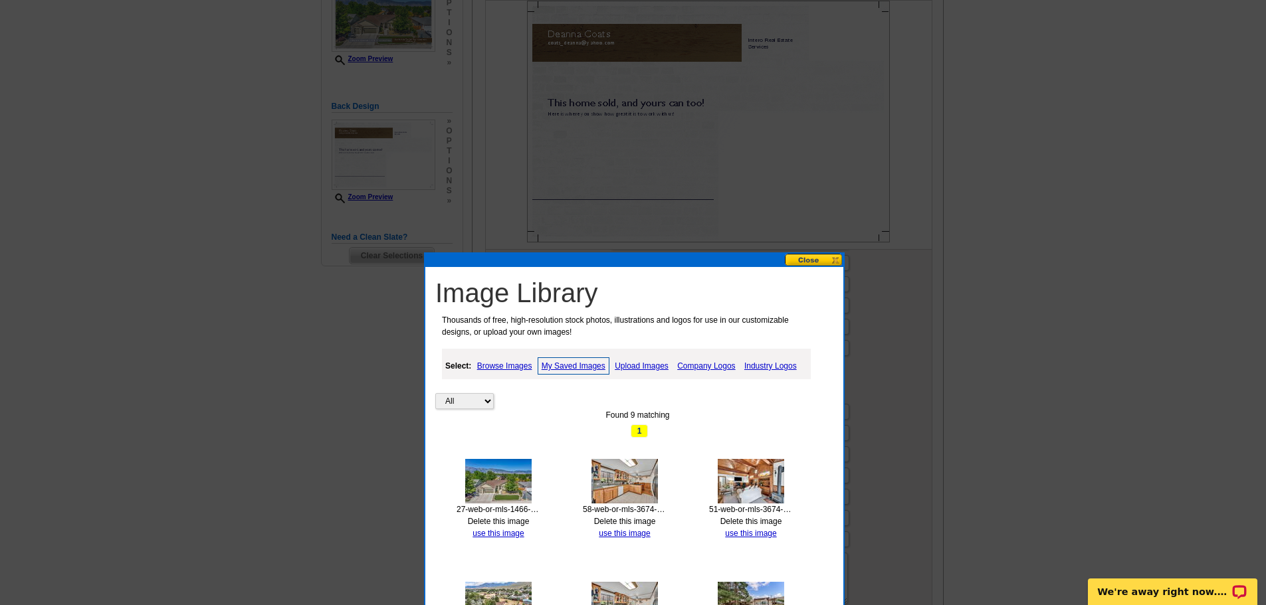
click at [642, 366] on link "Upload Images" at bounding box center [641, 366] width 60 height 16
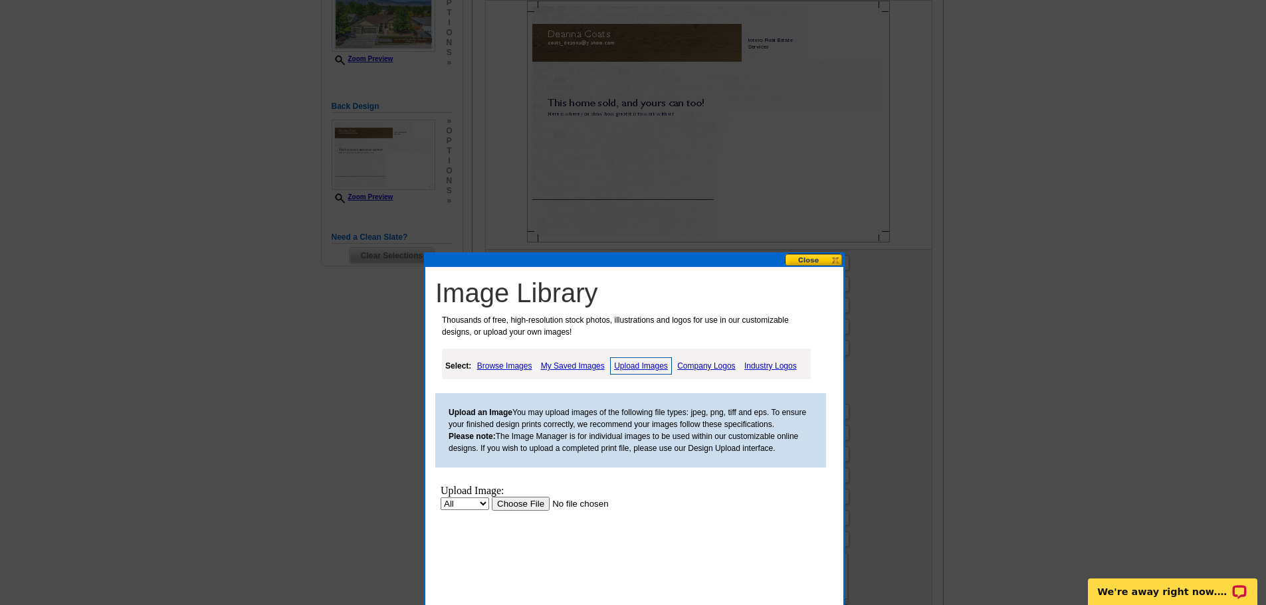
scroll to position [0, 0]
click at [514, 500] on input "file" at bounding box center [576, 504] width 168 height 14
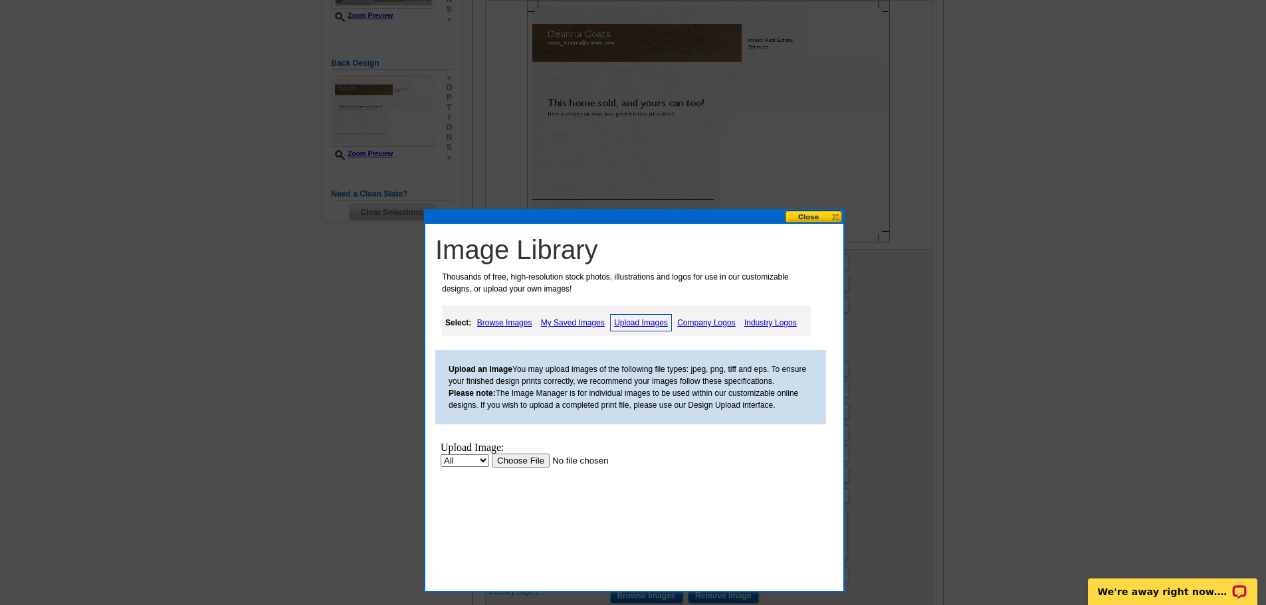
scroll to position [399, 0]
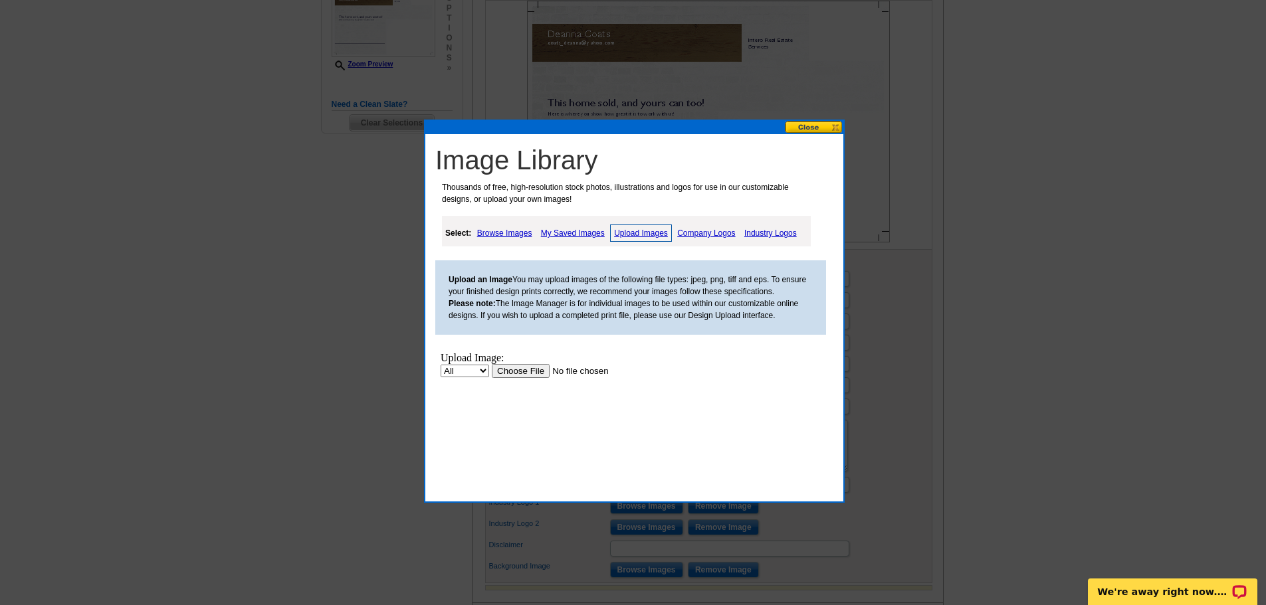
click at [561, 235] on link "My Saved Images" at bounding box center [573, 233] width 70 height 16
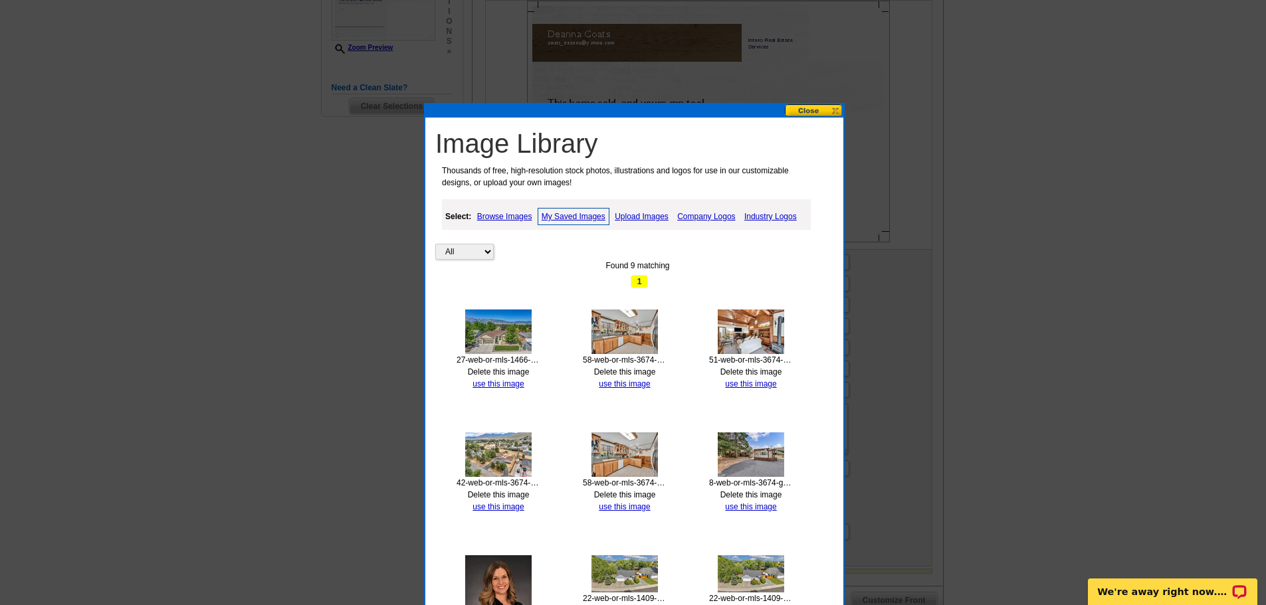
scroll to position [332, 0]
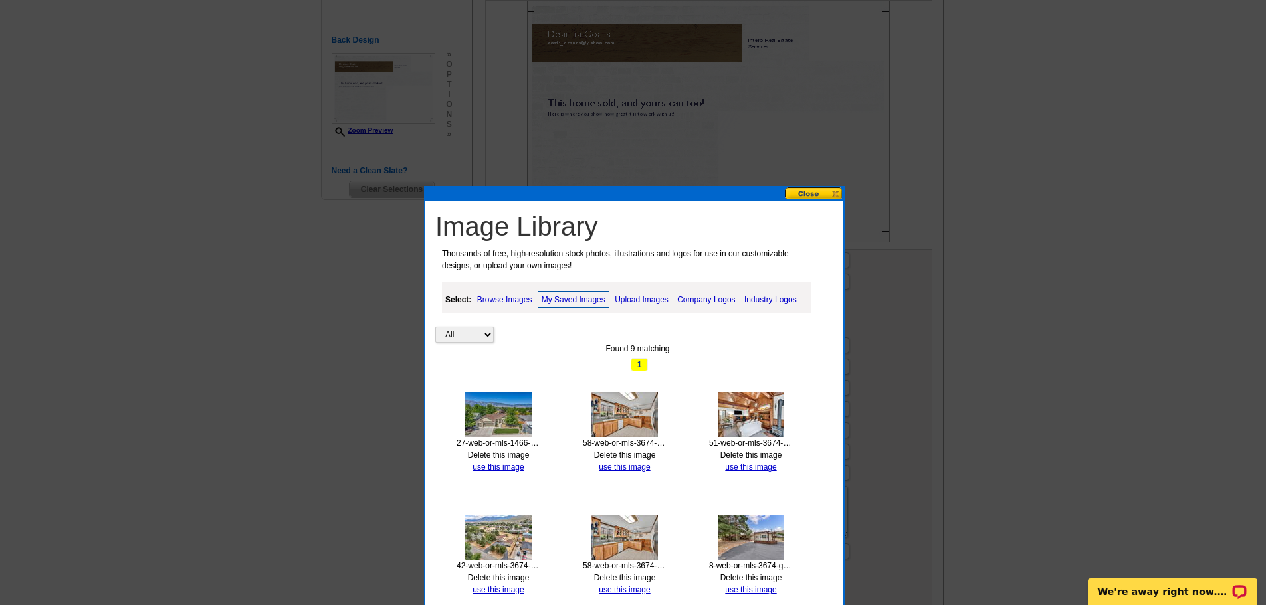
click at [641, 300] on link "Upload Images" at bounding box center [641, 300] width 60 height 16
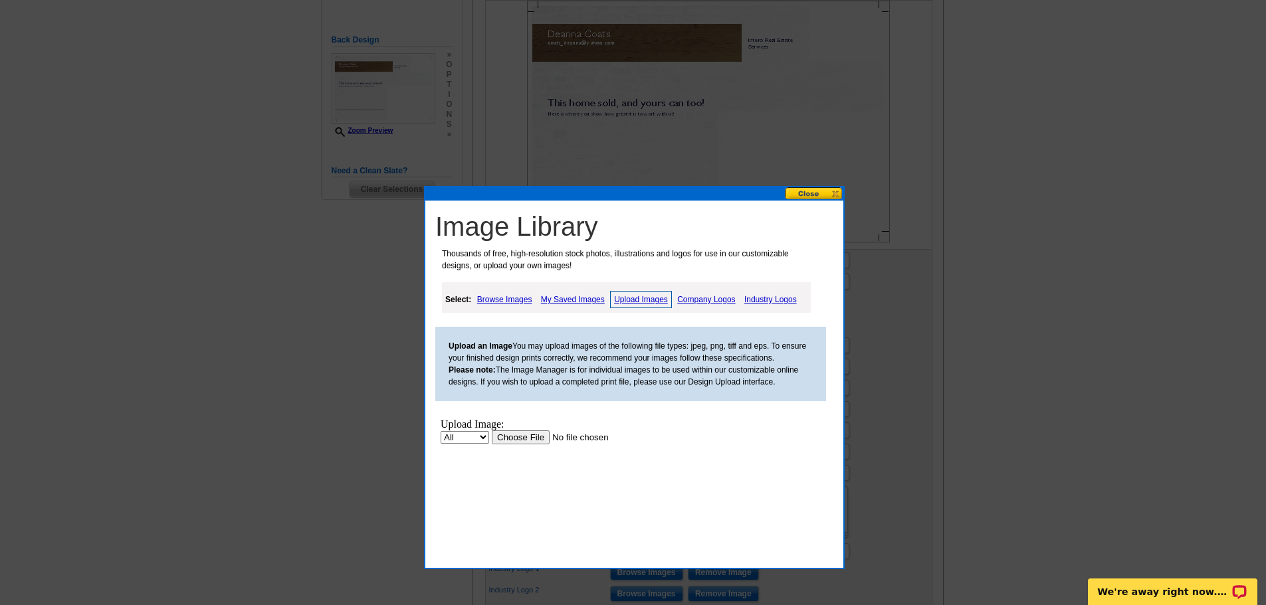
scroll to position [0, 0]
click at [709, 300] on link "Company Logos" at bounding box center [706, 300] width 64 height 16
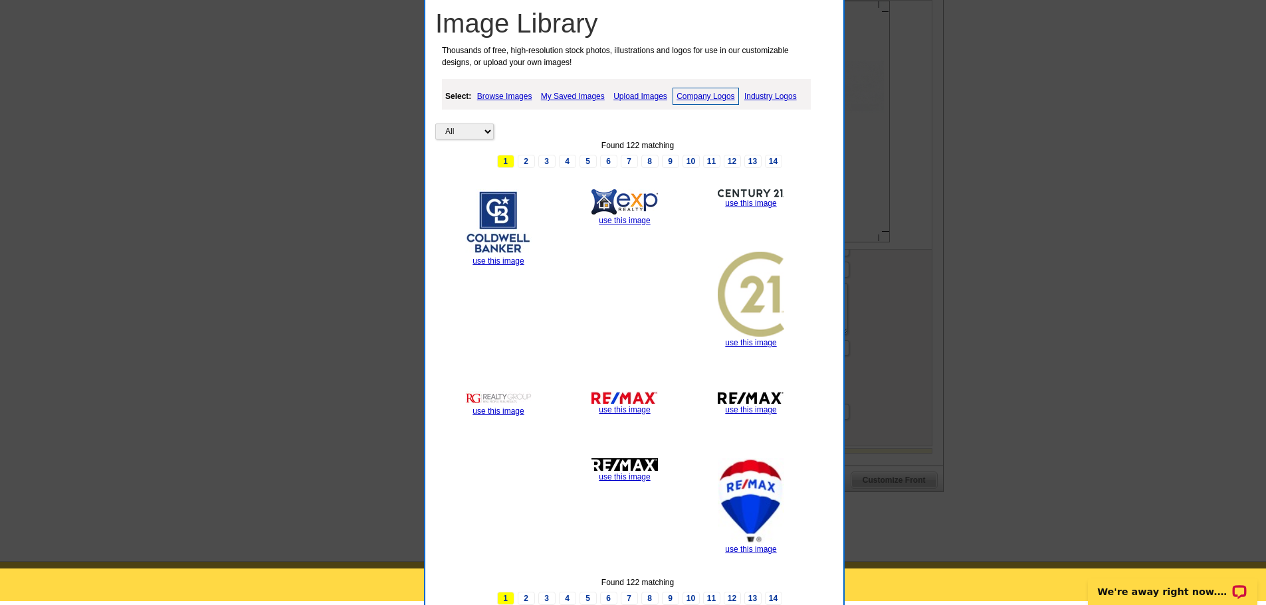
scroll to position [465, 0]
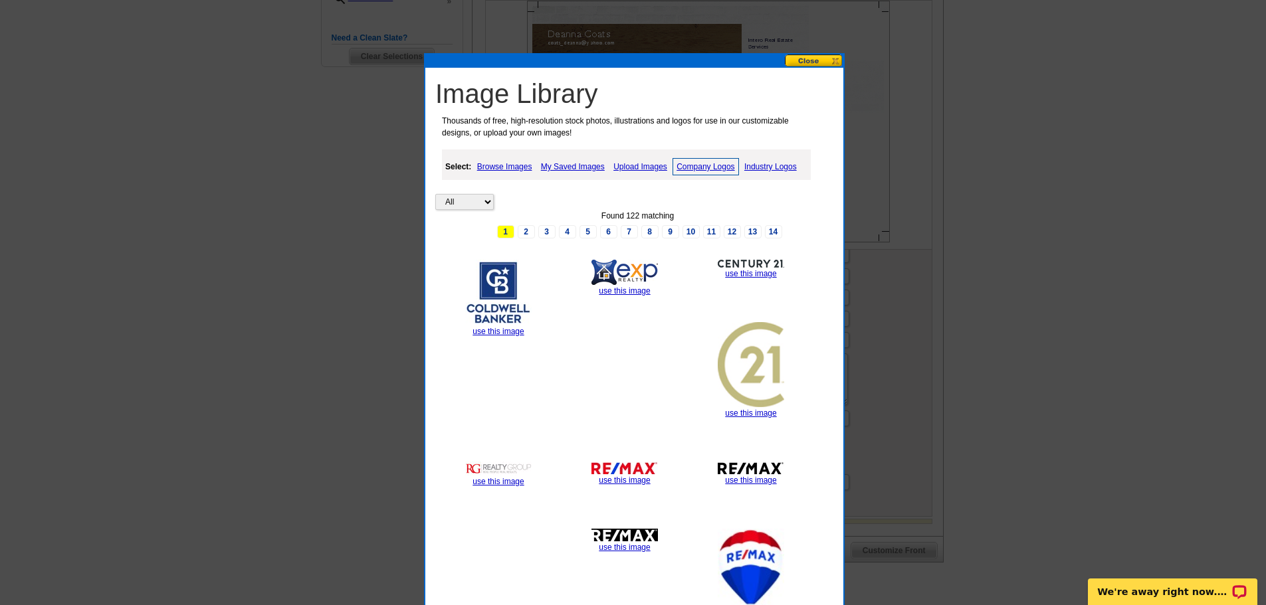
click at [643, 169] on link "Upload Images" at bounding box center [640, 167] width 60 height 16
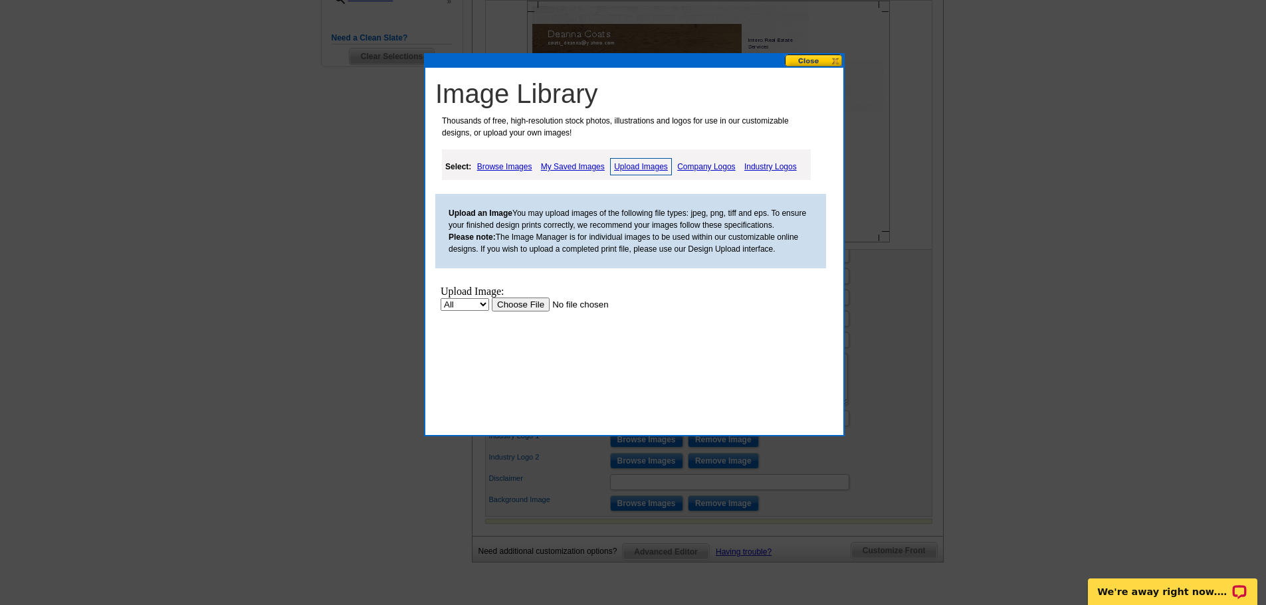
scroll to position [0, 0]
click at [517, 307] on input "file" at bounding box center [576, 305] width 168 height 14
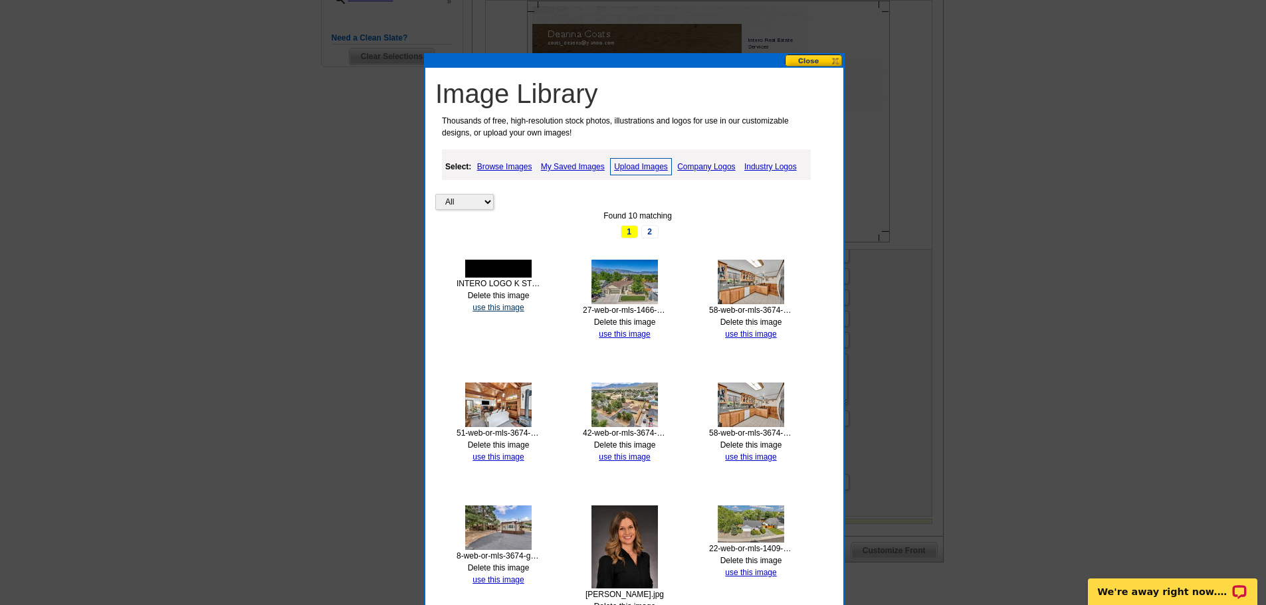
click at [506, 310] on link "use this image" at bounding box center [498, 307] width 51 height 9
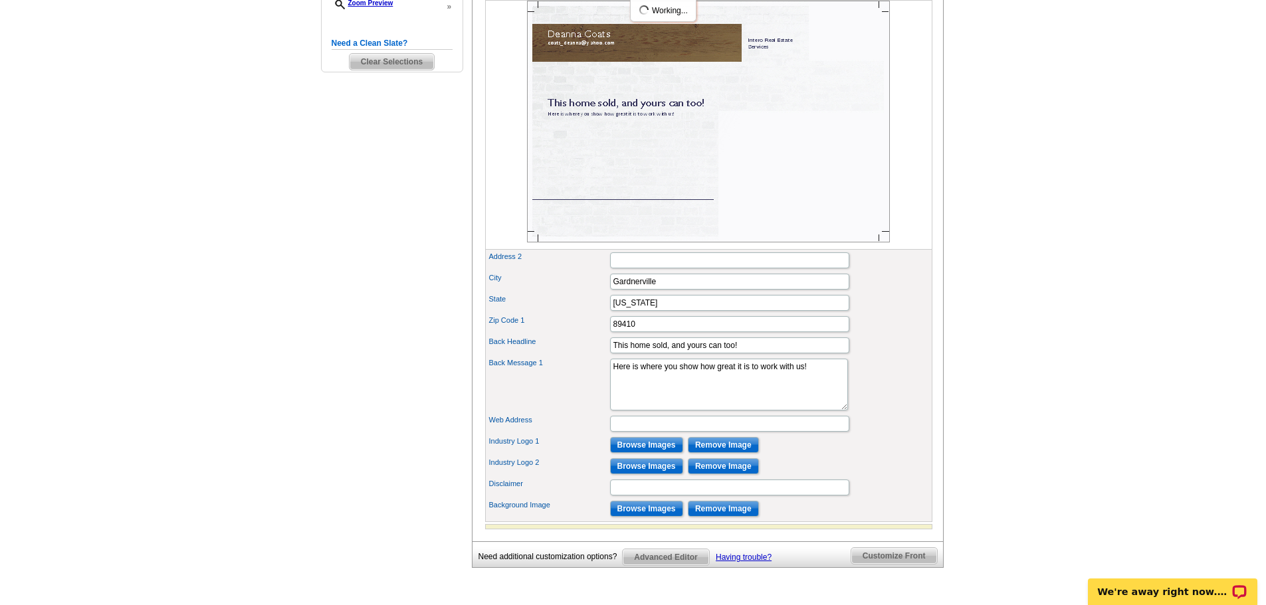
scroll to position [465, 0]
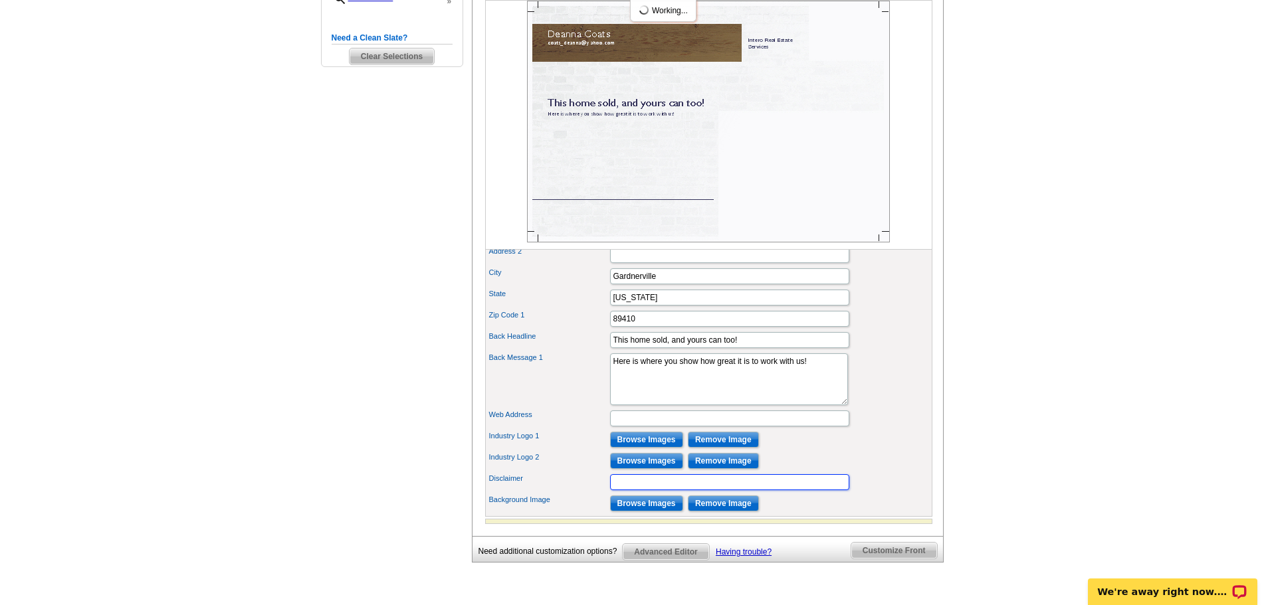
click at [683, 491] on input "Disclaimer" at bounding box center [729, 483] width 239 height 16
type input "If your home is currently listed with another real estate agent please disregar…"
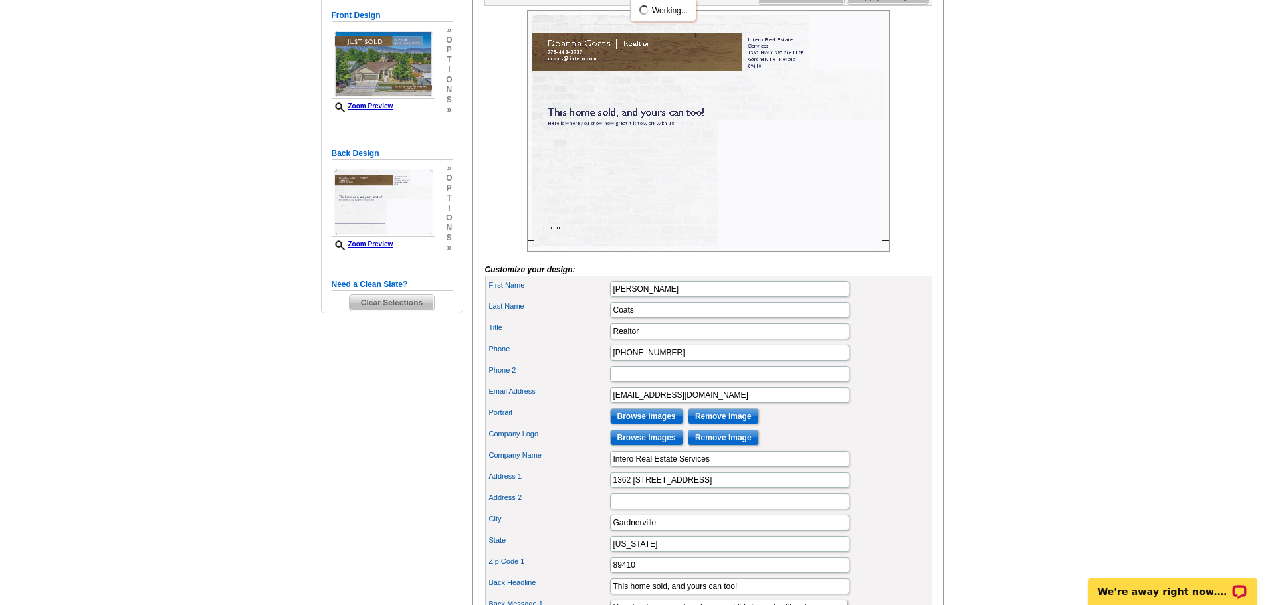
scroll to position [199, 0]
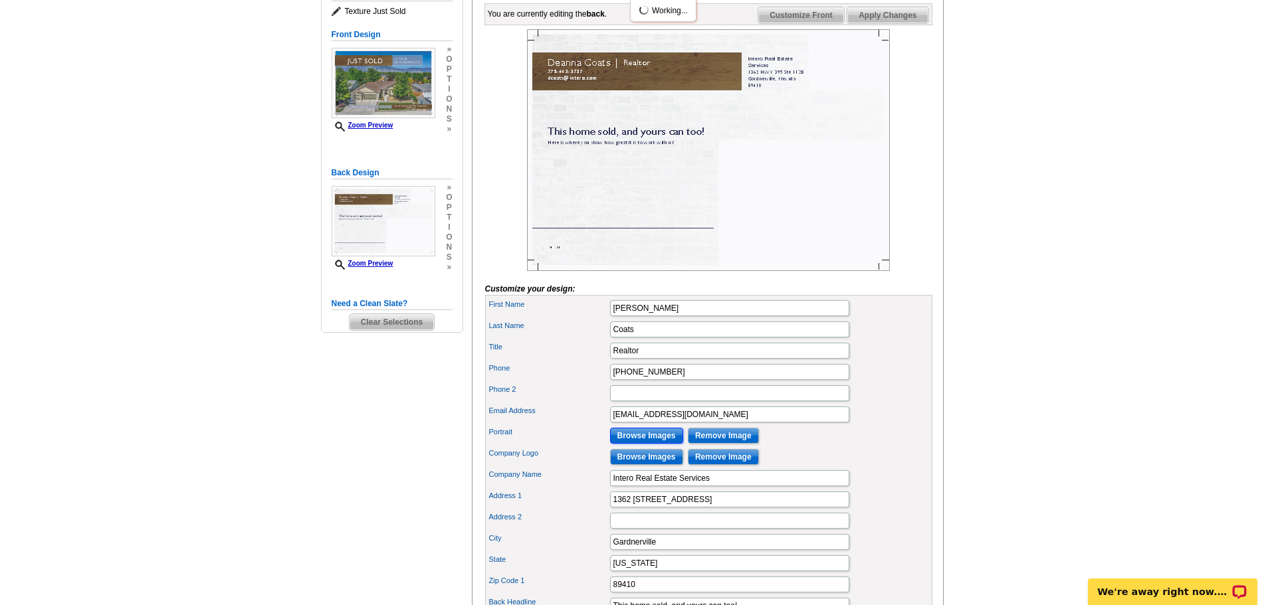
click at [649, 444] on input "Browse Images" at bounding box center [646, 436] width 73 height 16
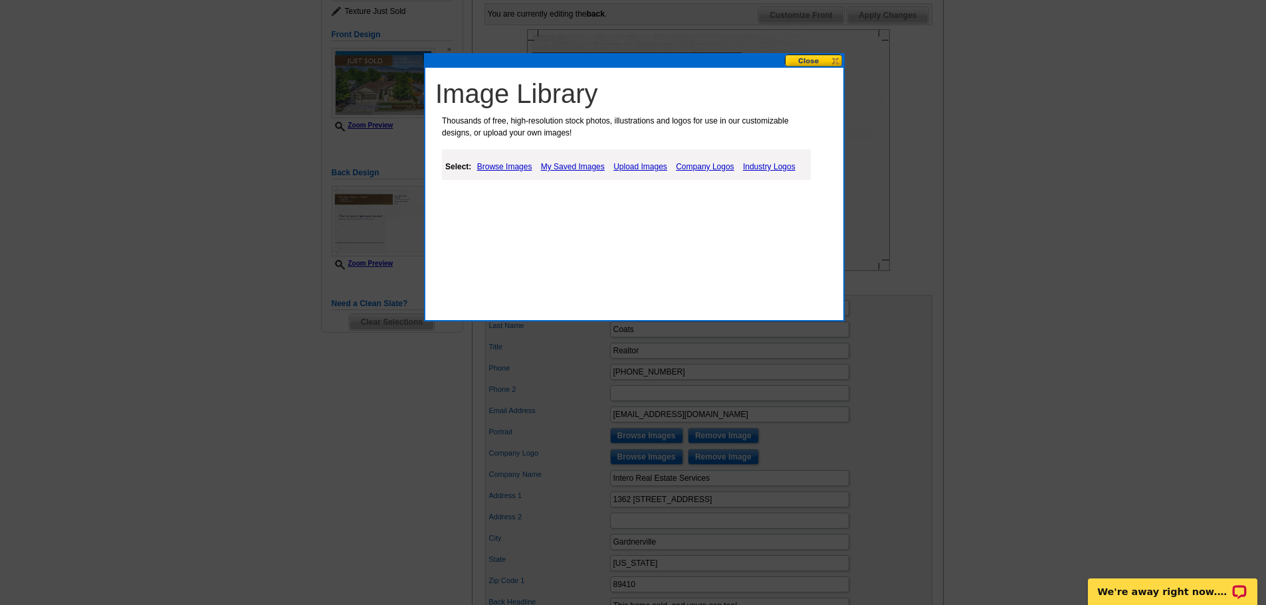
click at [579, 165] on link "My Saved Images" at bounding box center [573, 167] width 70 height 16
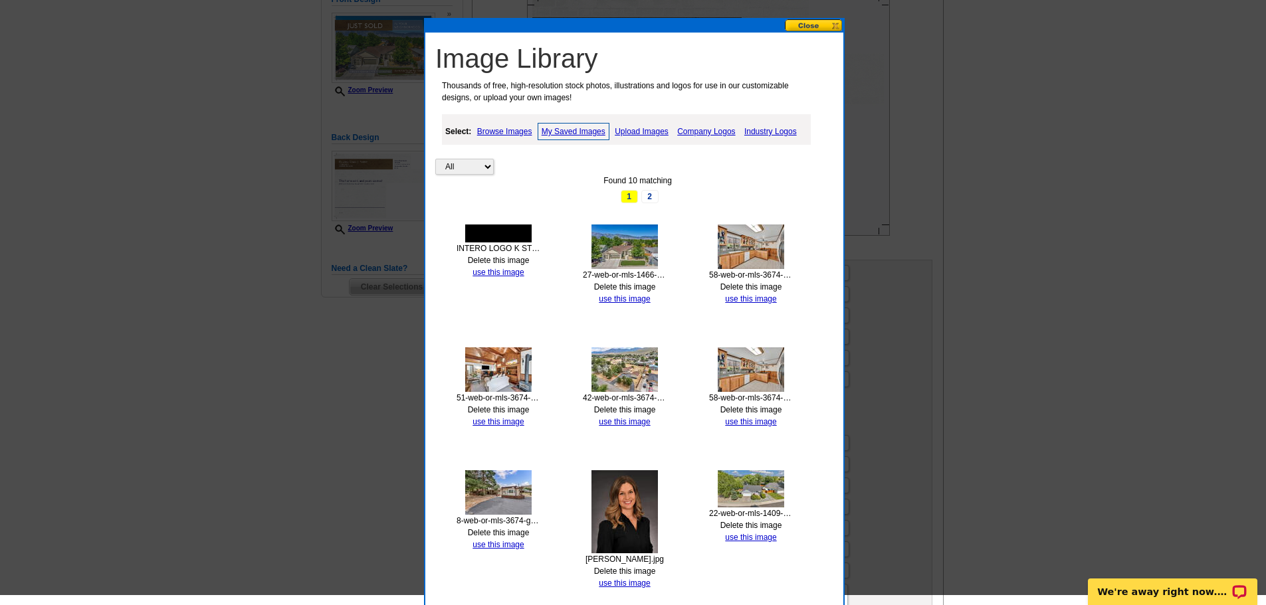
scroll to position [266, 0]
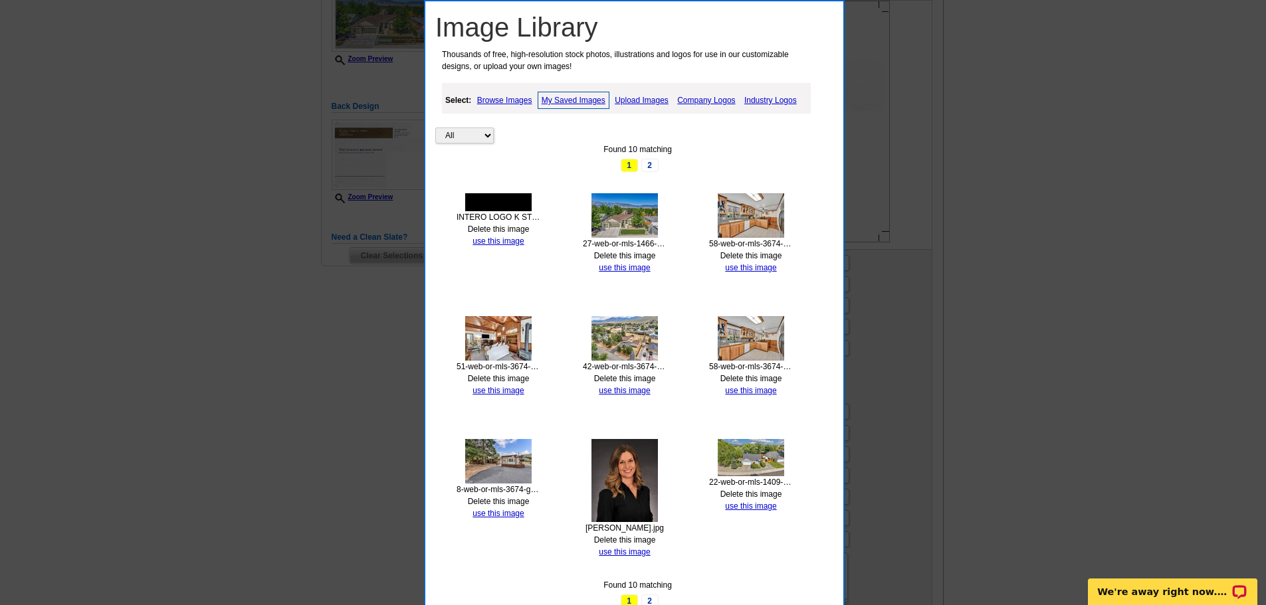
click at [626, 485] on img at bounding box center [625, 480] width 66 height 83
click at [630, 552] on link "use this image" at bounding box center [624, 552] width 51 height 9
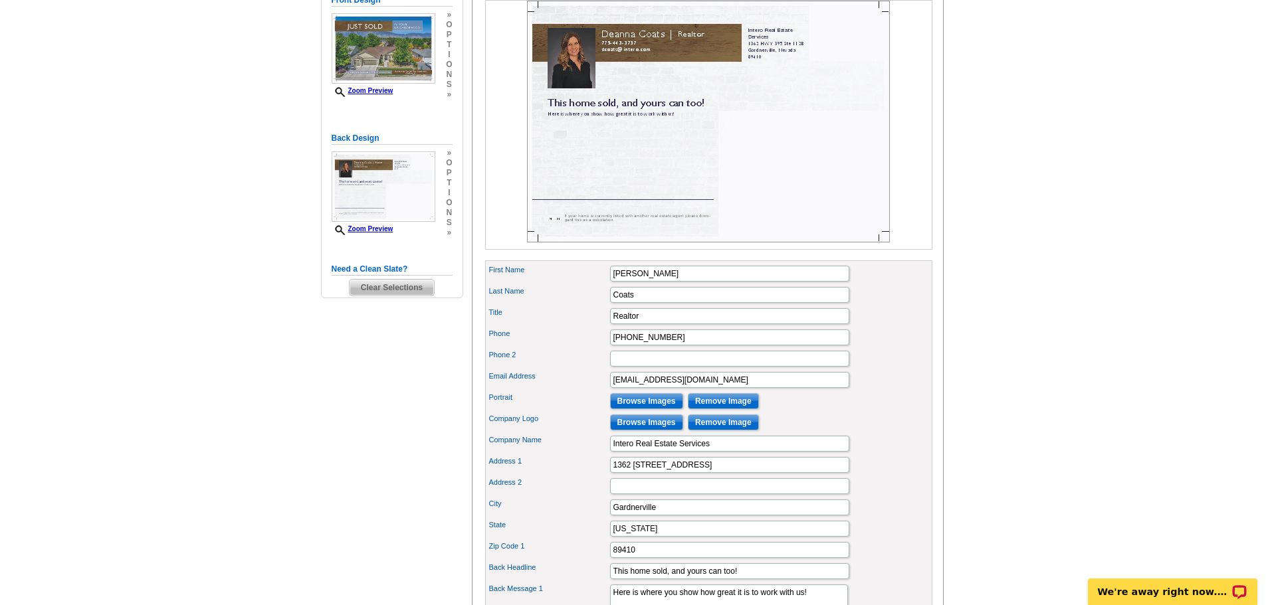
scroll to position [399, 0]
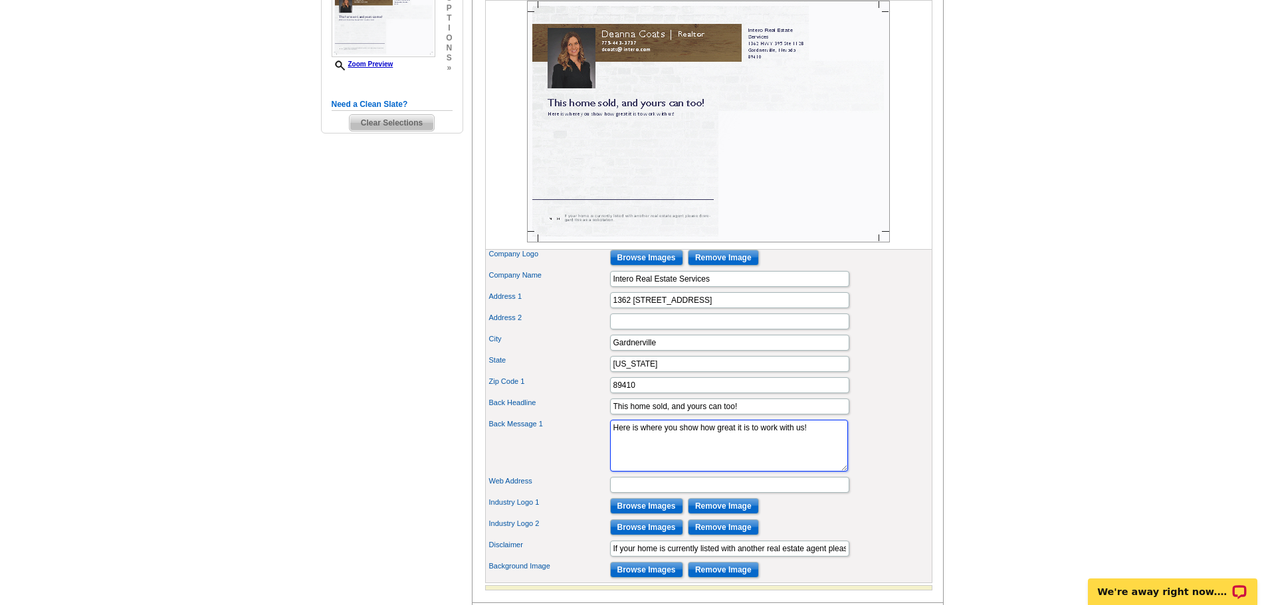
drag, startPoint x: 807, startPoint y: 453, endPoint x: 572, endPoint y: 445, distance: 234.8
click at [572, 445] on div "Back Message 1 Here is where you show how great it is to work with us!" at bounding box center [709, 445] width 442 height 57
paste textarea "Why Call Me? 1. Local Market Expertise Gardnerville home values are rising soli…"
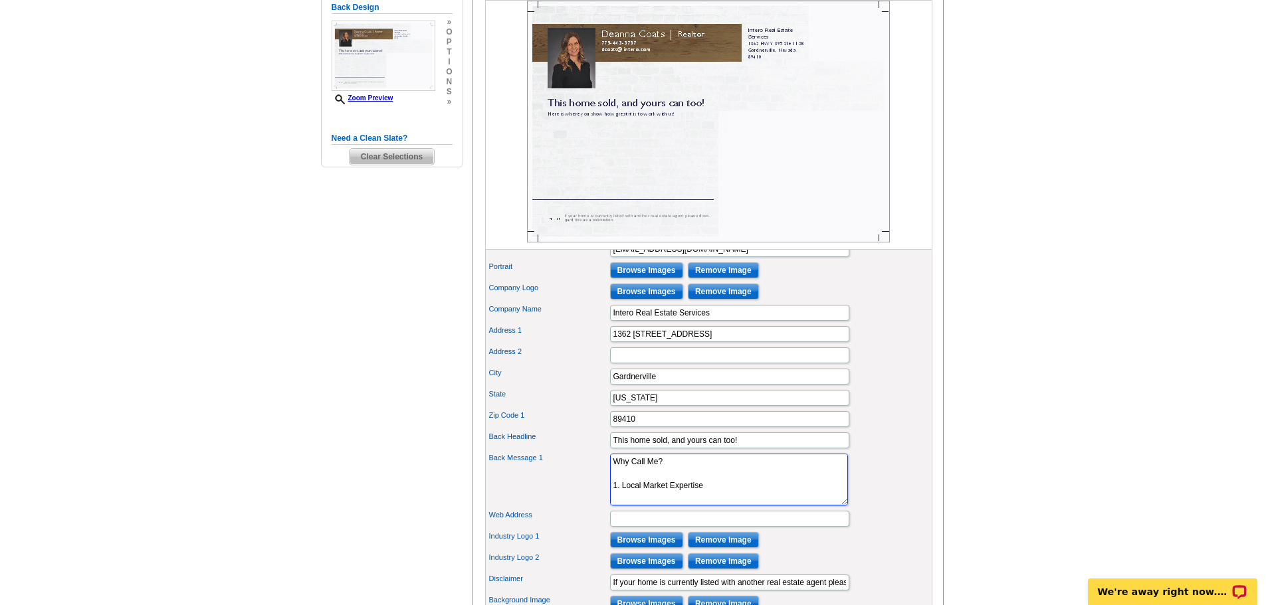
scroll to position [332, 0]
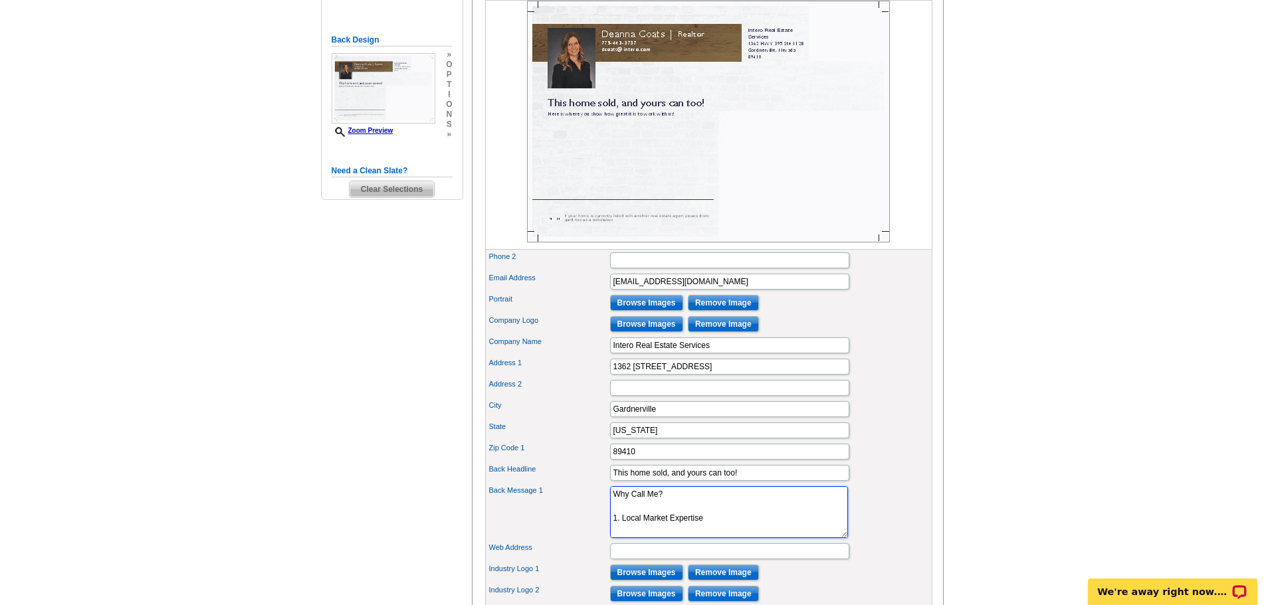
click at [674, 516] on textarea "Here is where you show how great it is to work with us!" at bounding box center [729, 513] width 238 height 52
click at [703, 530] on textarea "Here is where you show how great it is to work with us!" at bounding box center [729, 513] width 238 height 52
click at [668, 538] on textarea "Here is where you show how great it is to work with us!" at bounding box center [729, 513] width 238 height 52
paste textarea "From marketing and photography to showings, negotiations, and closing—you’ll ge…"
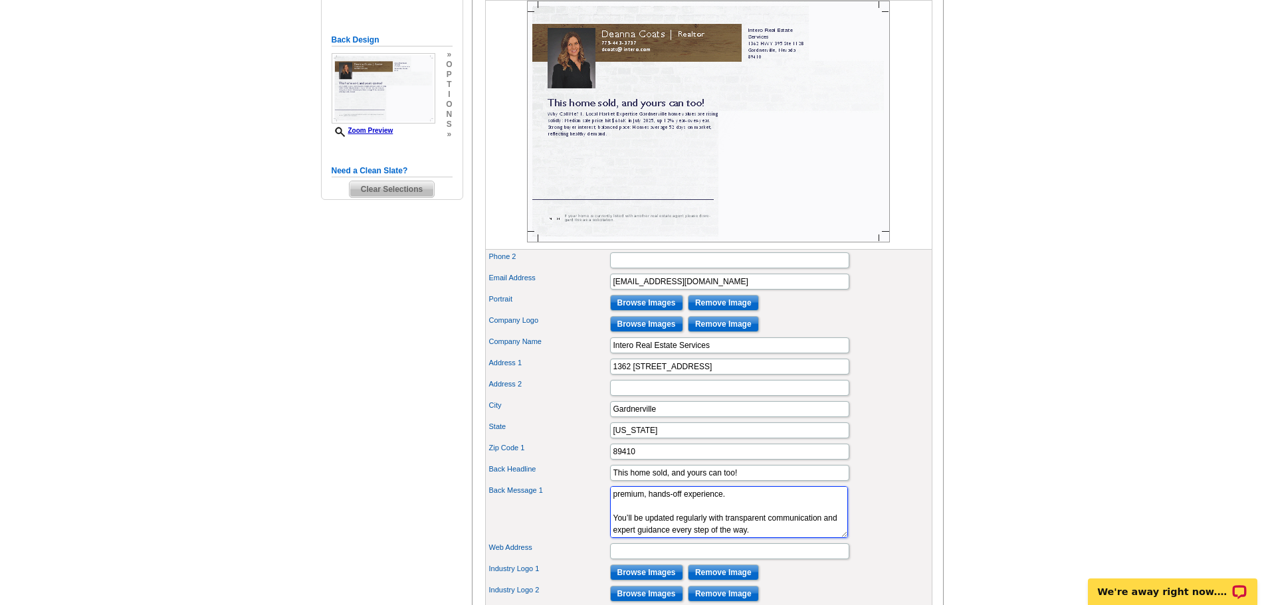
scroll to position [98, 0]
click at [734, 516] on textarea "Here is where you show how great it is to work with us!" at bounding box center [729, 513] width 238 height 52
click at [621, 530] on textarea "Here is where you show how great it is to work with us!" at bounding box center [729, 513] width 238 height 52
click at [717, 529] on textarea "Here is where you show how great it is to work with us!" at bounding box center [729, 513] width 238 height 52
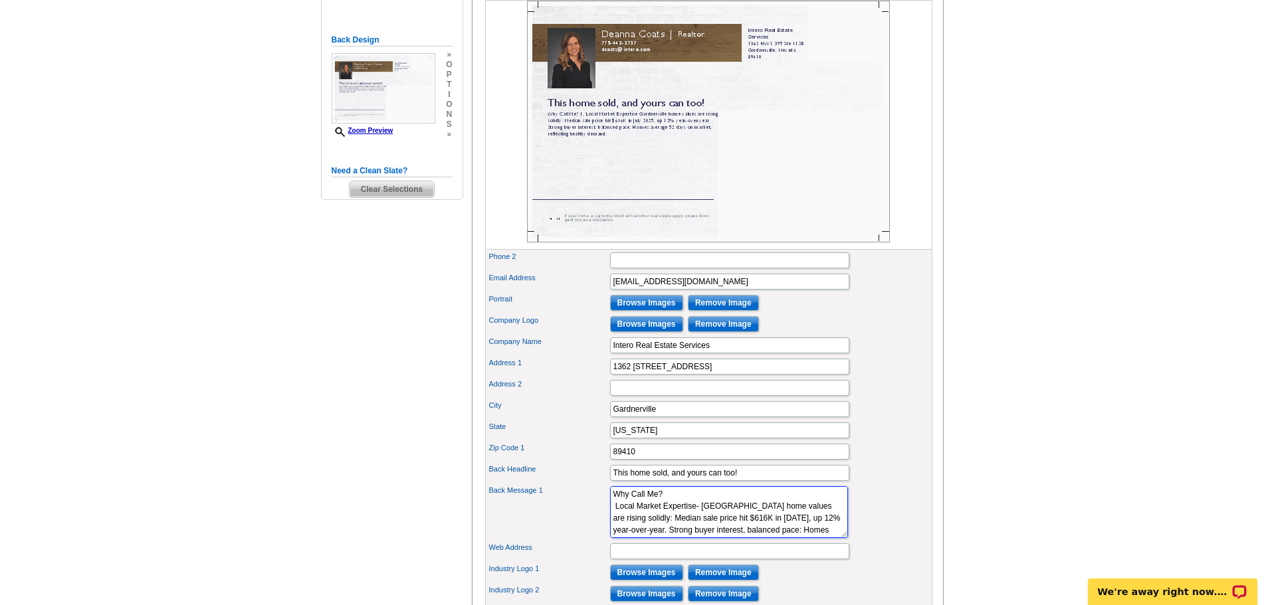
click at [615, 530] on textarea "Here is where you show how great it is to work with us!" at bounding box center [729, 513] width 238 height 52
click at [761, 536] on textarea "Here is where you show how great it is to work with us!" at bounding box center [729, 513] width 238 height 52
type textarea "Why Call Me? Local Market Expertise- Gardnerville home values are rising solidl…"
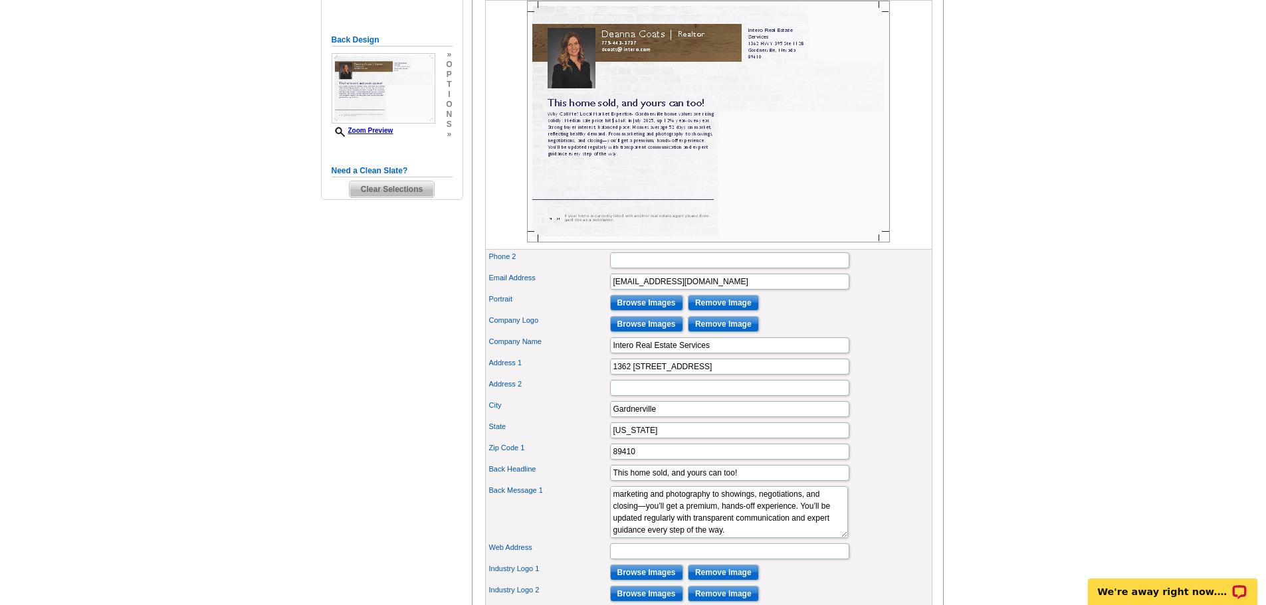
click at [1006, 475] on main "Need Help? call 800-260-5887, chat with support, or have our designers make som…" at bounding box center [633, 260] width 1266 height 1009
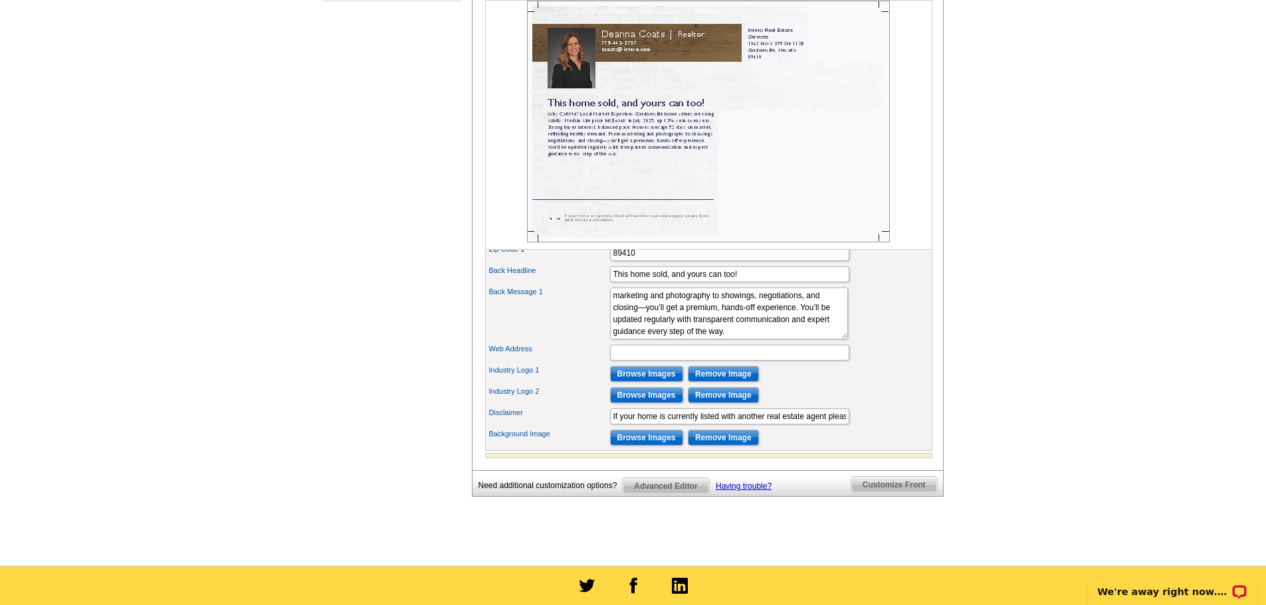
scroll to position [532, 0]
click at [645, 360] on input "Web Address" at bounding box center [729, 352] width 239 height 16
paste input "https://dcoats.intero.com/"
type input "https://dcoats.intero.com/"
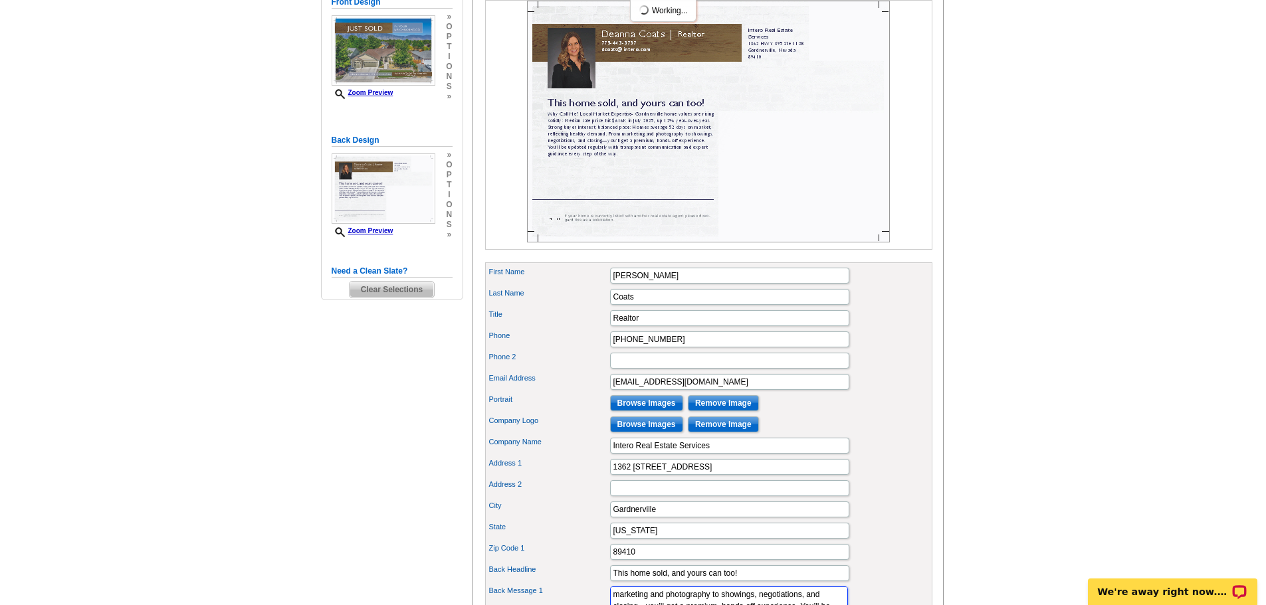
scroll to position [66, 0]
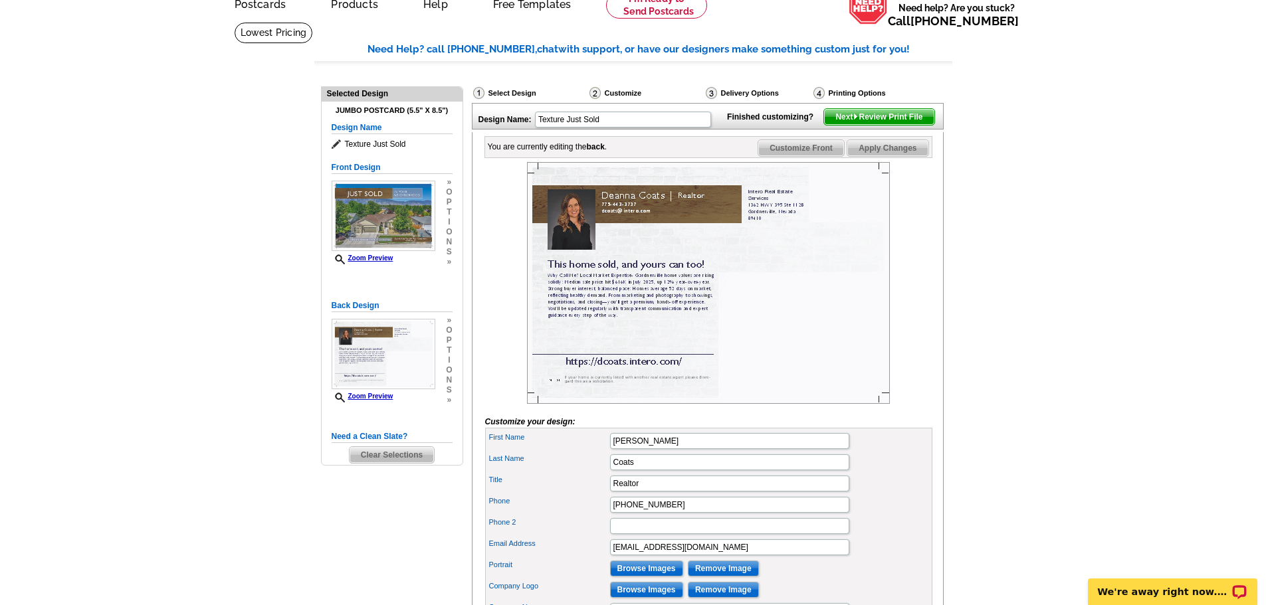
click at [894, 125] on span "Next Review Print File" at bounding box center [879, 117] width 110 height 16
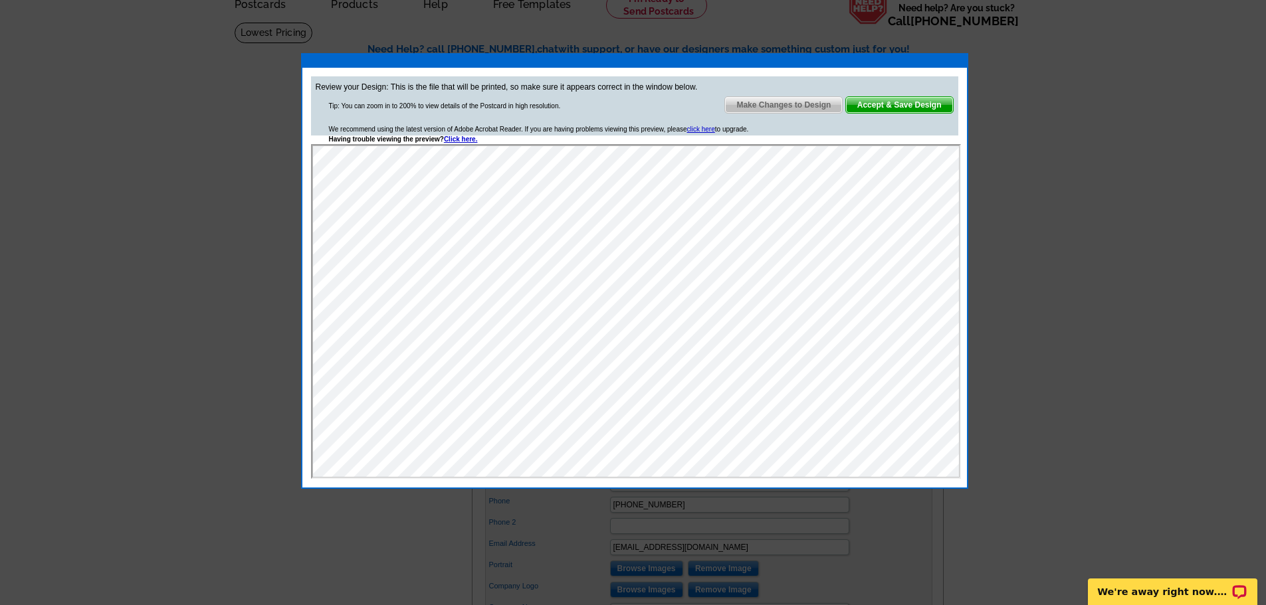
scroll to position [0, 0]
click at [919, 108] on span "Accept & Save Design" at bounding box center [899, 105] width 107 height 16
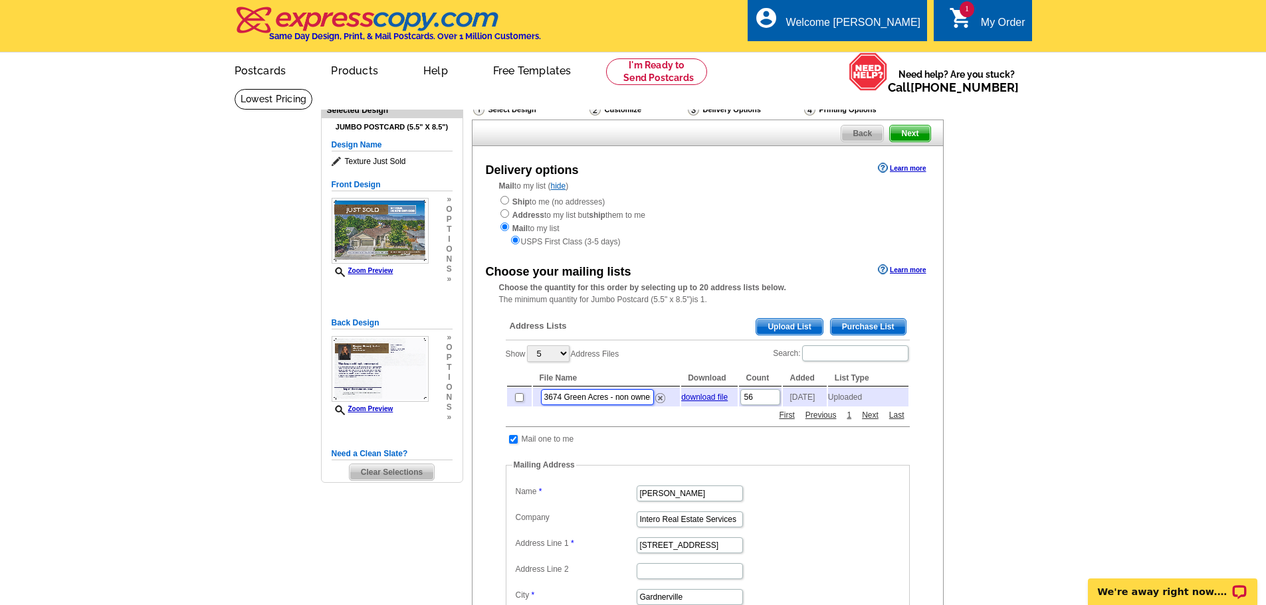
click at [567, 401] on input "3674 Green Acres - non owner .5.csv" at bounding box center [597, 397] width 113 height 16
drag, startPoint x: 541, startPoint y: 401, endPoint x: 750, endPoint y: 435, distance: 211.4
click at [744, 430] on div "Address Lists Purchase List Upload List Show 5 10 25 50 100 Address Files Searc…" at bounding box center [707, 521] width 417 height 427
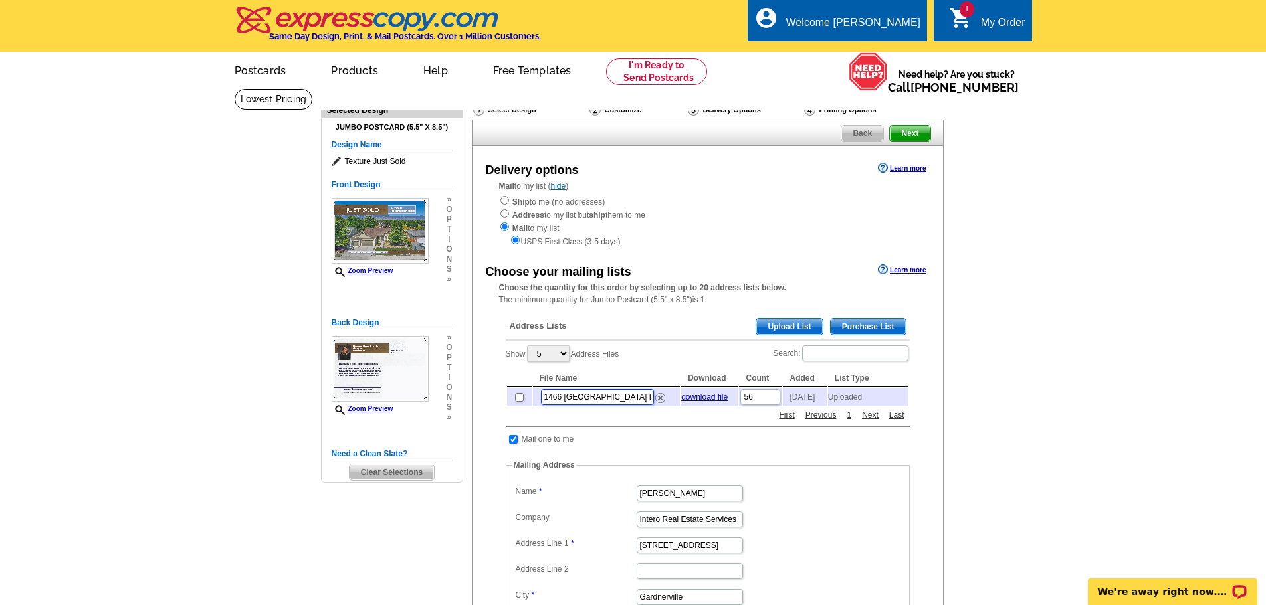
type input "1466 [GEOGRAPHIC_DATA] Dr"
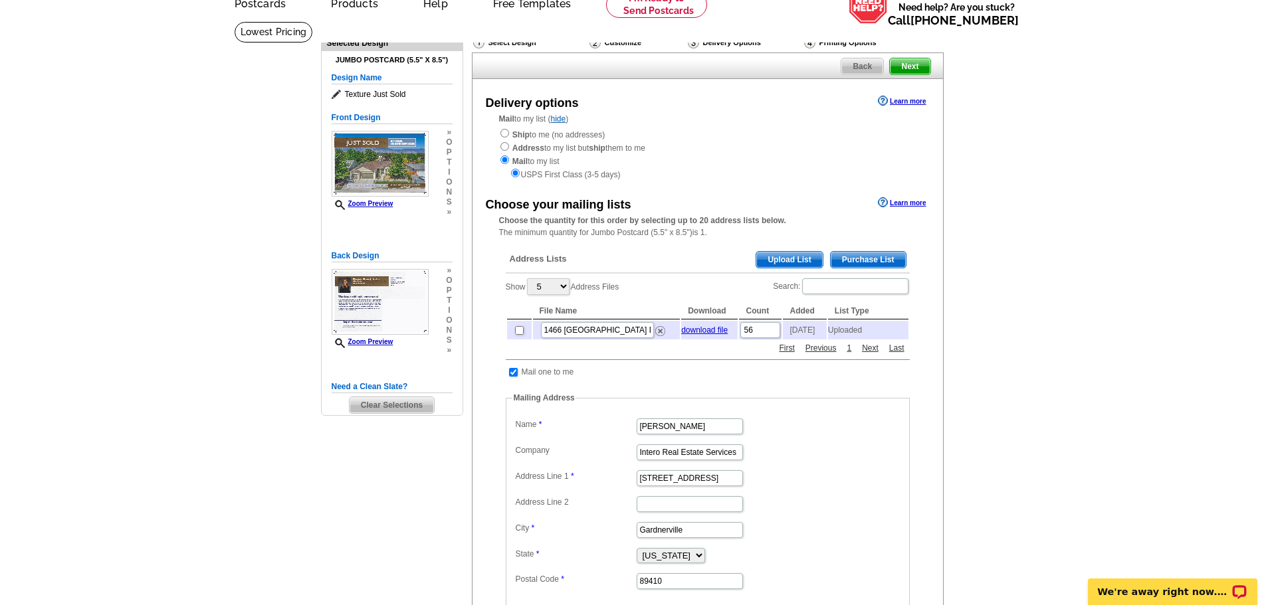
scroll to position [66, 0]
click at [703, 334] on link "download file" at bounding box center [704, 330] width 47 height 9
click at [792, 260] on span "Upload List" at bounding box center [789, 261] width 66 height 16
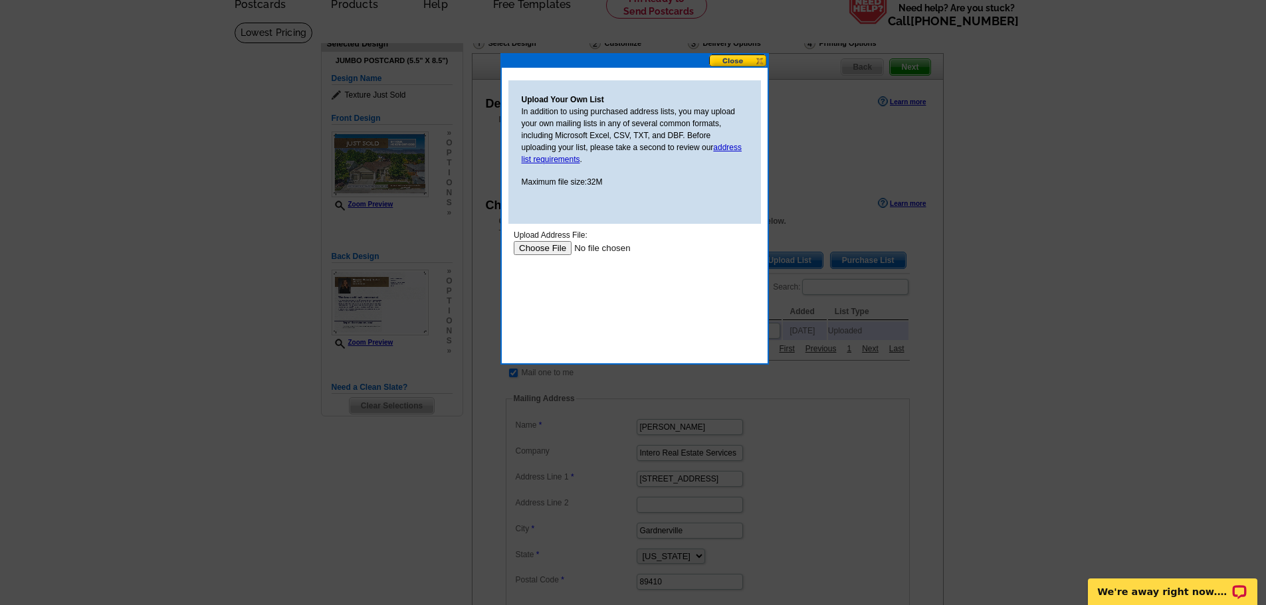
scroll to position [0, 0]
click at [556, 257] on body "Upload Address File: Upload" at bounding box center [634, 289] width 242 height 120
click at [552, 250] on input "file" at bounding box center [597, 248] width 168 height 14
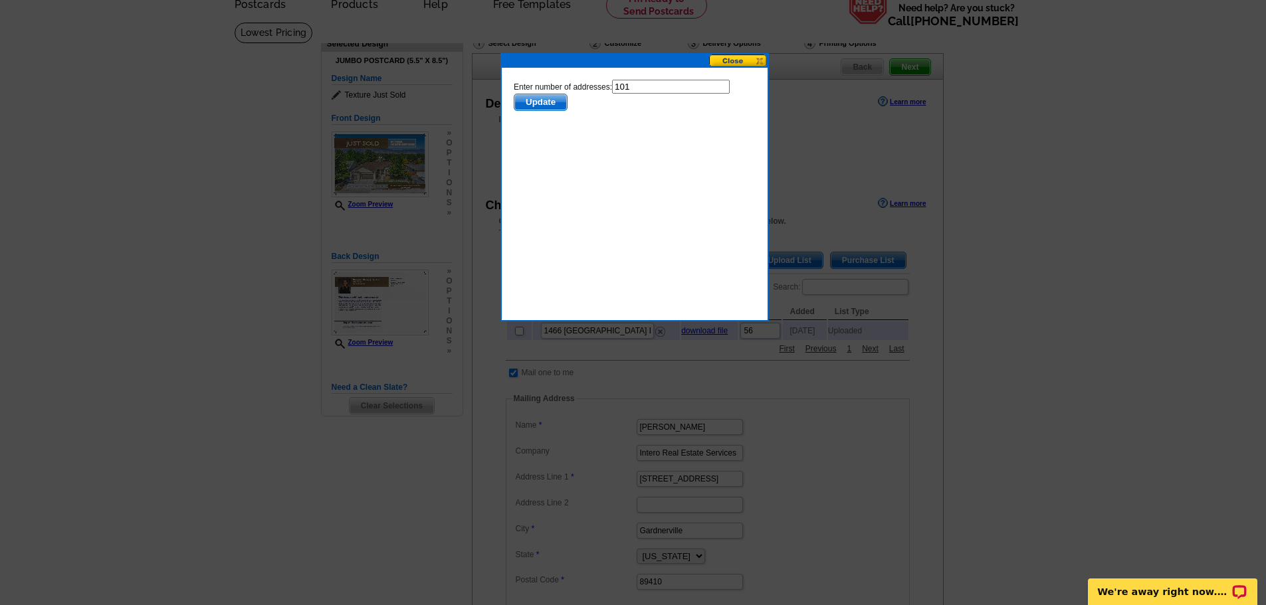
click at [554, 106] on span "Update" at bounding box center [540, 102] width 53 height 16
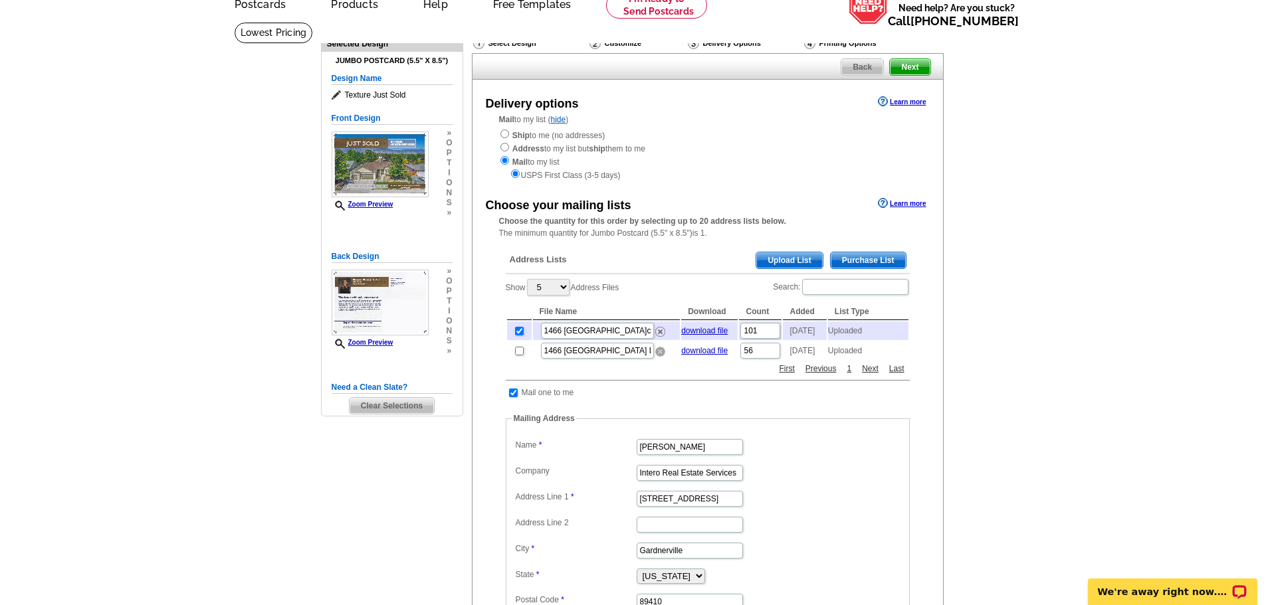
click at [666, 360] on td "1466 [GEOGRAPHIC_DATA] Dr" at bounding box center [607, 351] width 148 height 19
drag, startPoint x: 663, startPoint y: 361, endPoint x: 686, endPoint y: 41, distance: 320.5
click at [663, 357] on img at bounding box center [660, 352] width 10 height 10
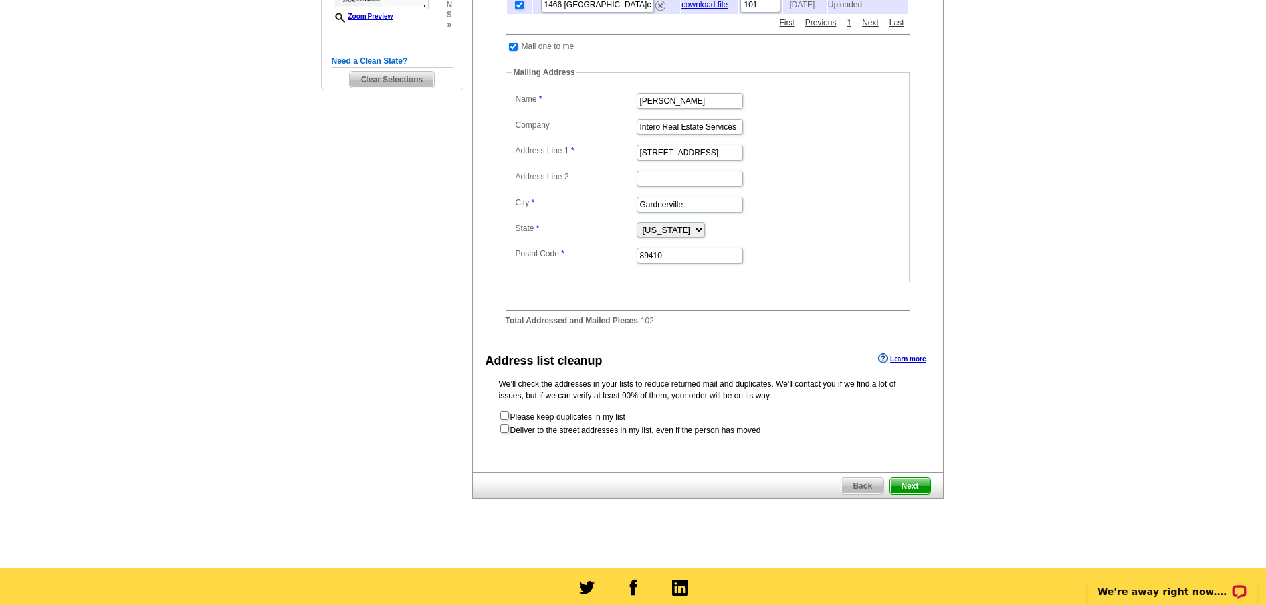
scroll to position [399, 0]
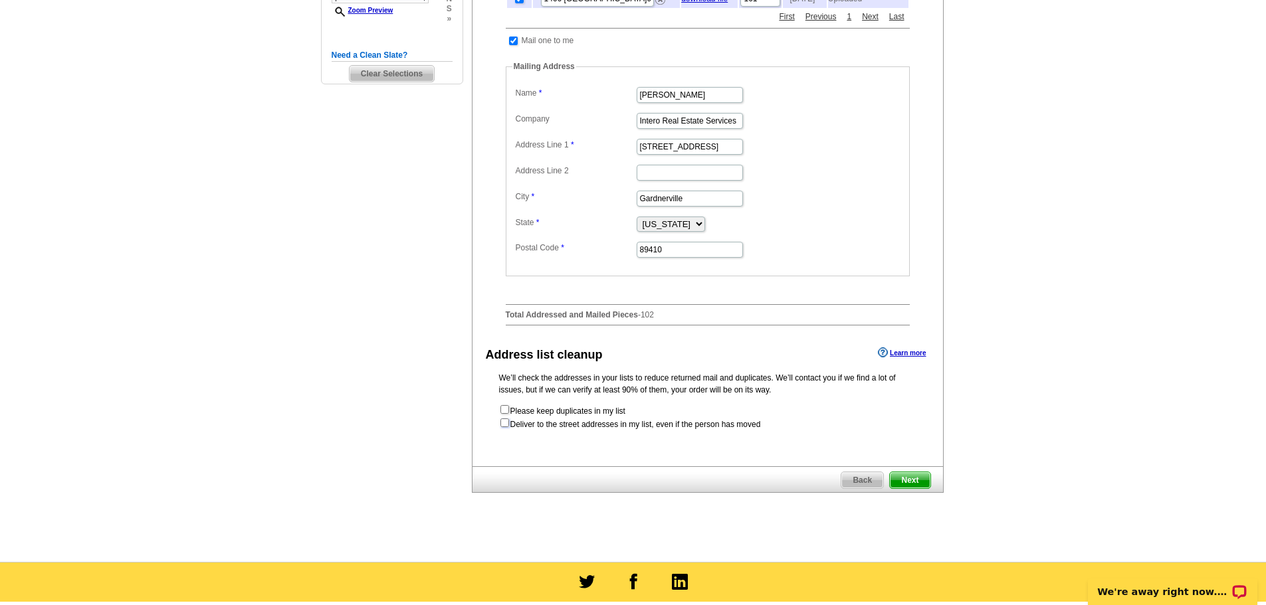
click at [506, 427] on input "checkbox" at bounding box center [504, 423] width 9 height 9
checkbox input "true"
radio input "true"
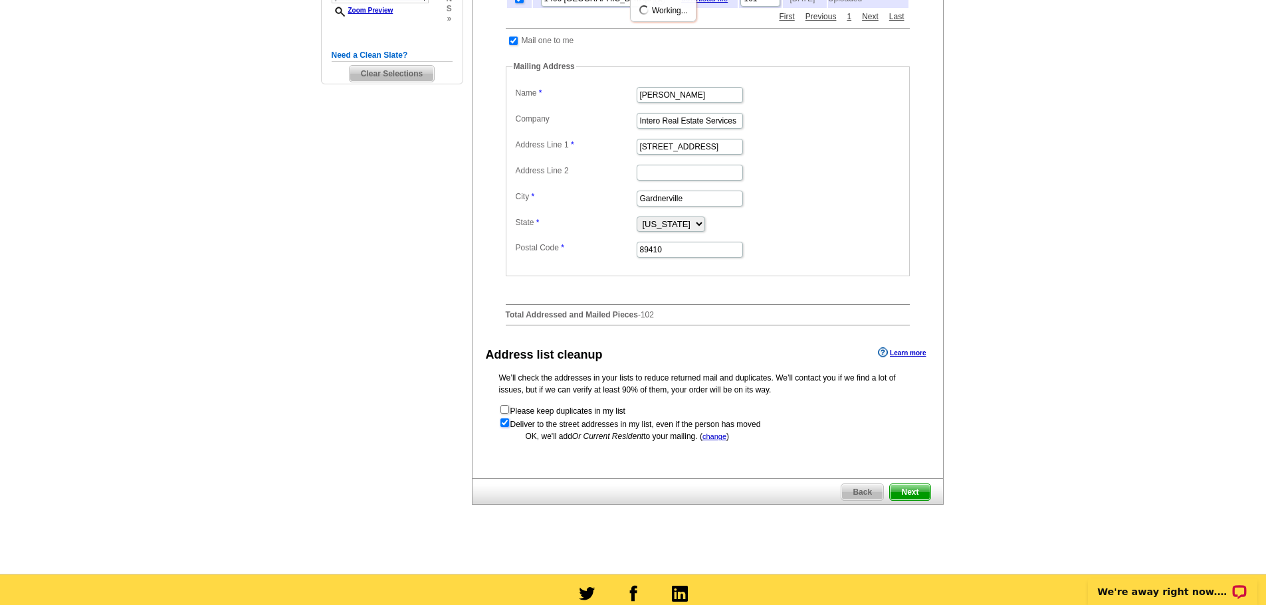
scroll to position [0, 0]
click at [905, 496] on span "Next" at bounding box center [910, 493] width 40 height 16
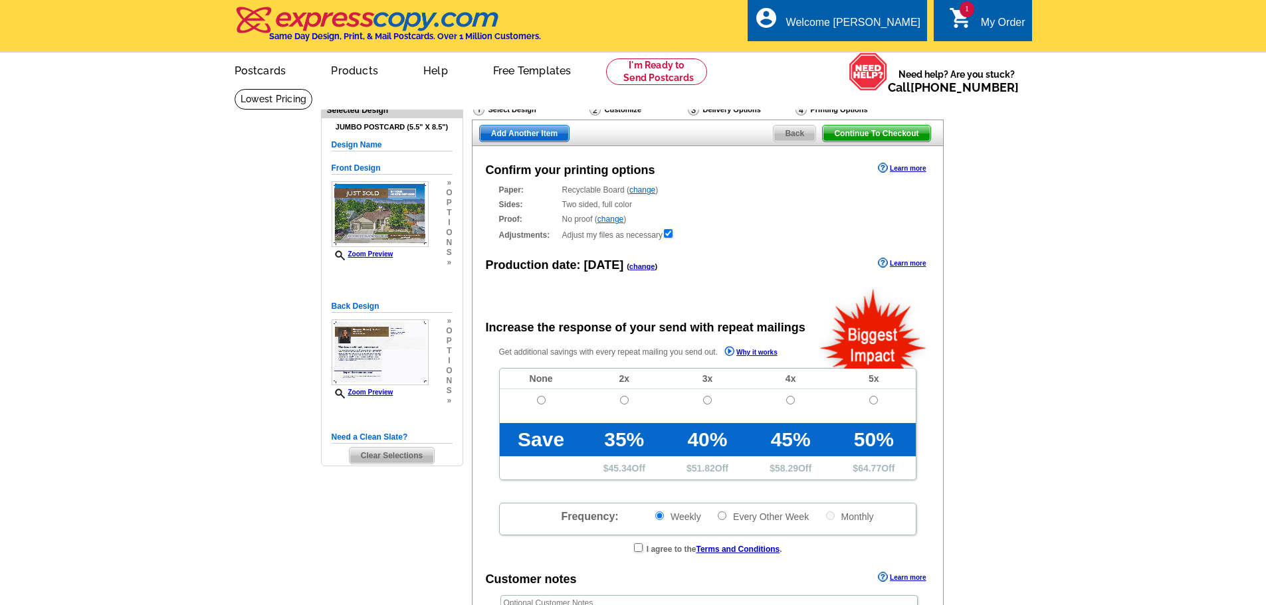
radio input "false"
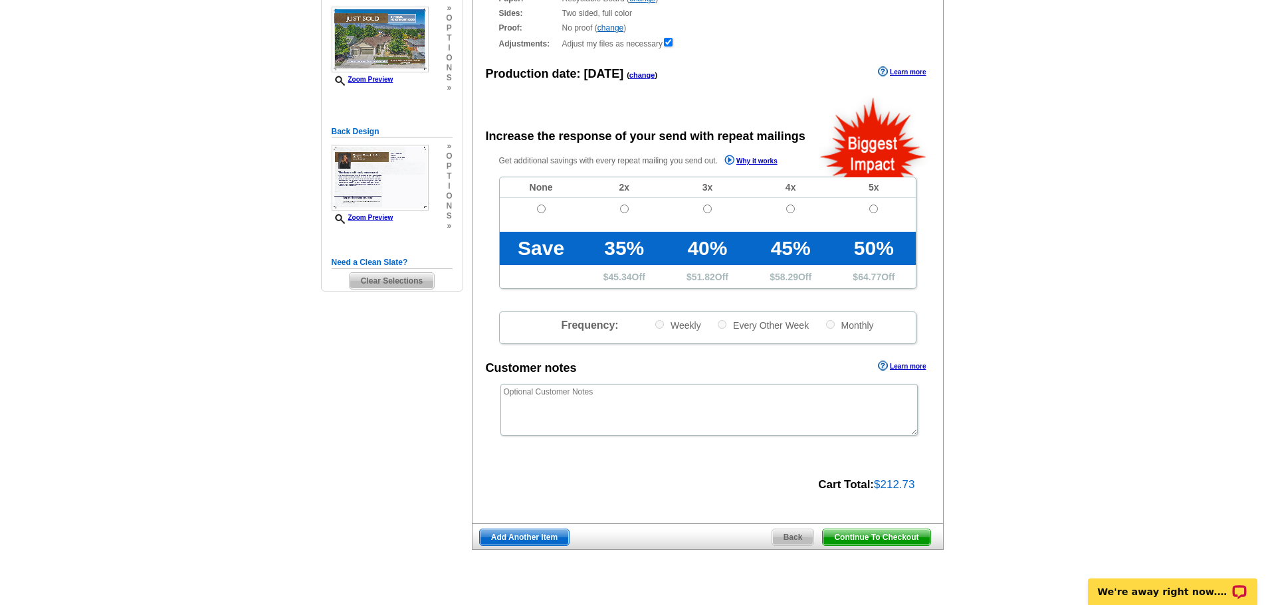
scroll to position [266, 0]
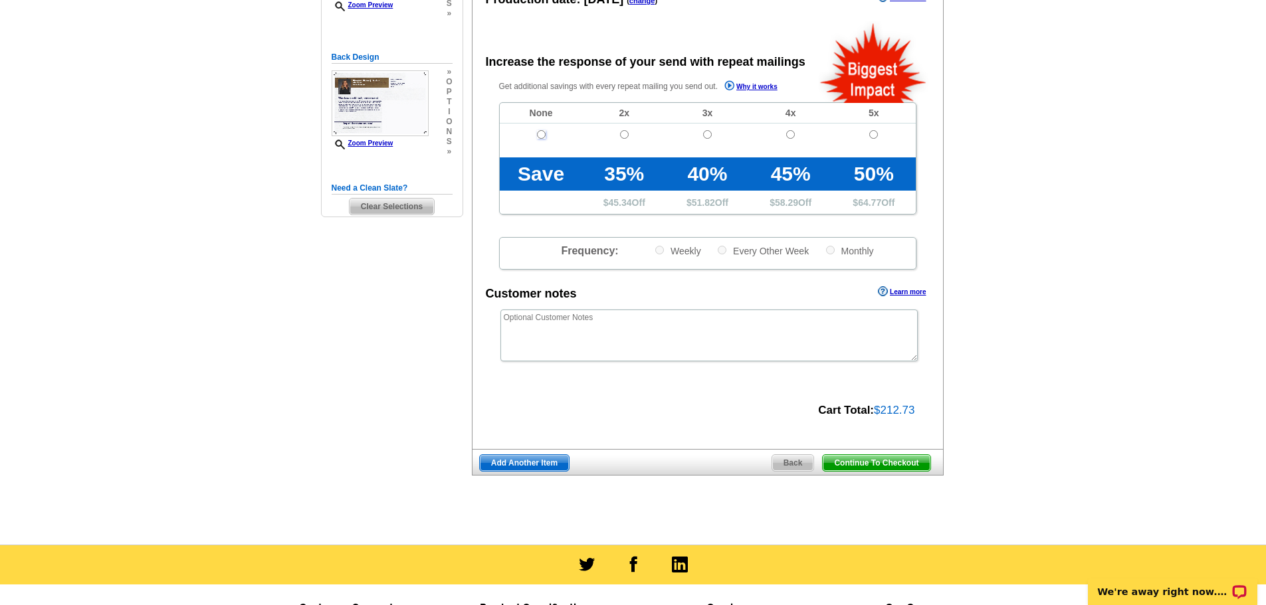
click at [537, 134] on input "radio" at bounding box center [541, 134] width 9 height 9
radio input "true"
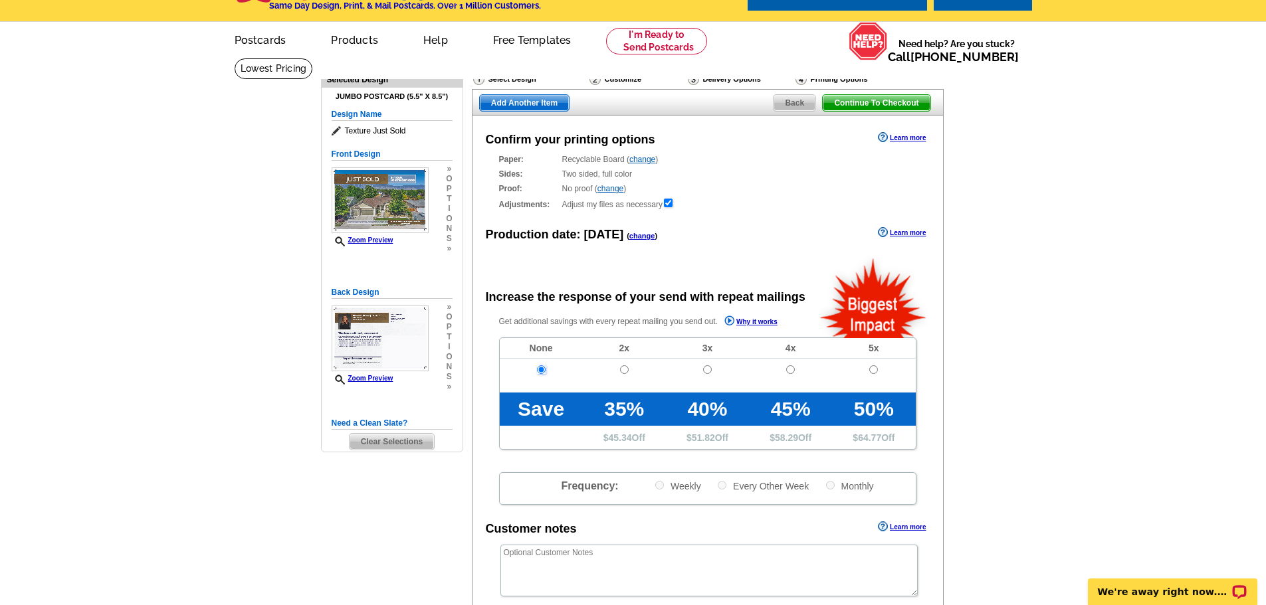
scroll to position [0, 0]
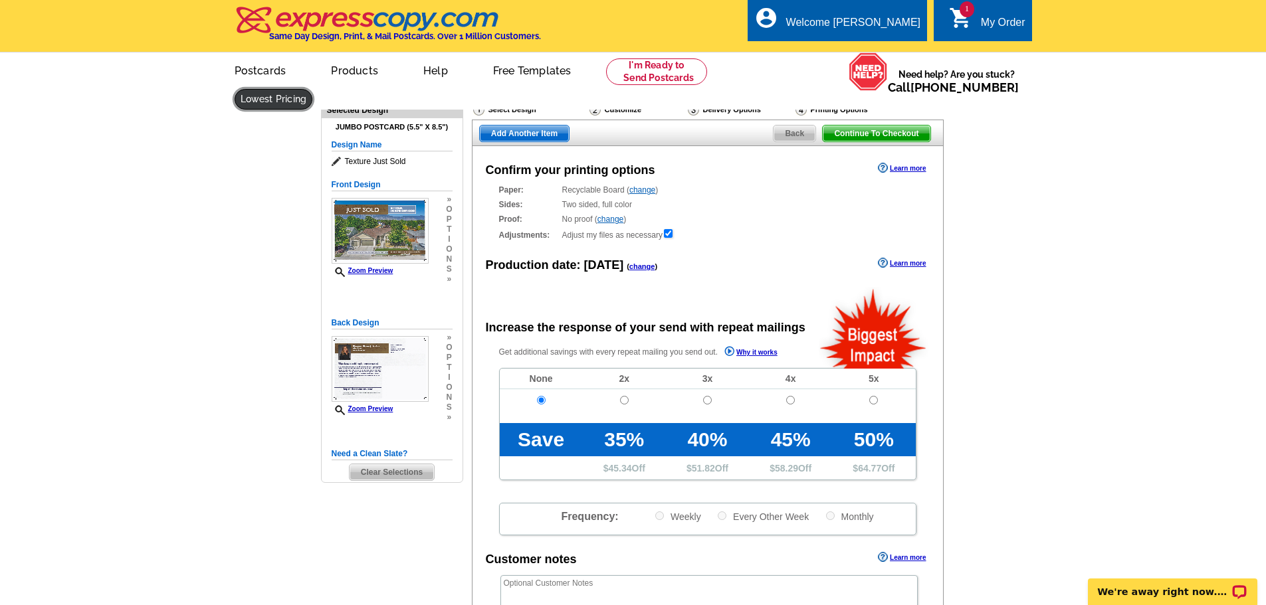
click at [313, 89] on link at bounding box center [274, 99] width 78 height 21
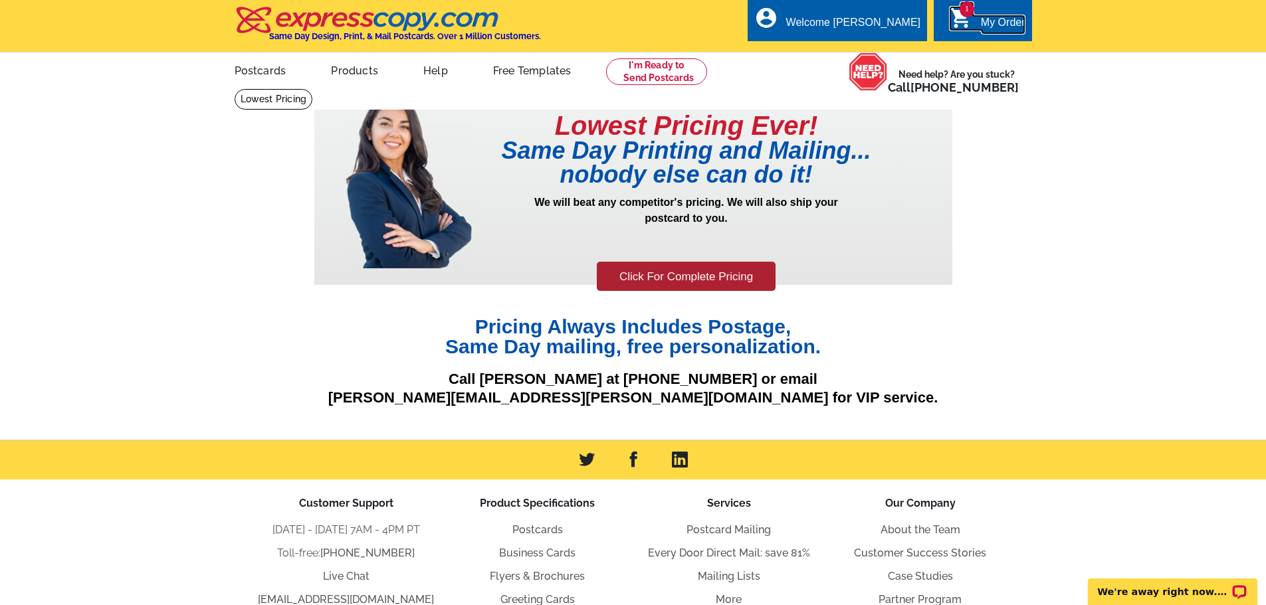
click at [963, 22] on icon "shopping_cart" at bounding box center [961, 18] width 24 height 24
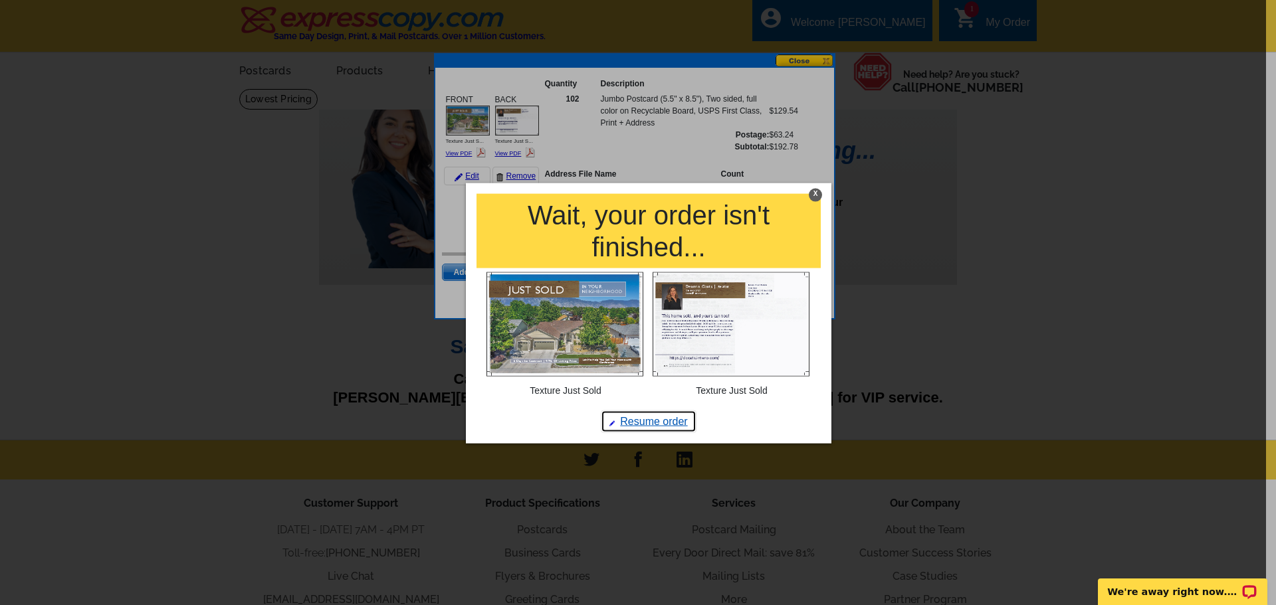
click at [659, 427] on link "Resume order" at bounding box center [649, 422] width 96 height 23
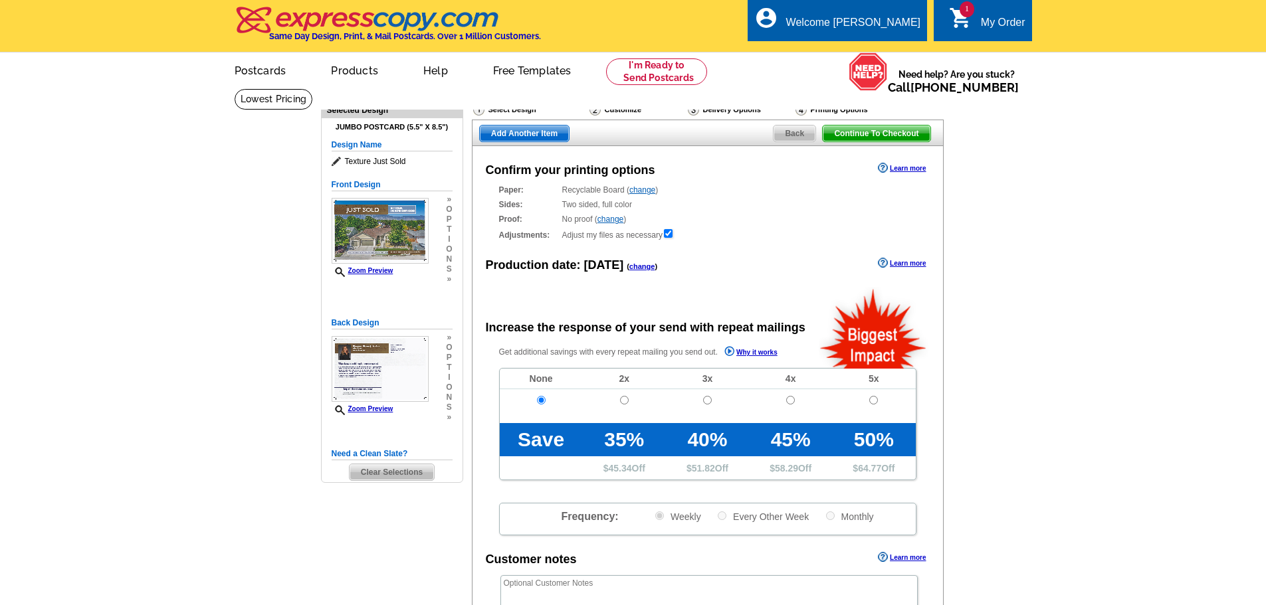
radio input "false"
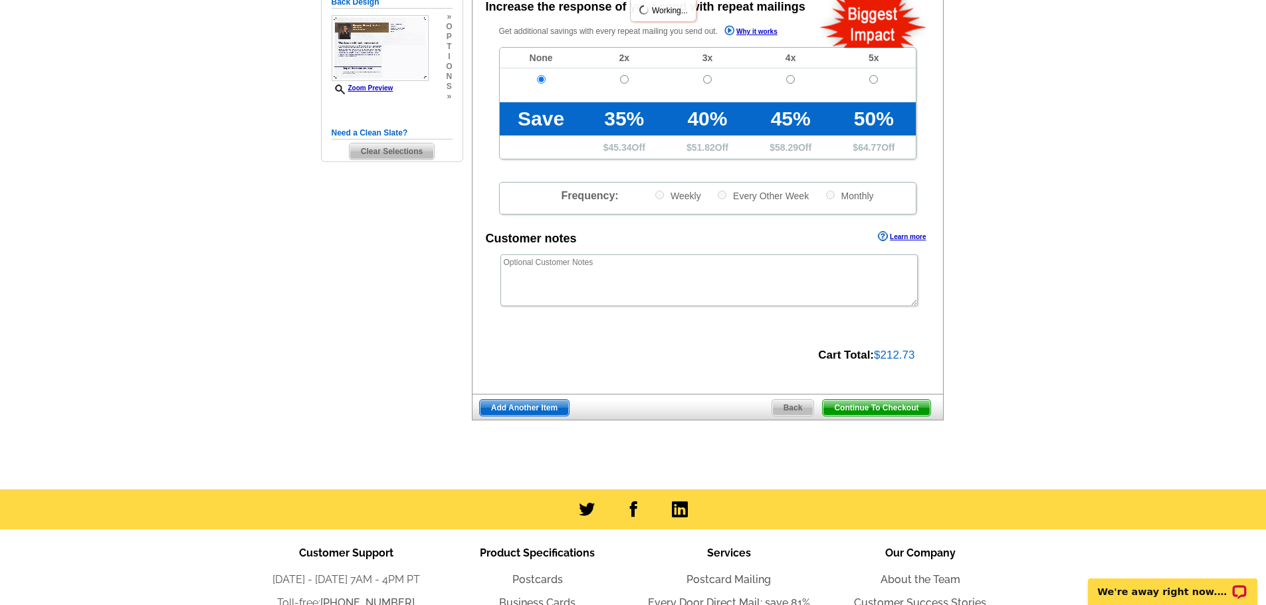
scroll to position [332, 0]
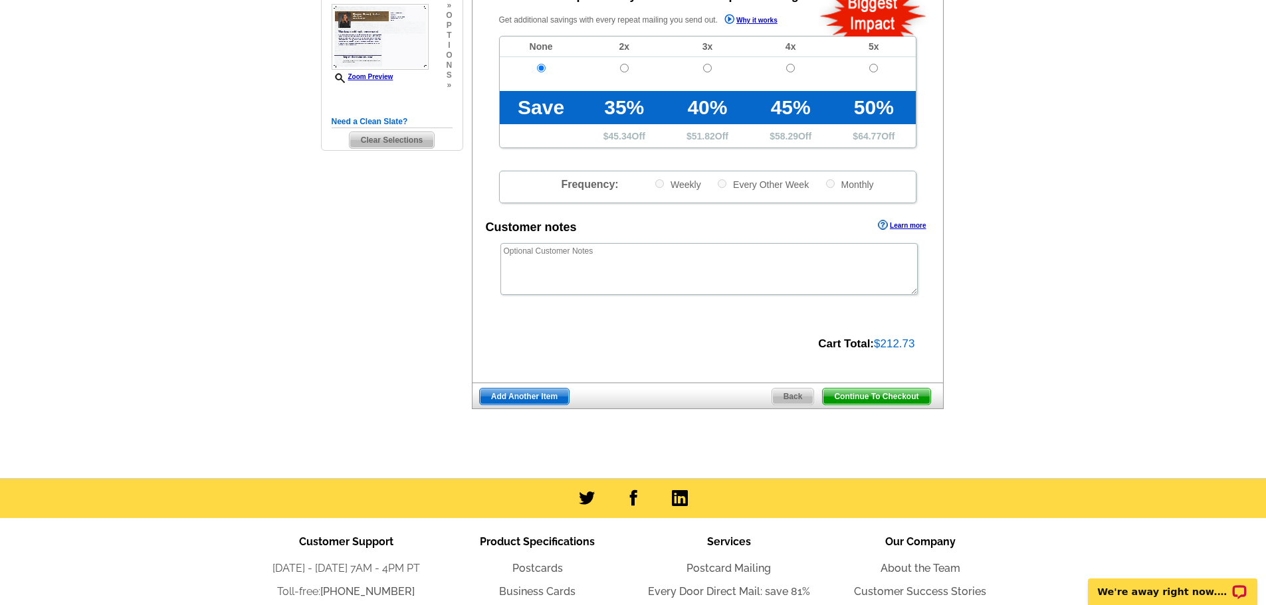
click at [906, 403] on span "Continue To Checkout" at bounding box center [876, 397] width 107 height 16
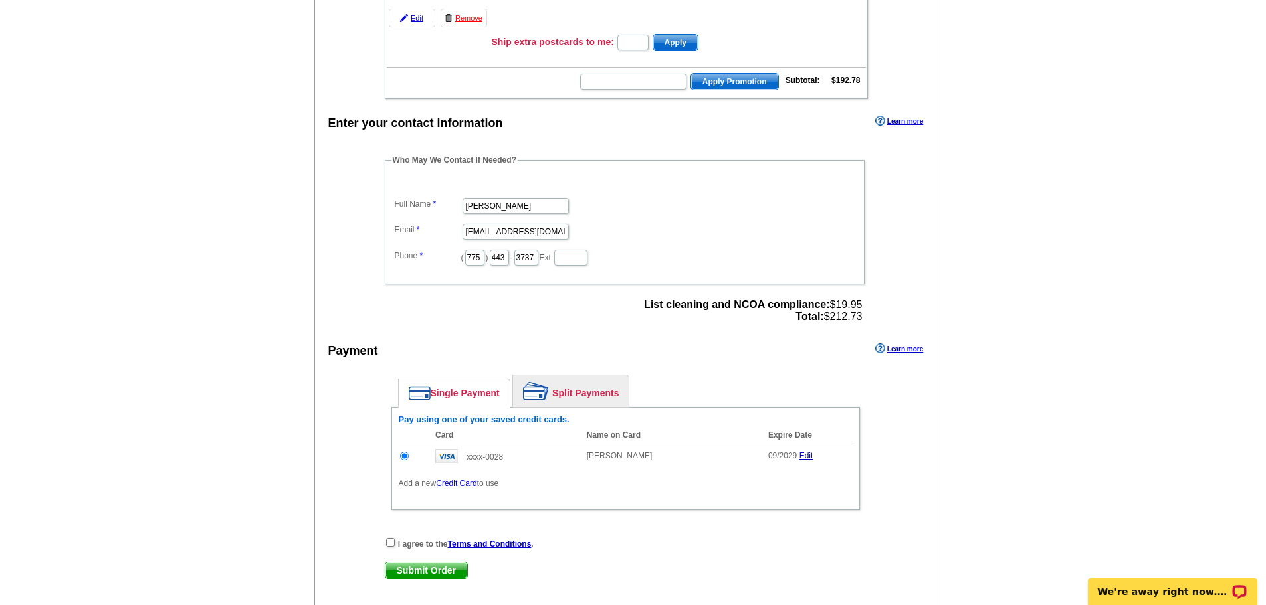
scroll to position [199, 0]
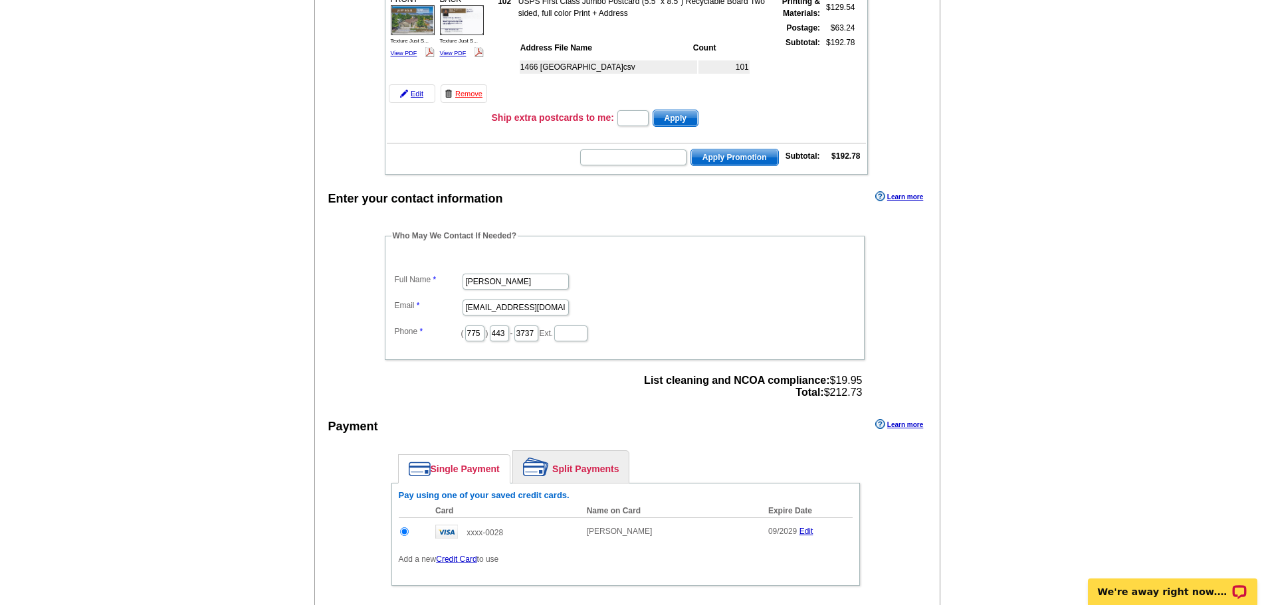
click at [738, 68] on td "101" at bounding box center [724, 66] width 51 height 13
click at [421, 92] on link "Edit" at bounding box center [412, 93] width 47 height 19
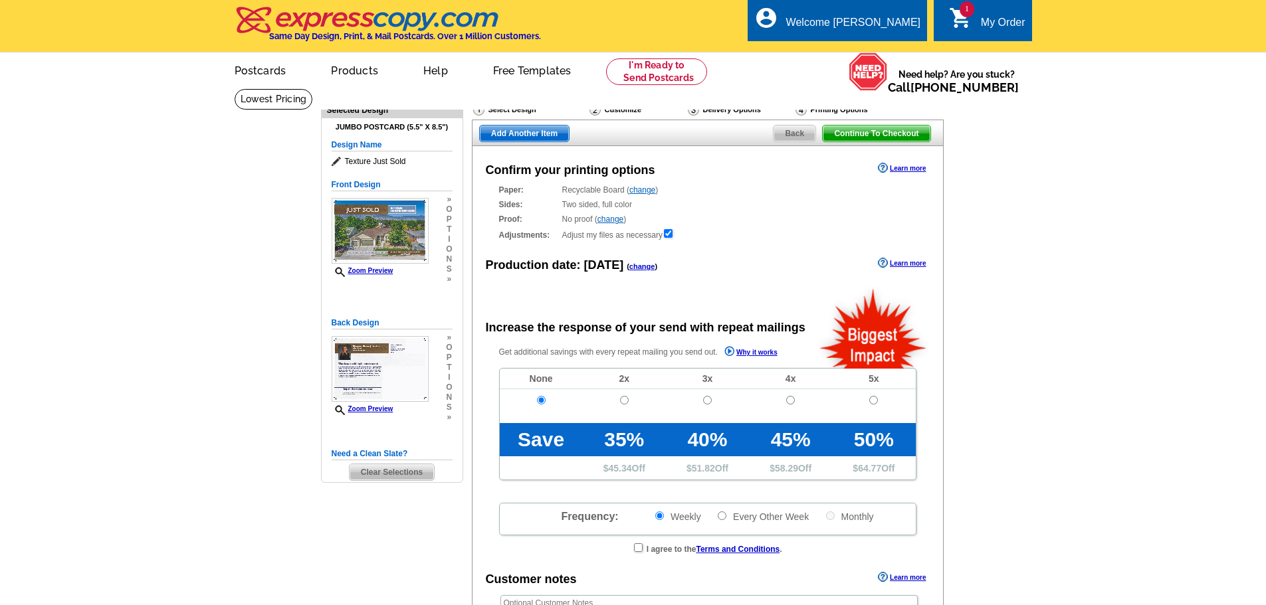
radio input "false"
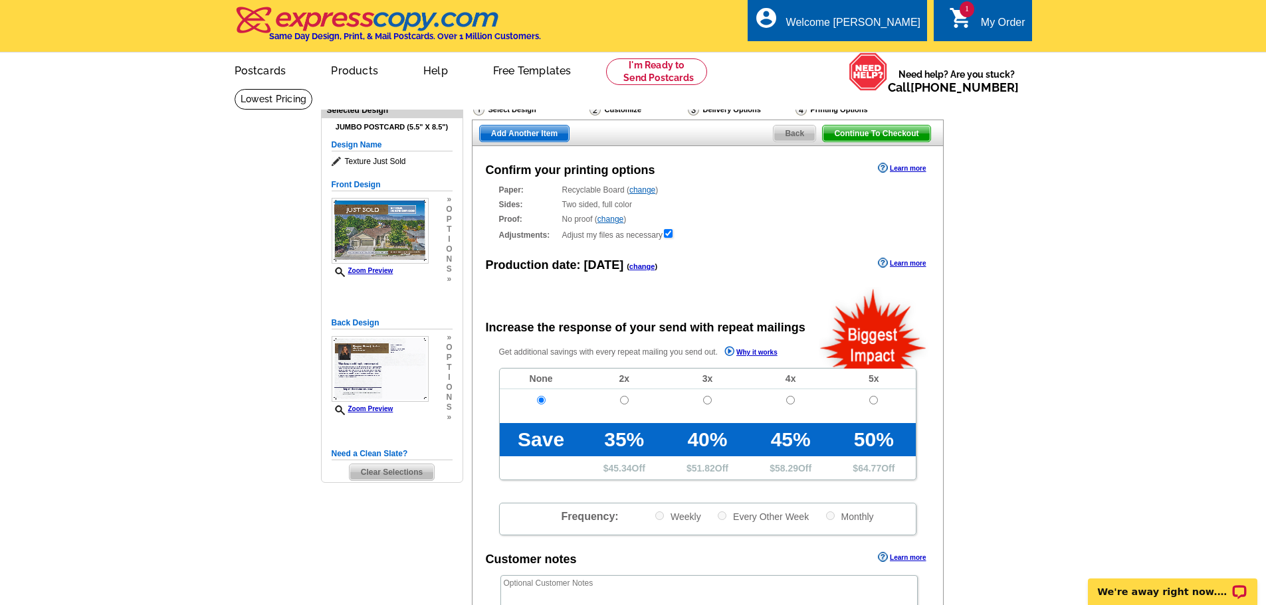
click at [800, 135] on span "Back" at bounding box center [795, 134] width 42 height 16
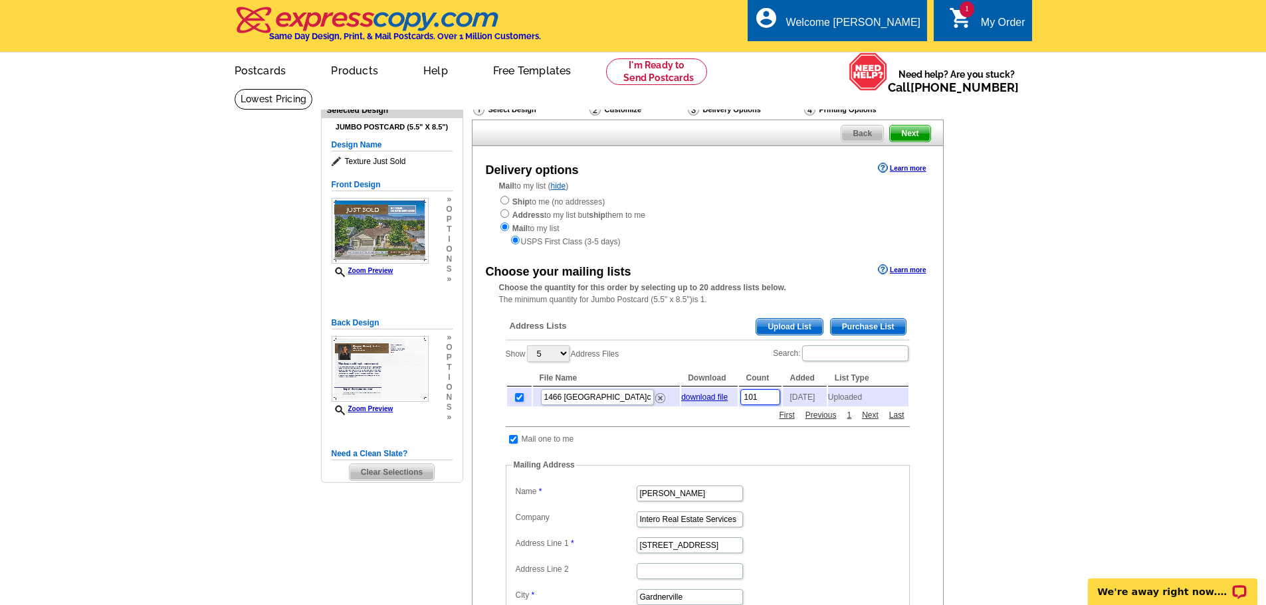
drag, startPoint x: 765, startPoint y: 398, endPoint x: 728, endPoint y: 397, distance: 36.6
click at [728, 397] on tr "1466 Cardiff.csv download file 101 2025-09-04 Uploaded" at bounding box center [707, 397] width 401 height 19
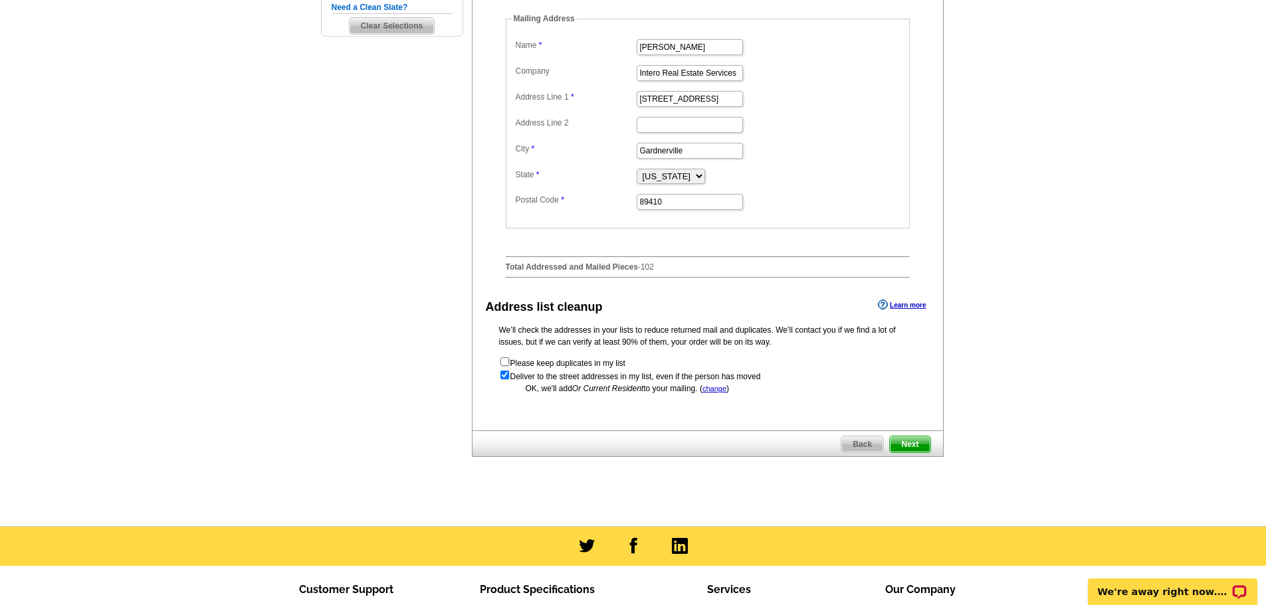
scroll to position [465, 0]
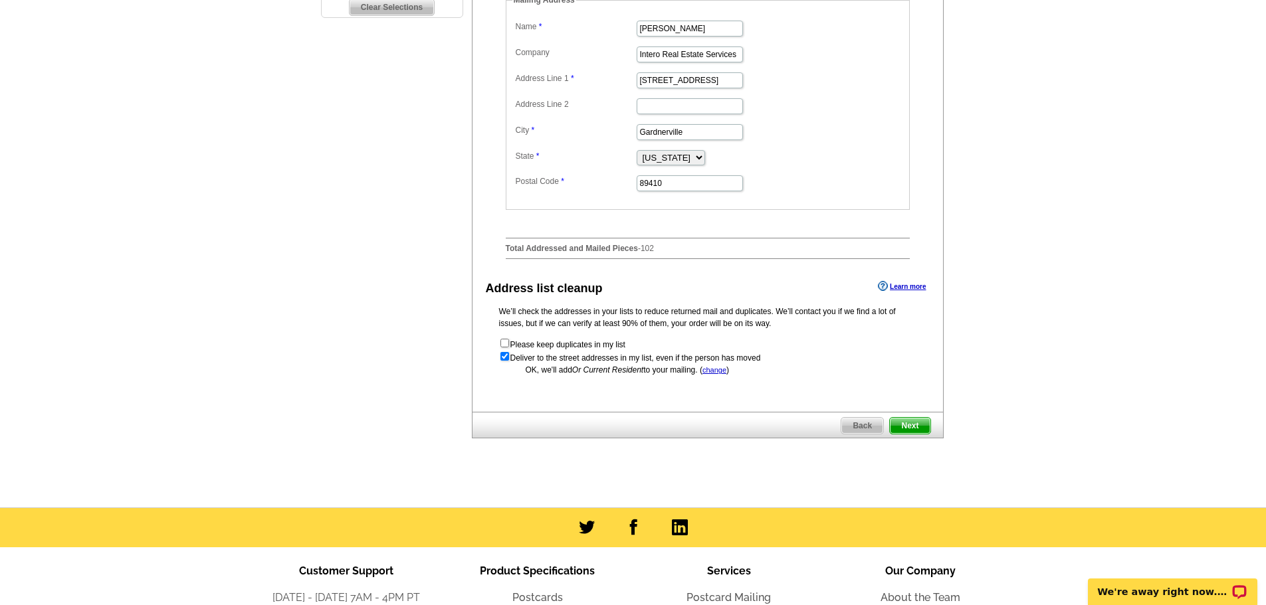
type input "75"
click at [913, 434] on span "Next" at bounding box center [910, 426] width 40 height 16
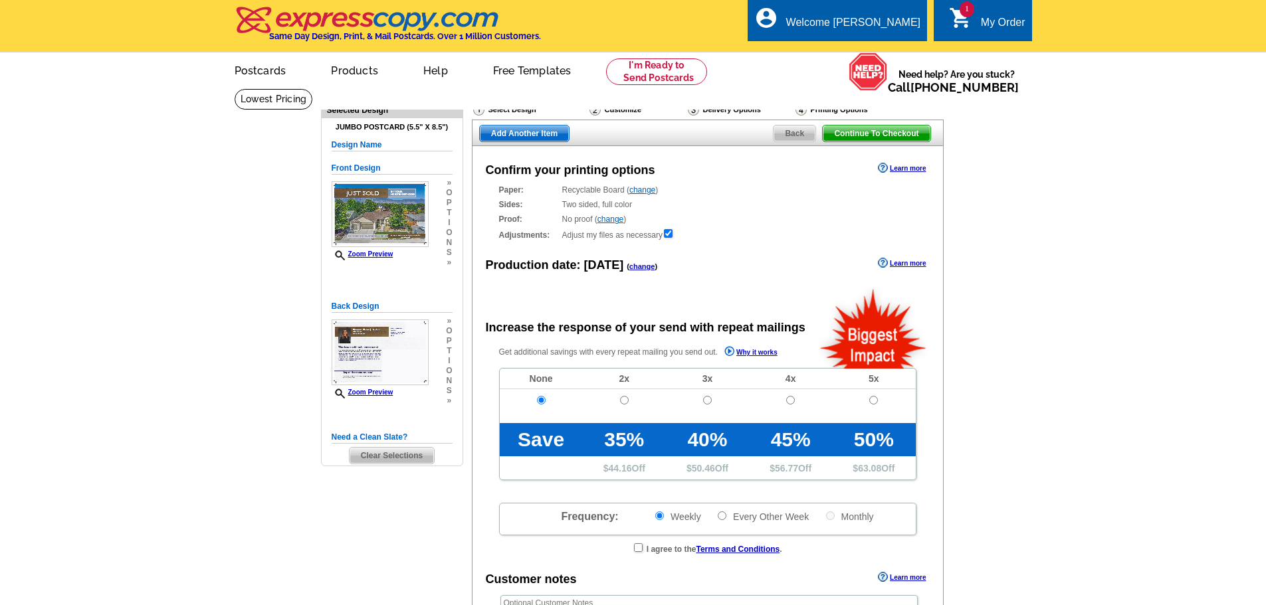
radio input "false"
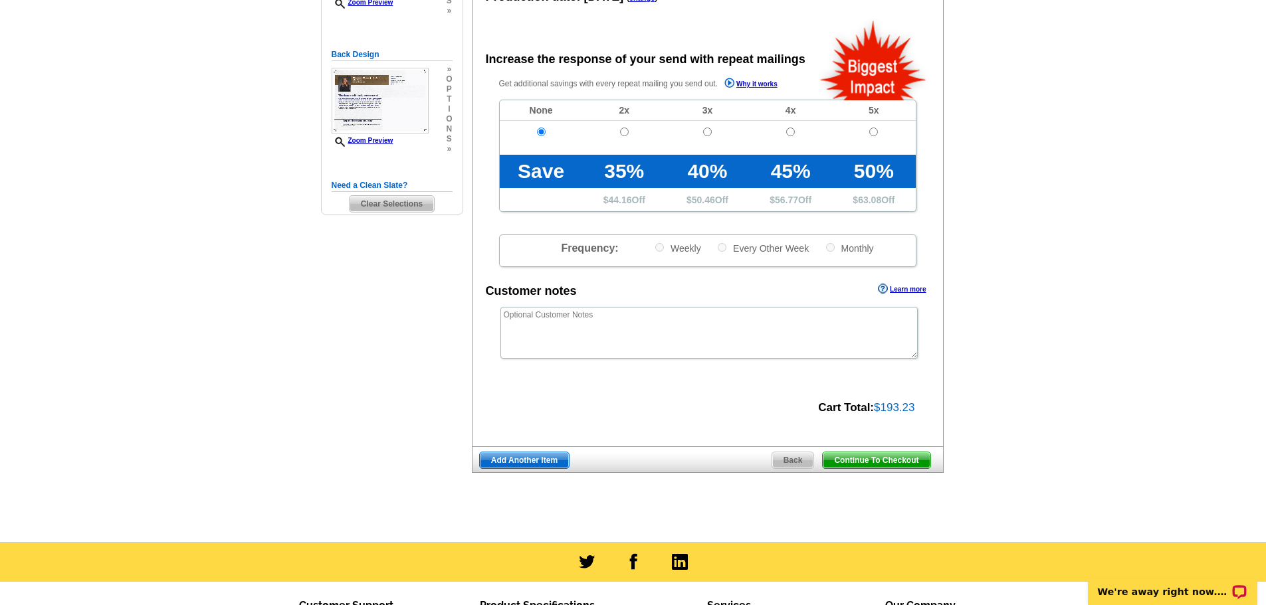
scroll to position [332, 0]
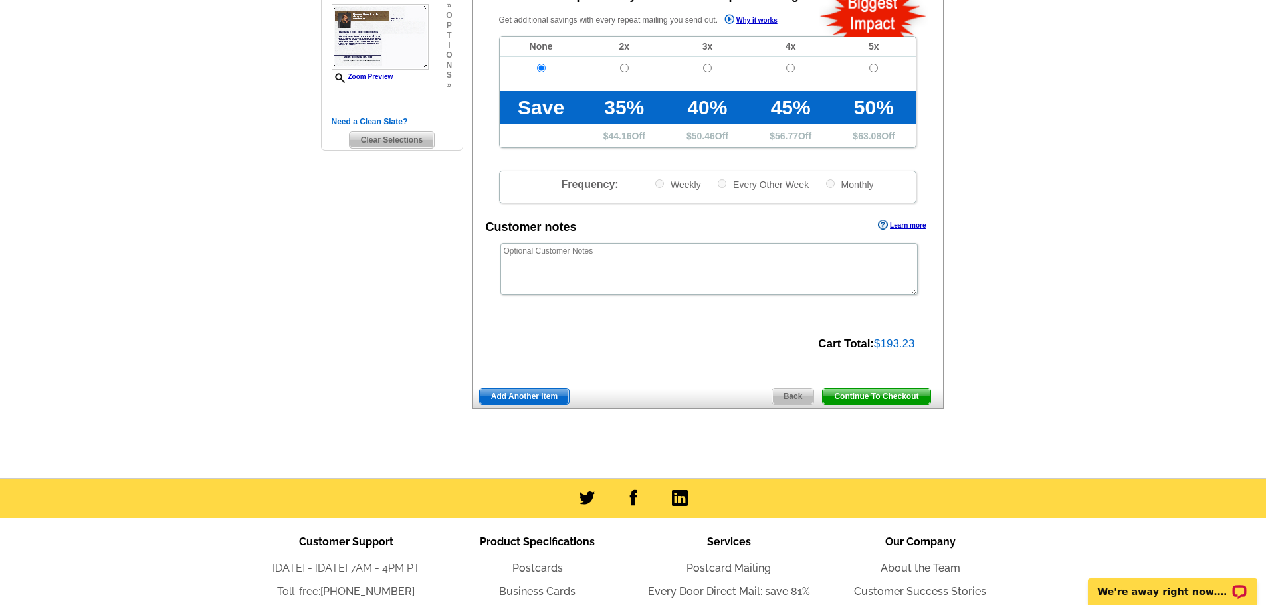
click at [909, 398] on span "Continue To Checkout" at bounding box center [876, 397] width 107 height 16
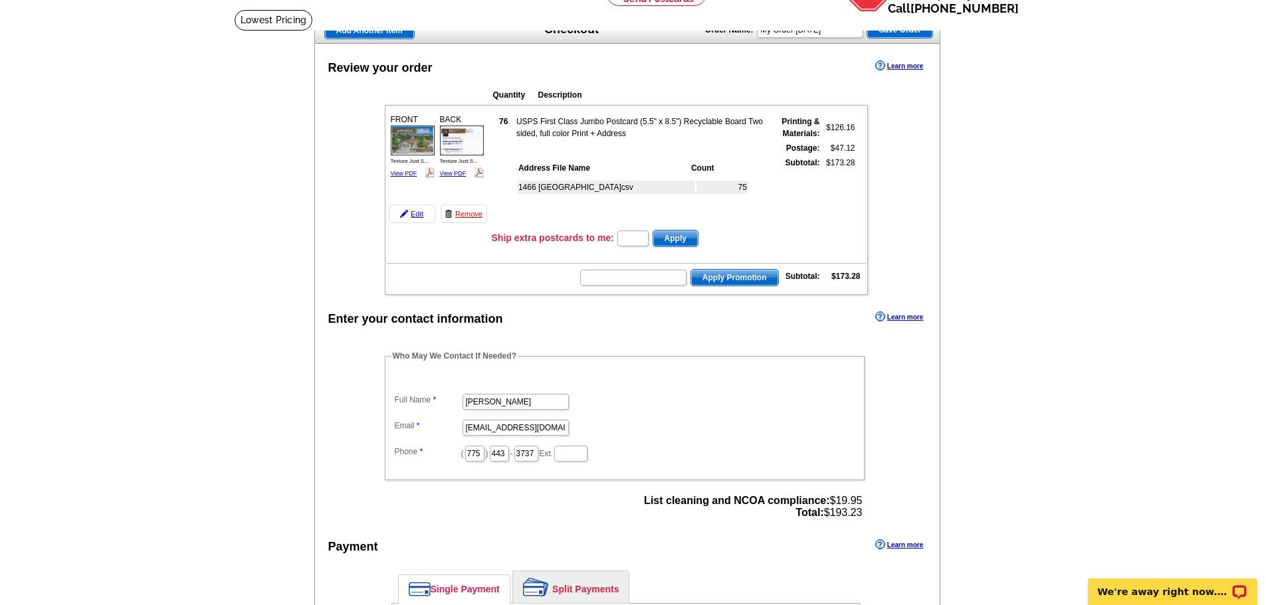
scroll to position [66, 0]
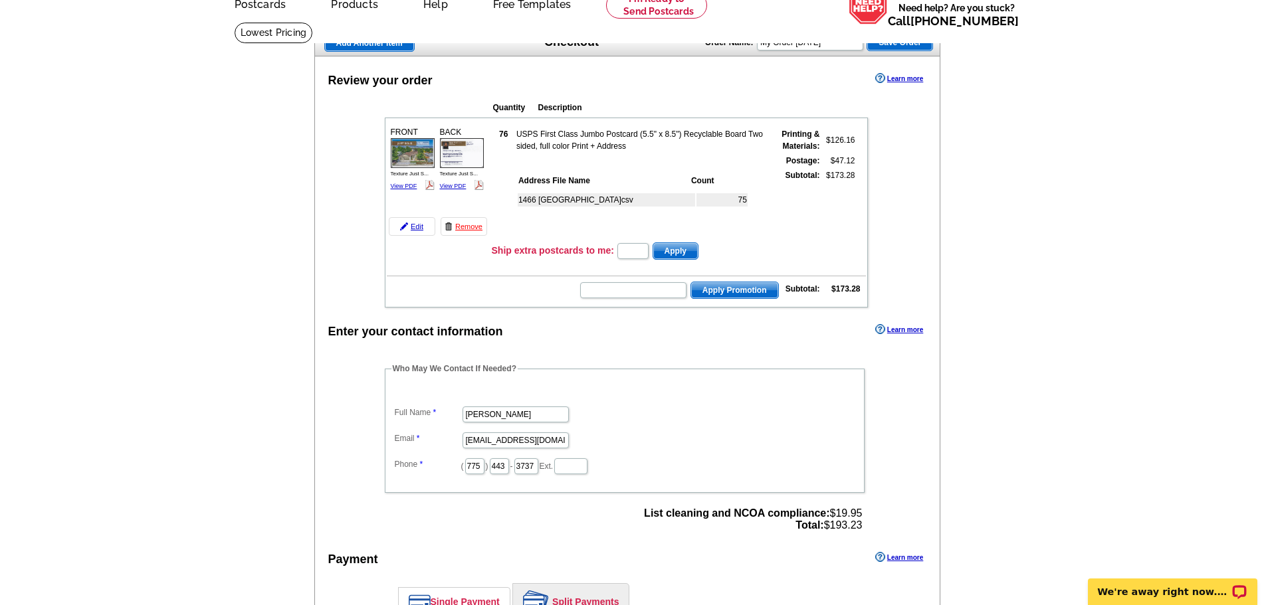
click at [896, 332] on link "Learn more" at bounding box center [899, 329] width 48 height 11
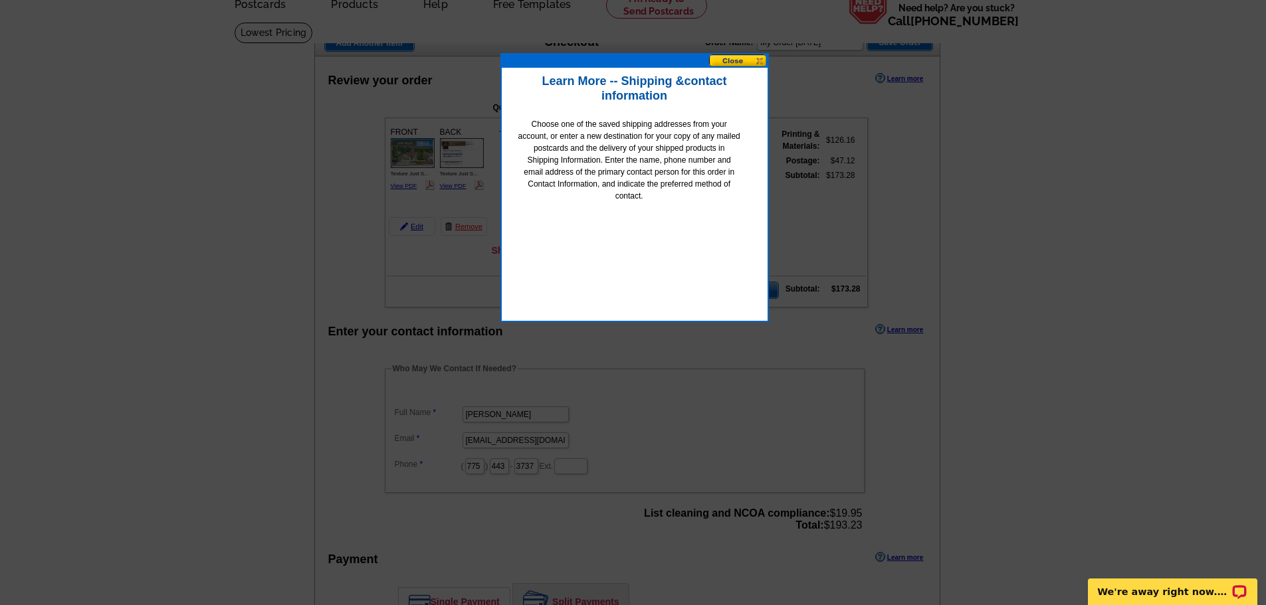
click at [735, 58] on button at bounding box center [738, 61] width 58 height 13
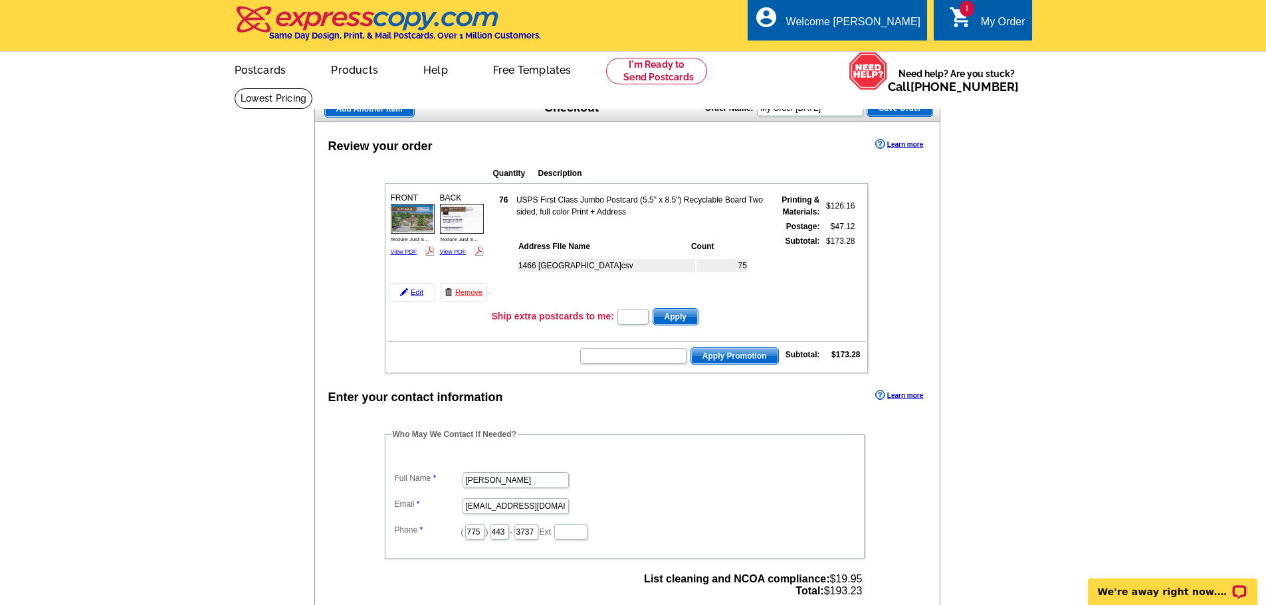
scroll to position [0, 0]
click at [724, 354] on span "Apply Promotion" at bounding box center [734, 357] width 87 height 16
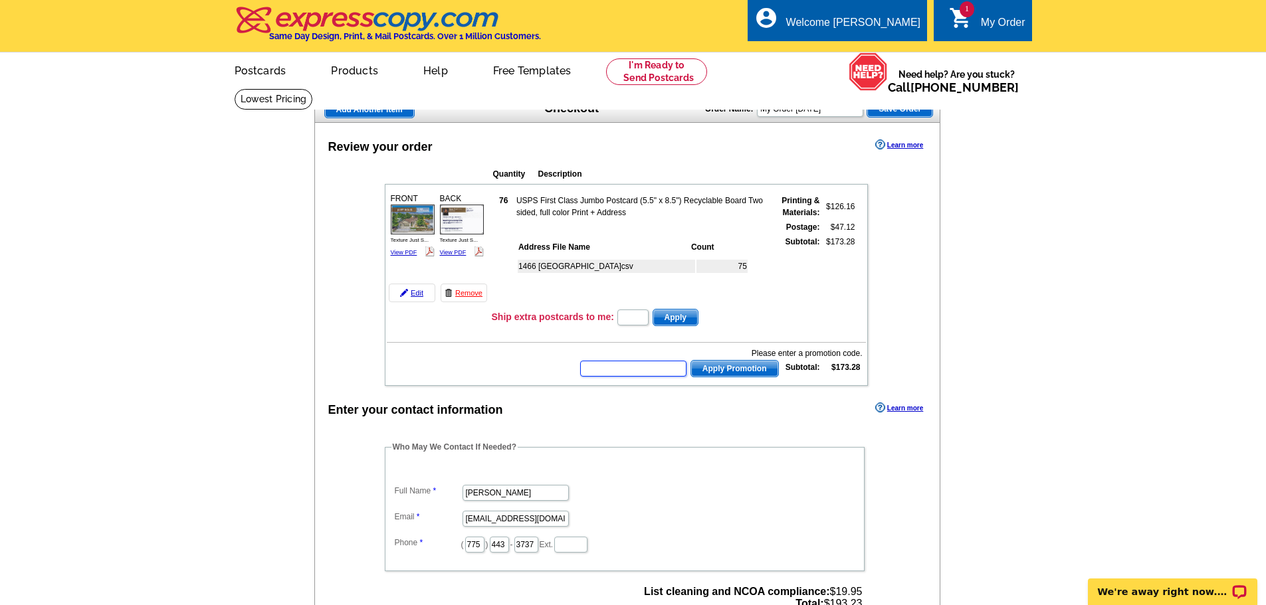
click at [623, 372] on input "text" at bounding box center [633, 369] width 106 height 16
paste input "PMUSA50"
type input "PMUSA50"
click at [734, 372] on span "Apply Promotion" at bounding box center [734, 369] width 87 height 16
click at [624, 375] on input "text" at bounding box center [633, 369] width 106 height 16
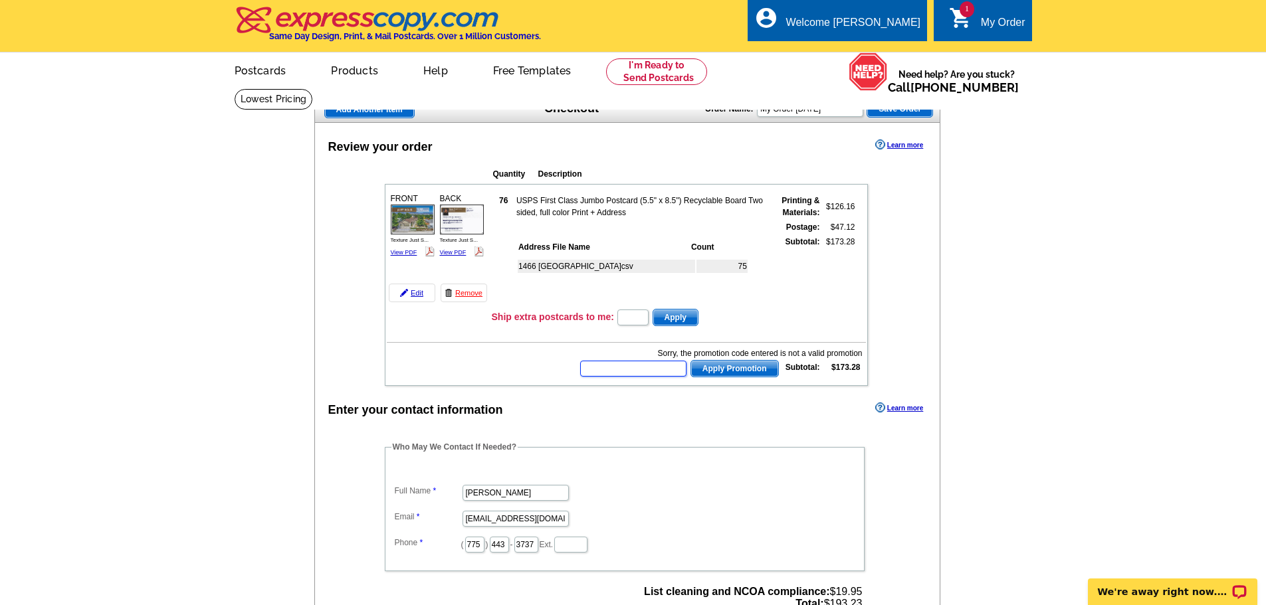
paste input "BHHS13T"
type input "BHHS13T"
click at [722, 374] on span "Apply Promotion" at bounding box center [734, 369] width 87 height 16
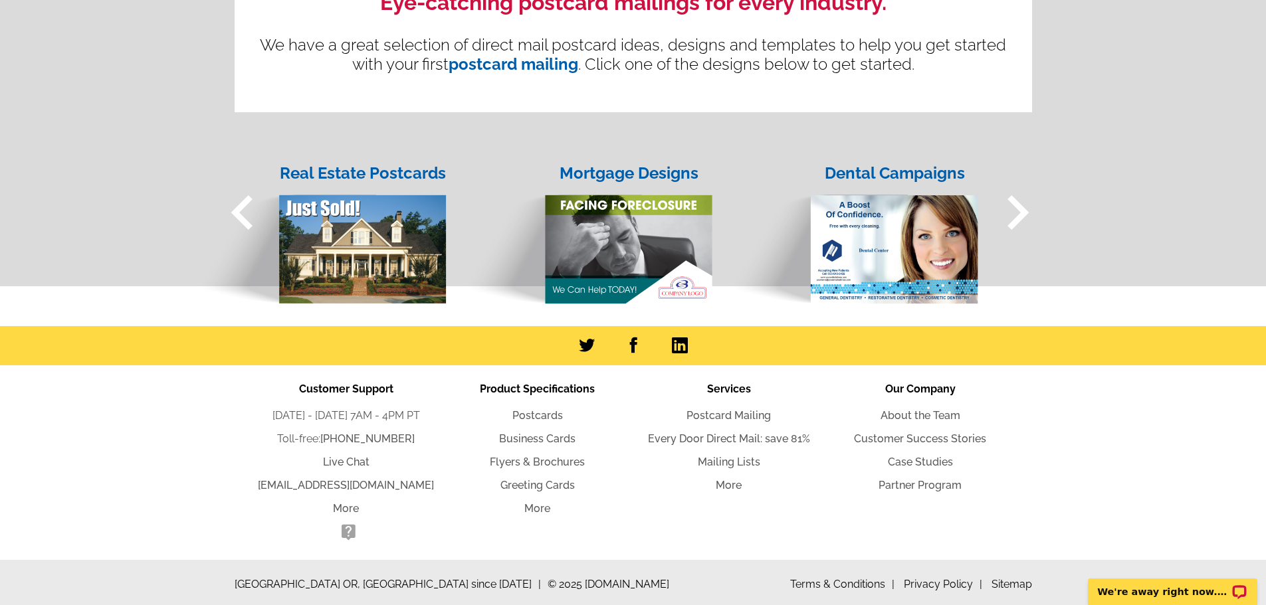
scroll to position [1291, 0]
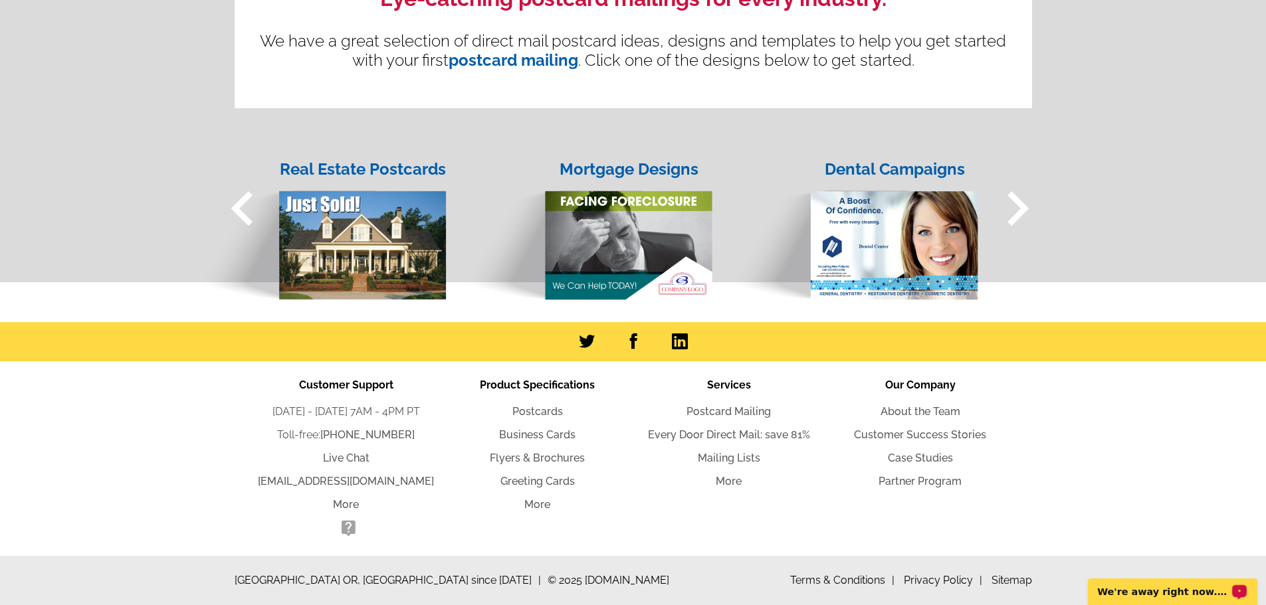
click at [1168, 599] on div "We're away right now. Please check back later!" at bounding box center [1172, 592] width 169 height 27
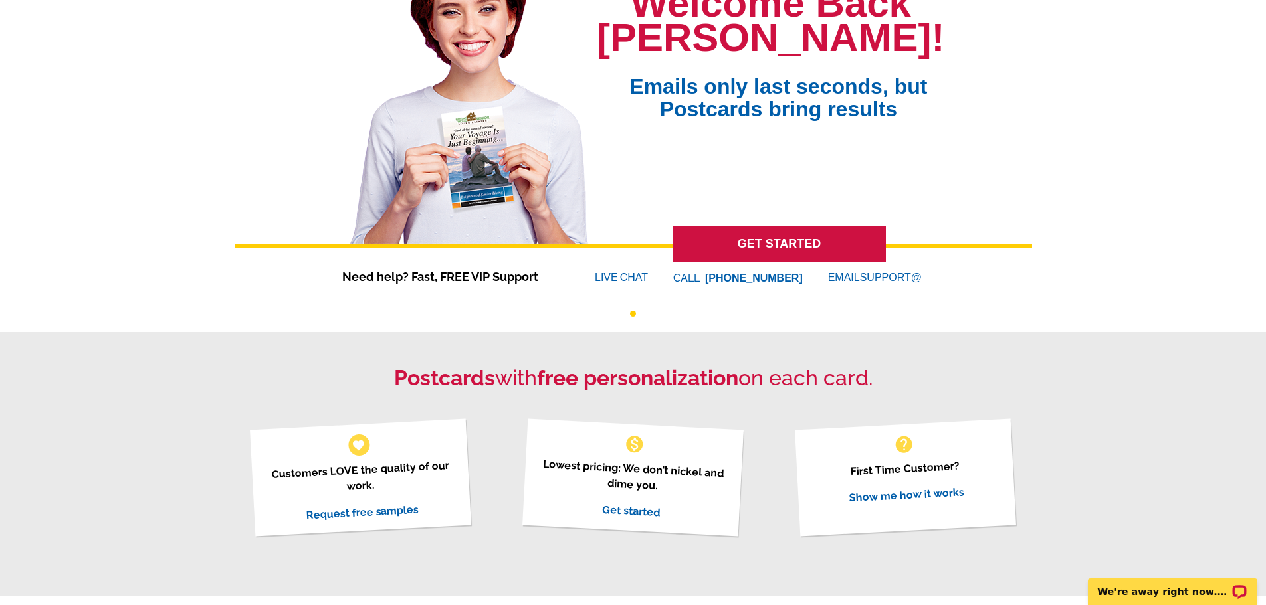
scroll to position [0, 0]
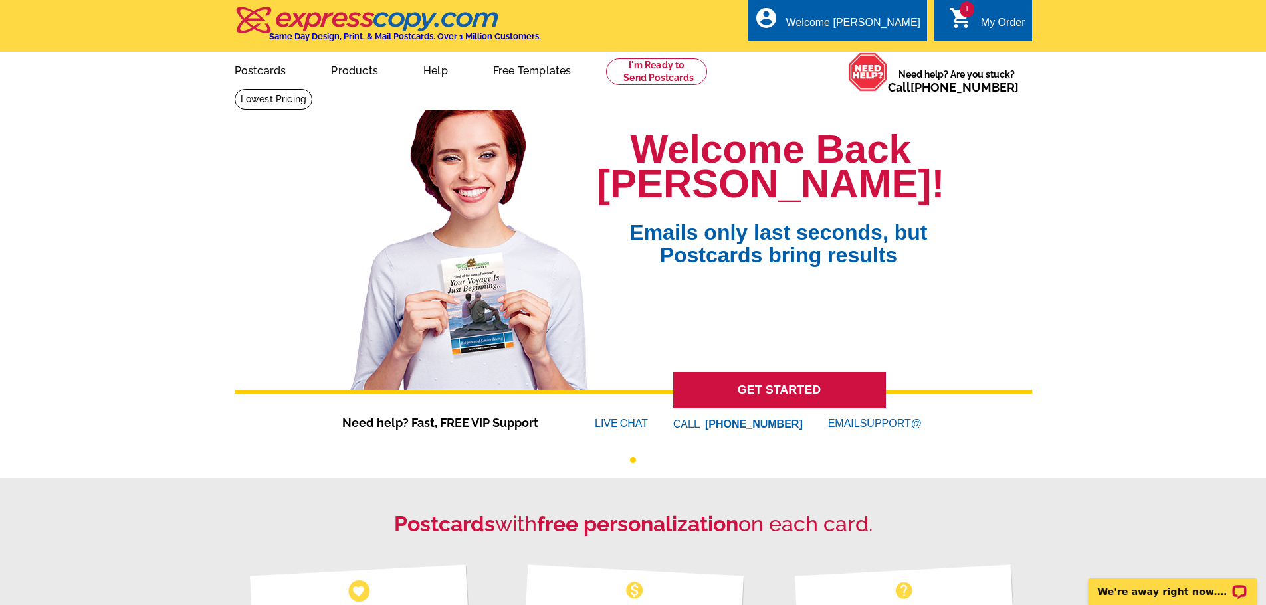
click at [996, 27] on div "My Order" at bounding box center [1003, 26] width 45 height 19
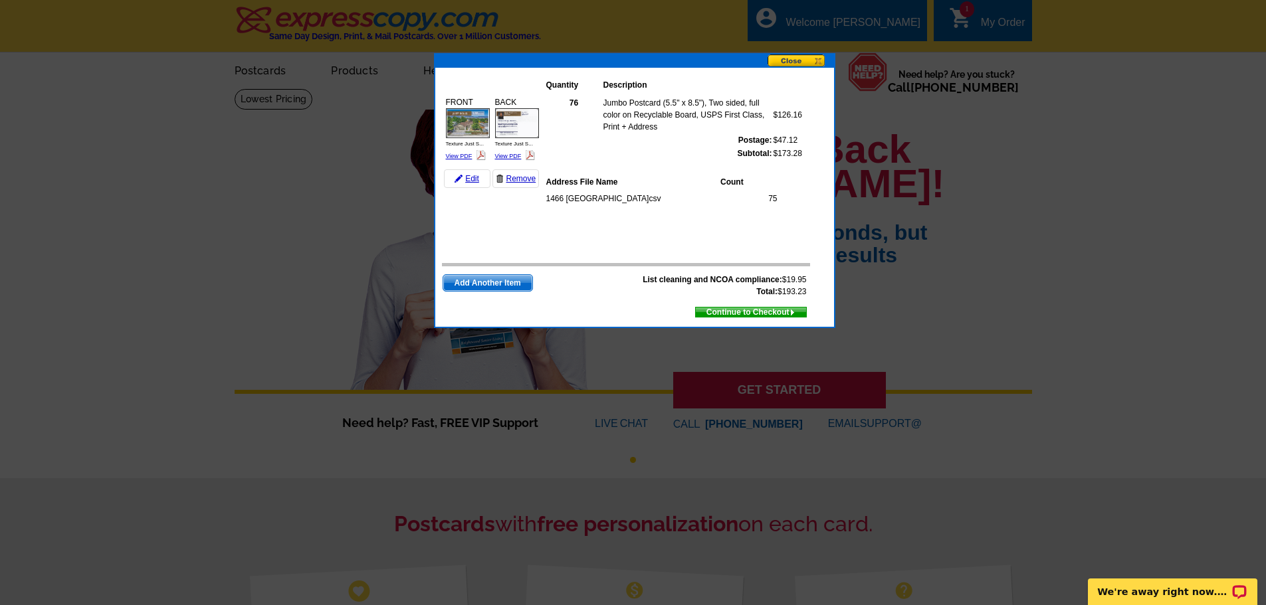
click at [786, 62] on button at bounding box center [801, 62] width 66 height 14
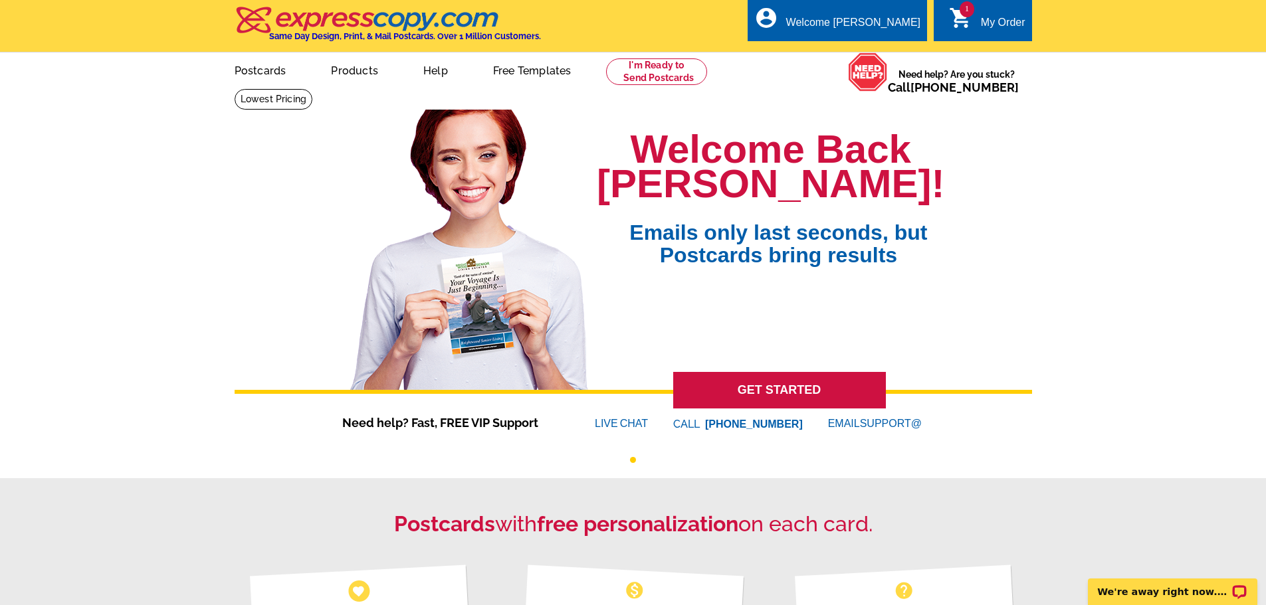
click at [975, 29] on link "1 shopping_cart My Order" at bounding box center [987, 23] width 76 height 17
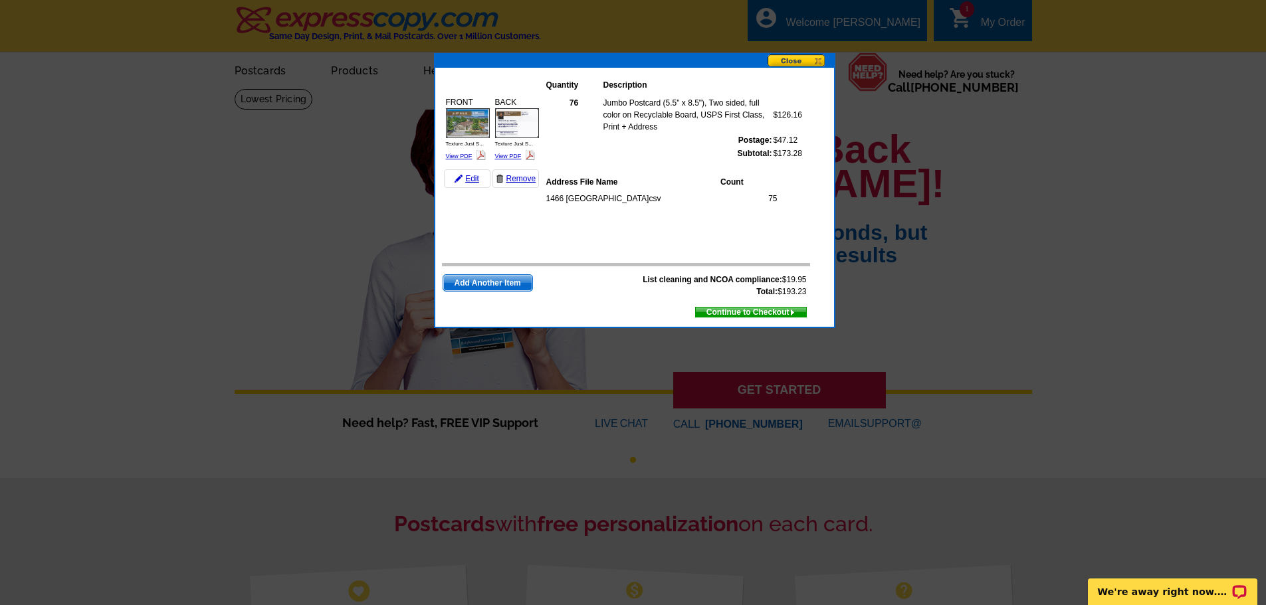
click at [733, 312] on span "Continue to Checkout" at bounding box center [751, 312] width 110 height 15
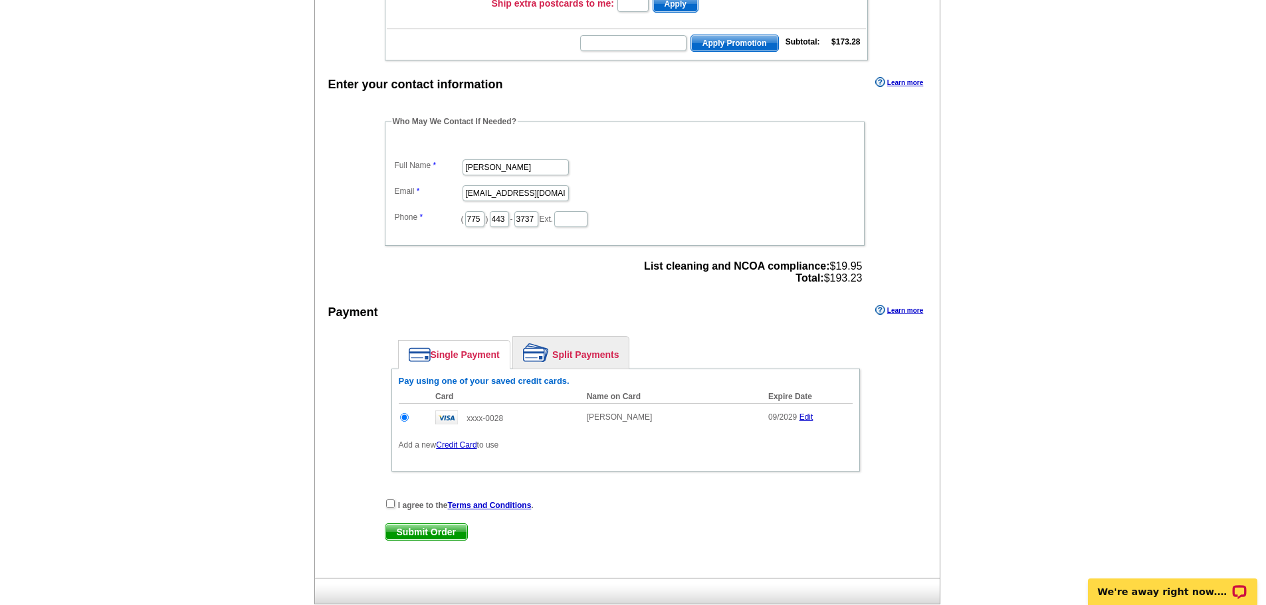
scroll to position [332, 0]
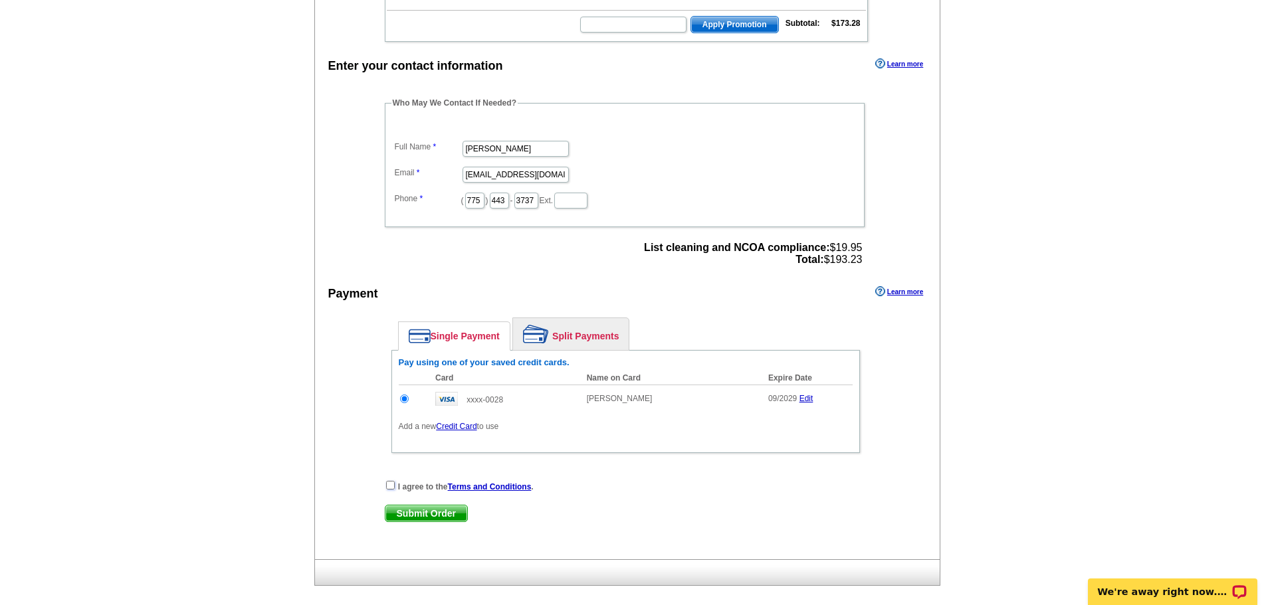
click at [389, 488] on input "checkbox" at bounding box center [390, 485] width 9 height 9
checkbox input "true"
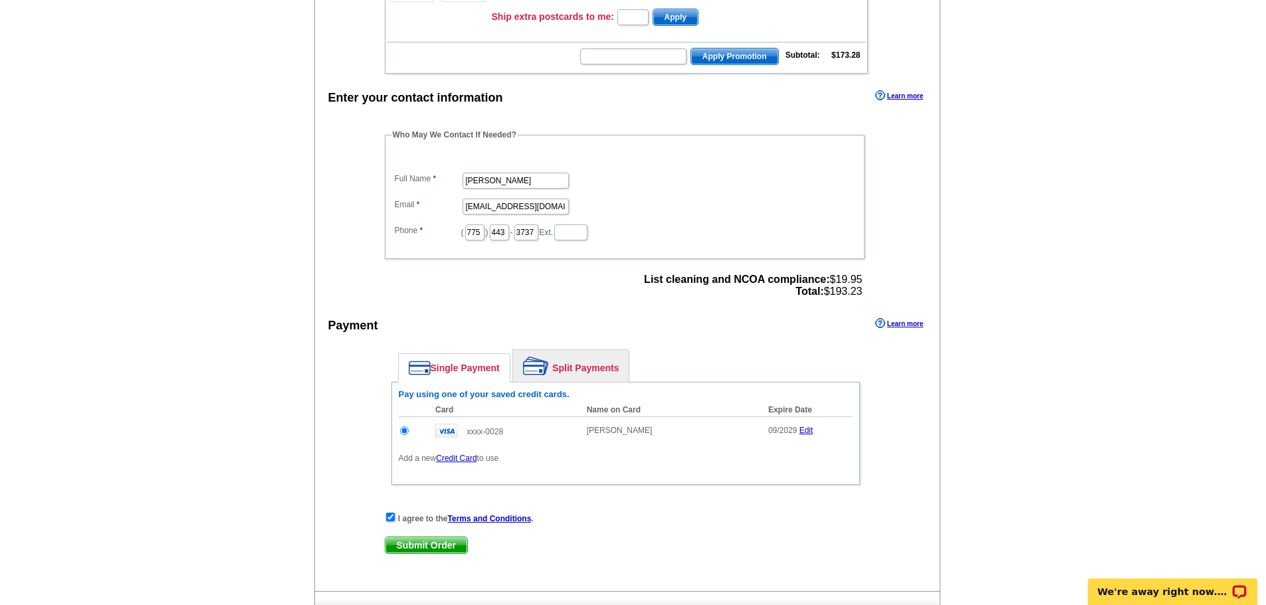
scroll to position [399, 0]
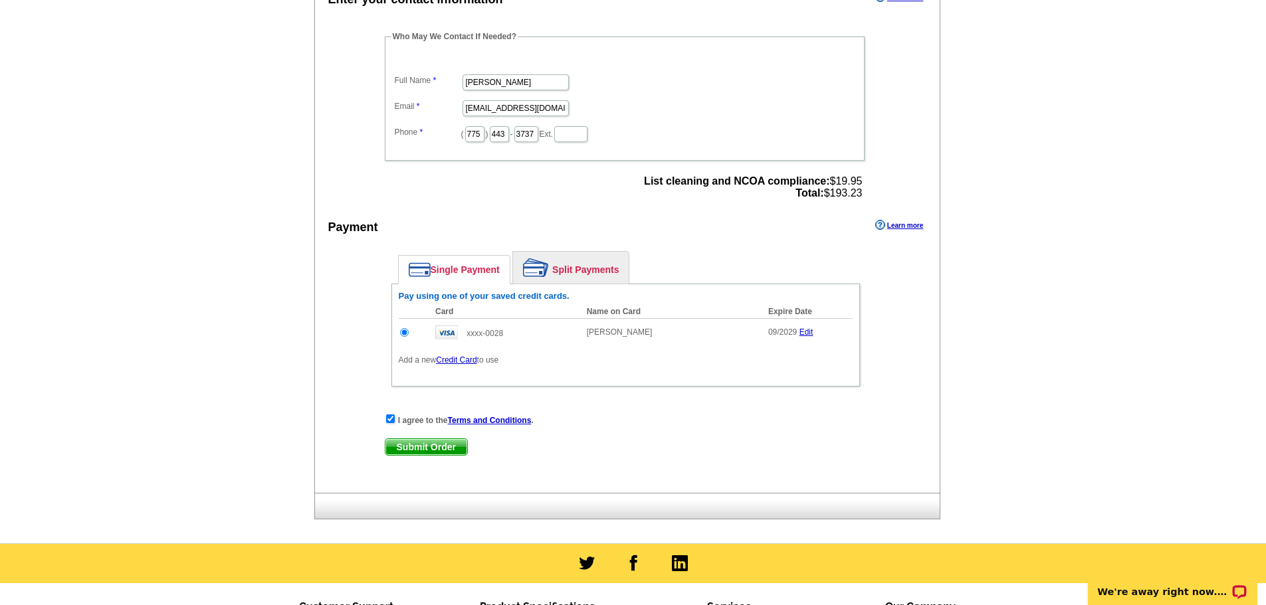
click at [441, 442] on span "Submit Order" at bounding box center [426, 447] width 82 height 16
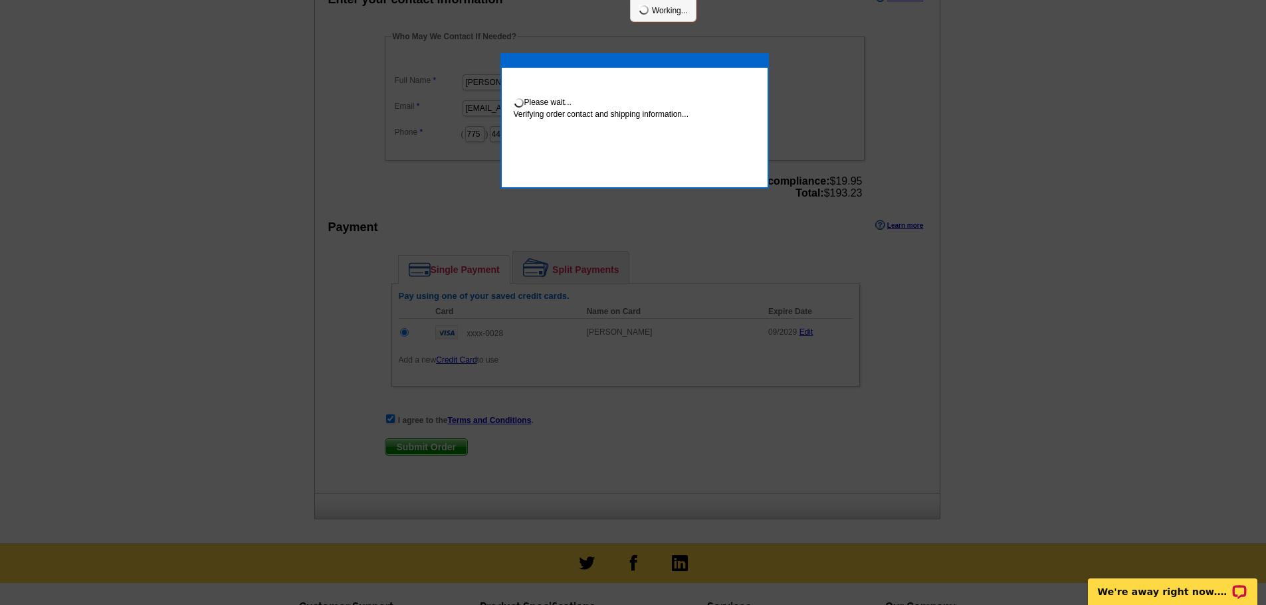
drag, startPoint x: 441, startPoint y: 442, endPoint x: 451, endPoint y: 442, distance: 10.6
click at [451, 442] on div at bounding box center [633, 103] width 1266 height 1004
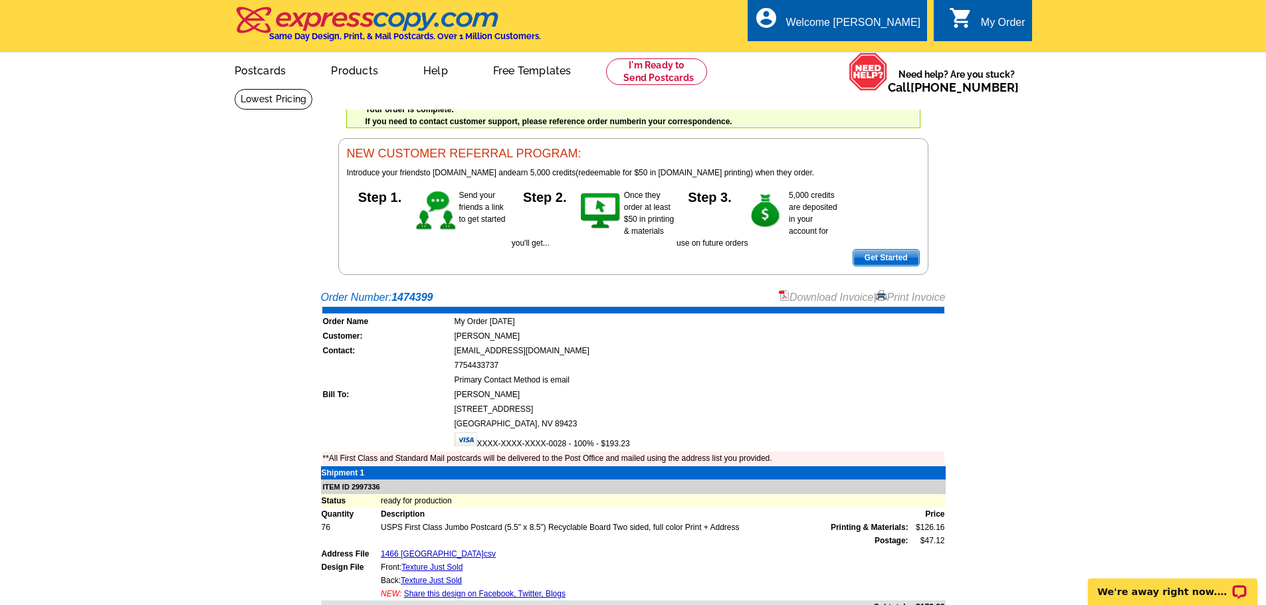
click at [976, 18] on link "0 shopping_cart My Order" at bounding box center [987, 23] width 76 height 17
